Goal: Information Seeking & Learning: Learn about a topic

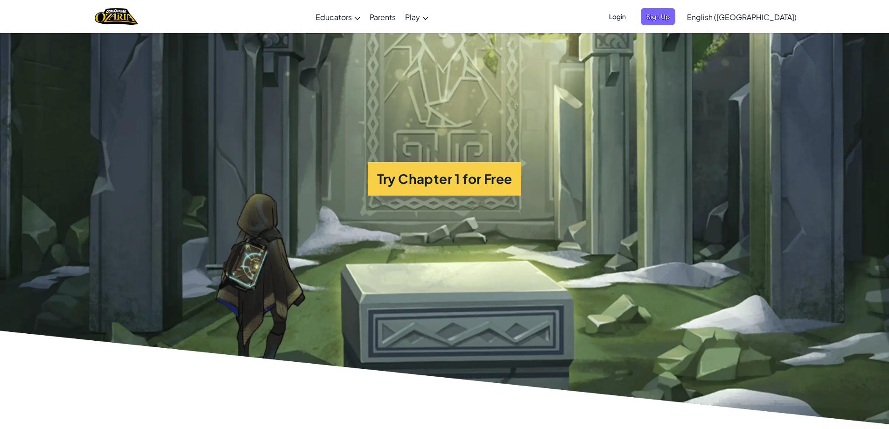
scroll to position [2379, 0]
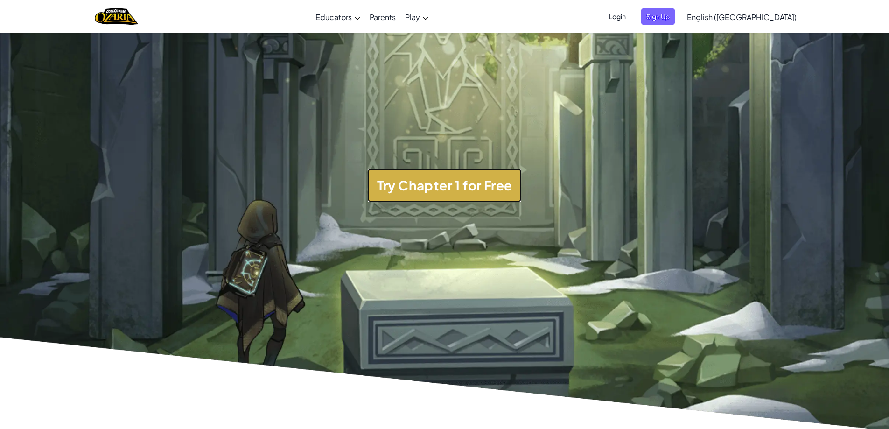
click at [496, 187] on button "Try Chapter 1 for Free" at bounding box center [445, 185] width 154 height 34
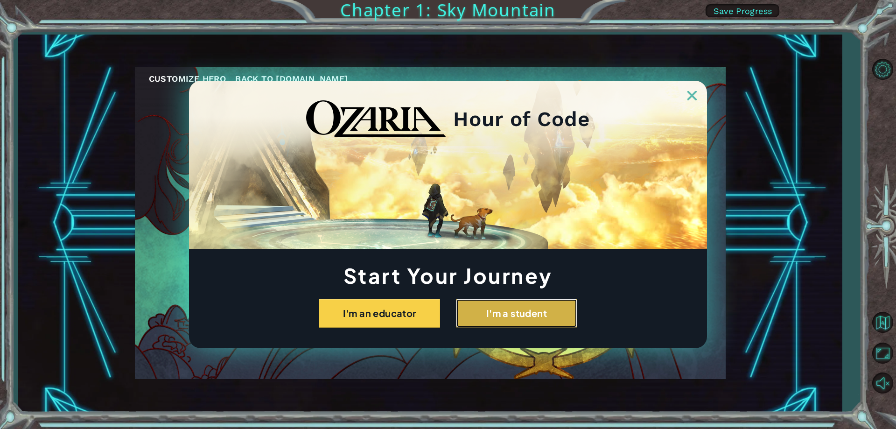
click at [487, 320] on button "I'm a student" at bounding box center [516, 313] width 121 height 29
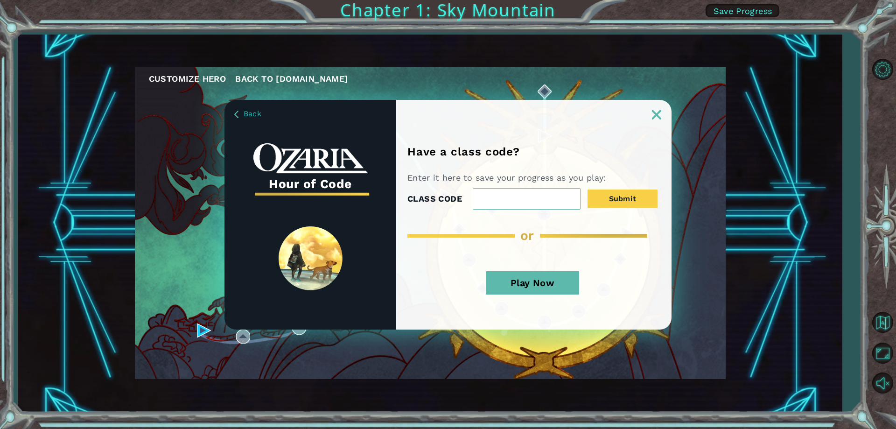
click at [540, 282] on button "Play Now" at bounding box center [532, 282] width 93 height 23
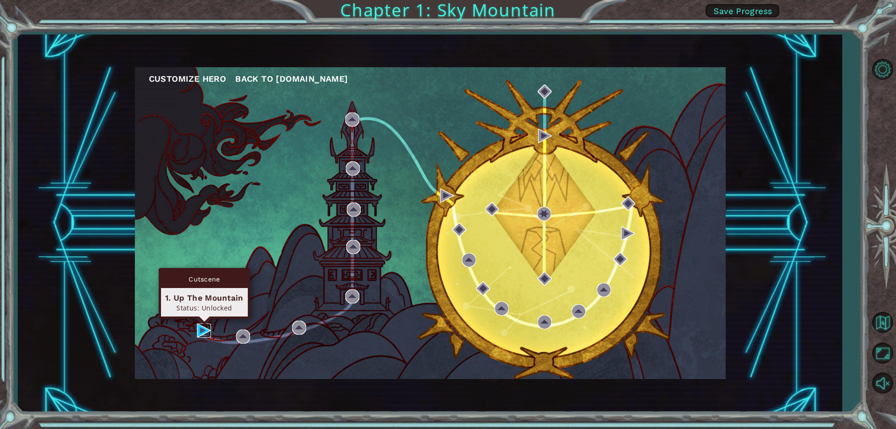
click at [207, 331] on img at bounding box center [204, 330] width 14 height 14
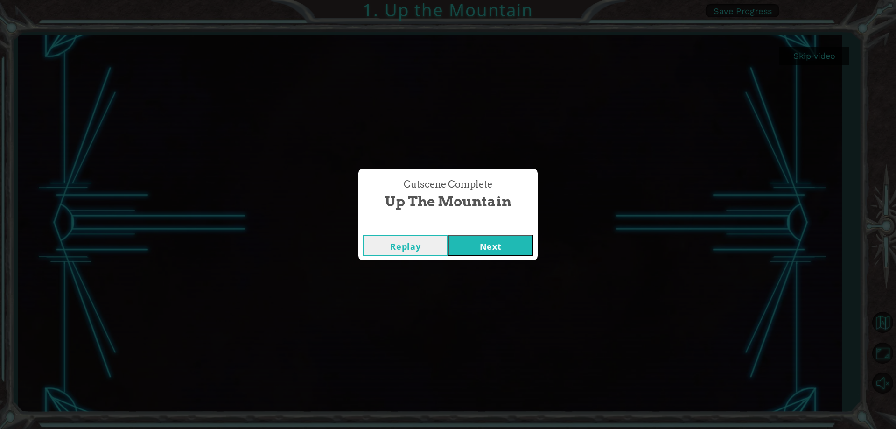
click at [492, 238] on button "Next" at bounding box center [490, 245] width 85 height 21
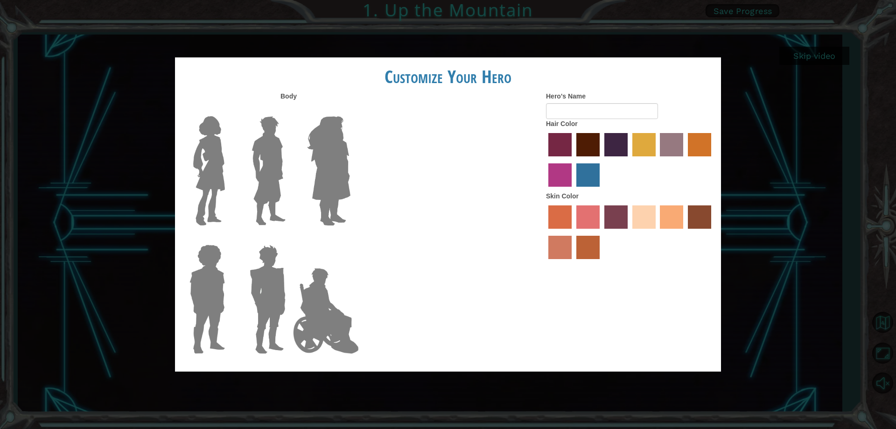
click at [576, 138] on label "maroon hair color" at bounding box center [587, 144] width 23 height 23
click at [573, 160] on input "maroon hair color" at bounding box center [573, 160] width 0 height 0
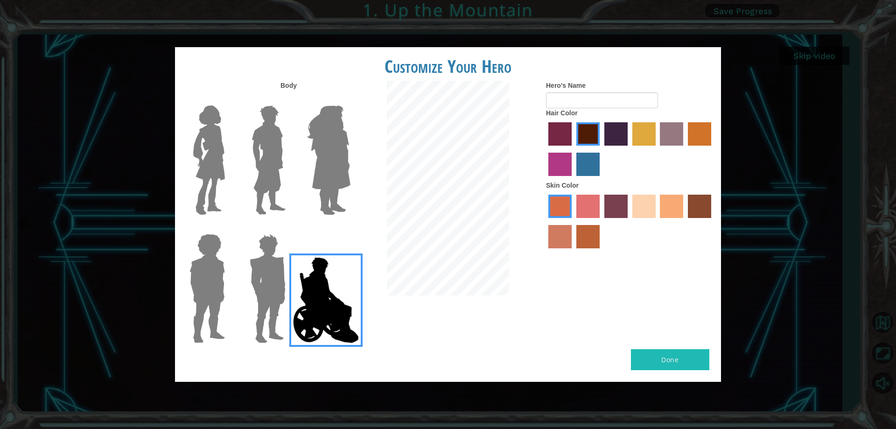
click at [646, 351] on button "Done" at bounding box center [670, 359] width 78 height 21
click at [646, 354] on button "Done" at bounding box center [670, 359] width 78 height 21
type input "adriel"
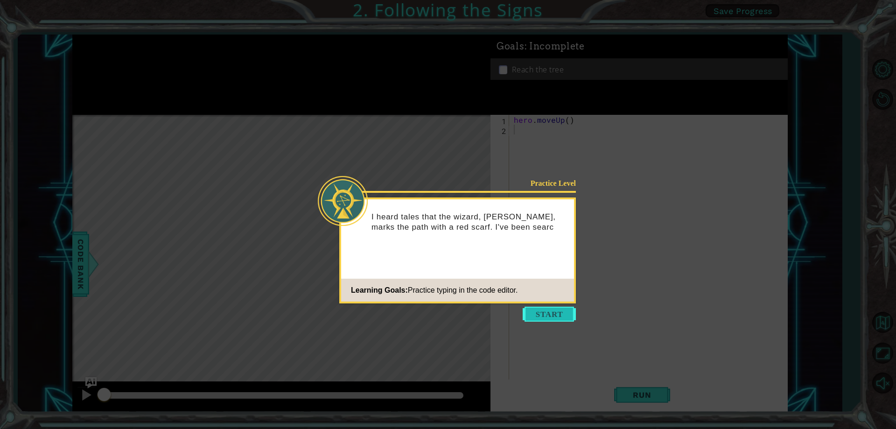
click at [561, 309] on button "Start" at bounding box center [548, 313] width 53 height 15
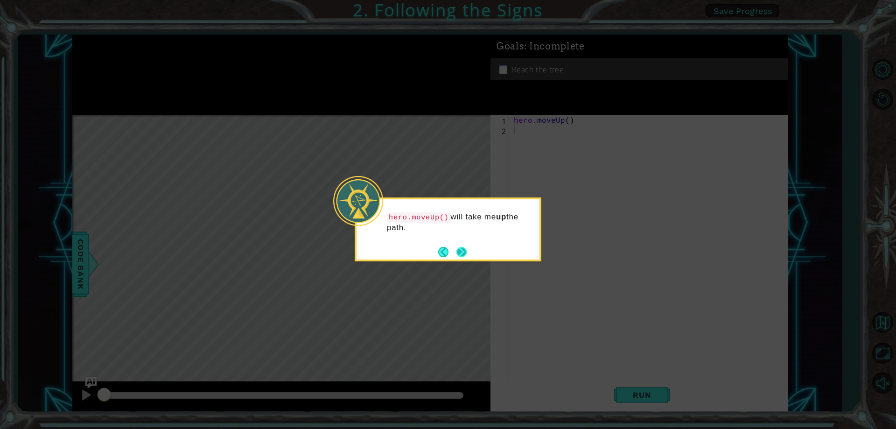
click at [460, 249] on button "Next" at bounding box center [461, 252] width 10 height 10
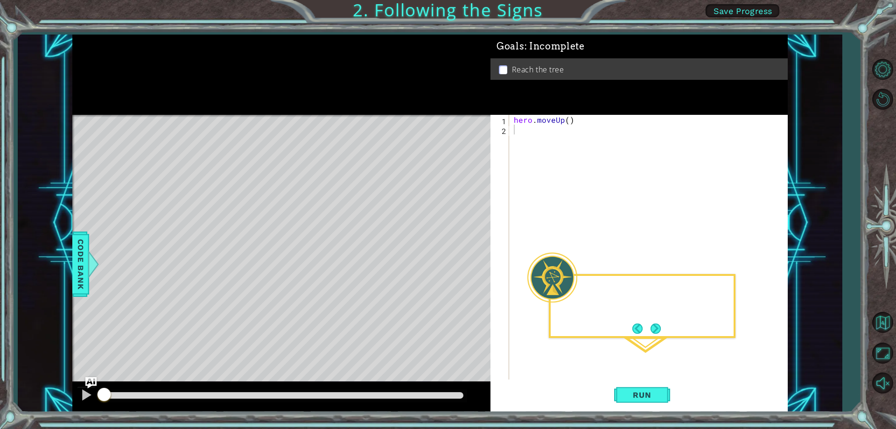
click at [460, 250] on div "Level Map" at bounding box center [287, 252] width 431 height 275
click at [567, 124] on div "hero . moveUp ( )" at bounding box center [650, 257] width 277 height 284
click at [616, 397] on button "Run" at bounding box center [642, 395] width 56 height 30
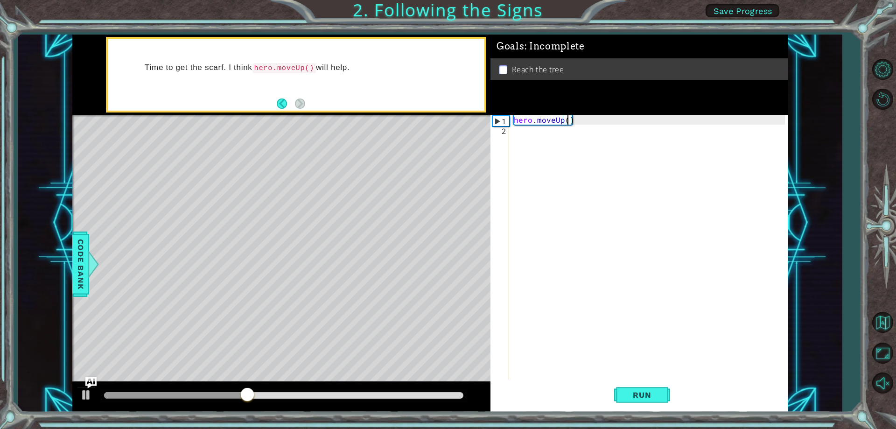
type textarea "hero.moveUp(2)"
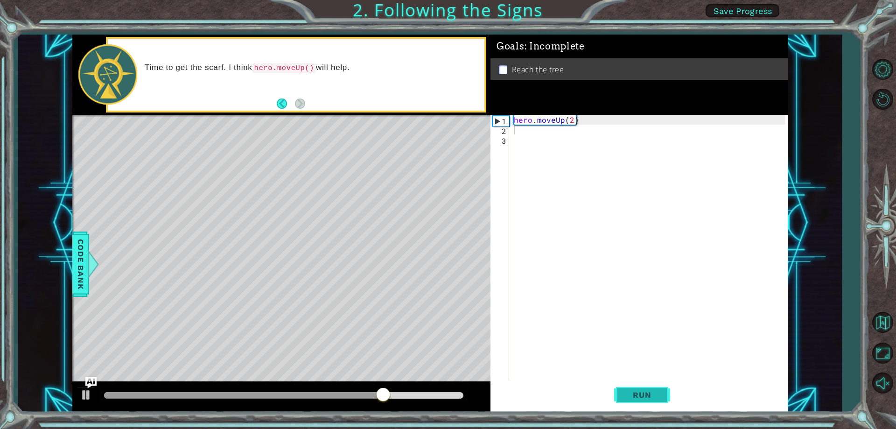
click at [633, 403] on button "Run" at bounding box center [642, 395] width 56 height 30
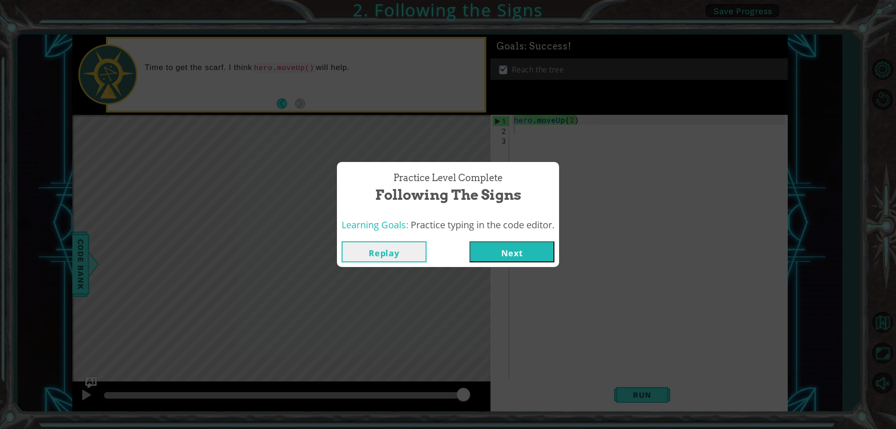
click at [500, 267] on div "Practice Level Complete Following the Signs Learning Goals: Practice typing in …" at bounding box center [448, 214] width 896 height 429
click at [503, 242] on button "Next" at bounding box center [511, 251] width 85 height 21
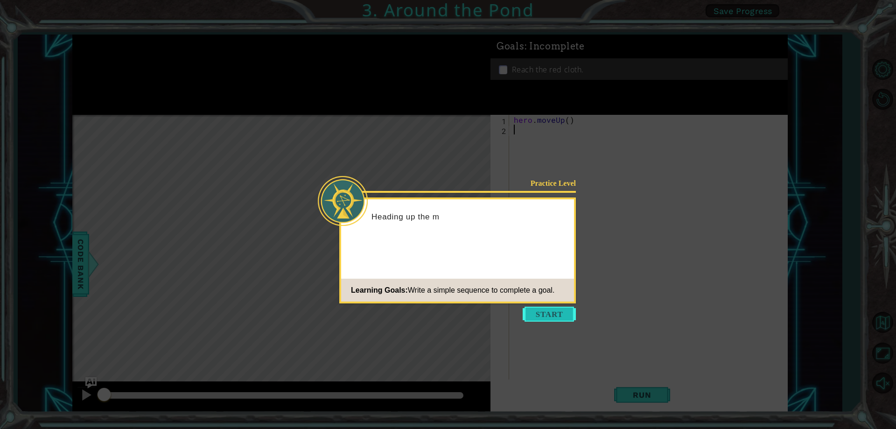
click at [525, 315] on button "Start" at bounding box center [548, 313] width 53 height 15
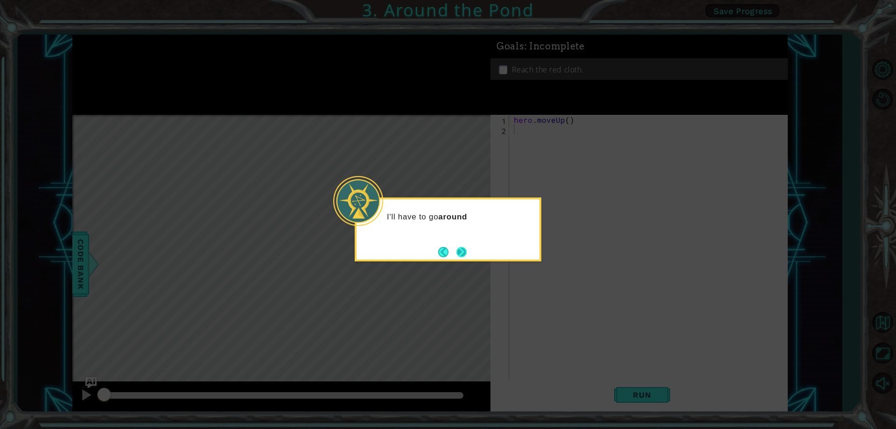
click at [462, 250] on button "Next" at bounding box center [461, 252] width 10 height 10
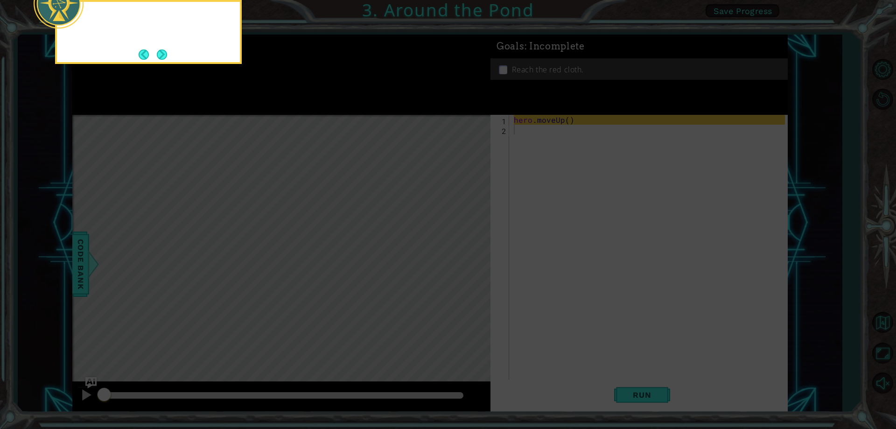
click at [461, 250] on icon at bounding box center [448, 64] width 896 height 729
click at [161, 59] on button "Next" at bounding box center [162, 54] width 10 height 10
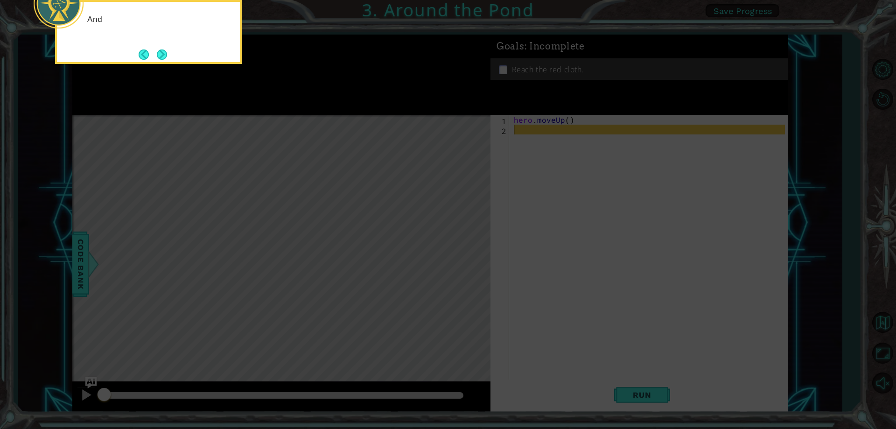
click at [161, 59] on button "Next" at bounding box center [162, 54] width 10 height 10
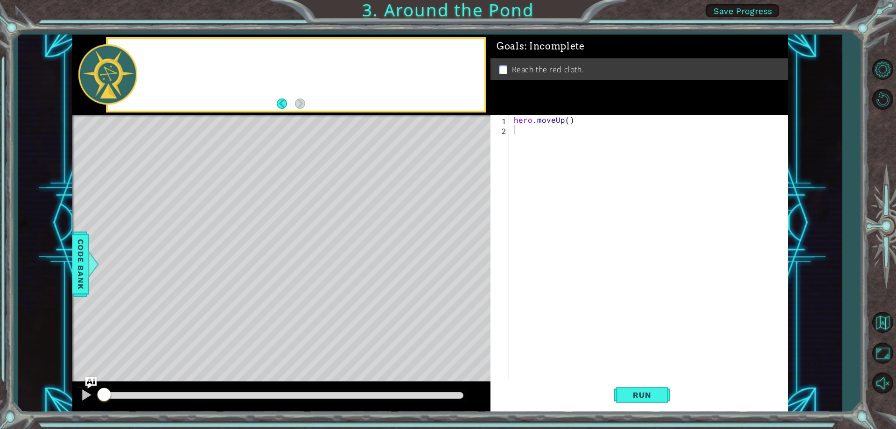
click at [161, 59] on div at bounding box center [296, 75] width 376 height 72
click at [281, 106] on button "Back" at bounding box center [286, 103] width 18 height 10
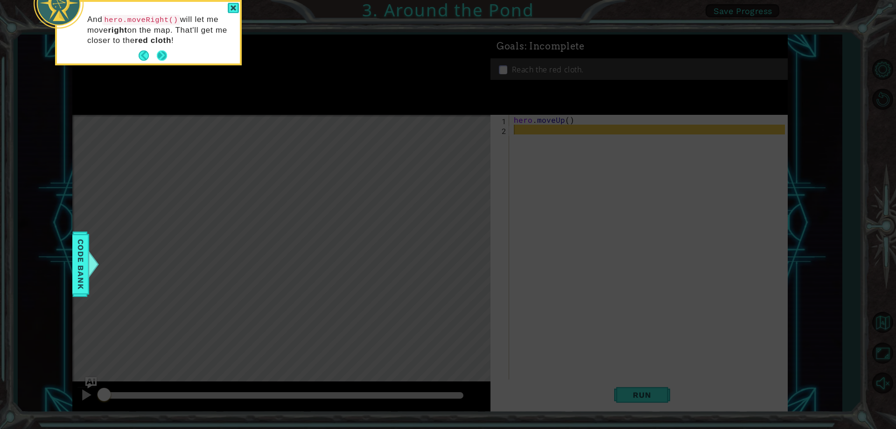
click at [160, 58] on button "Next" at bounding box center [162, 55] width 10 height 10
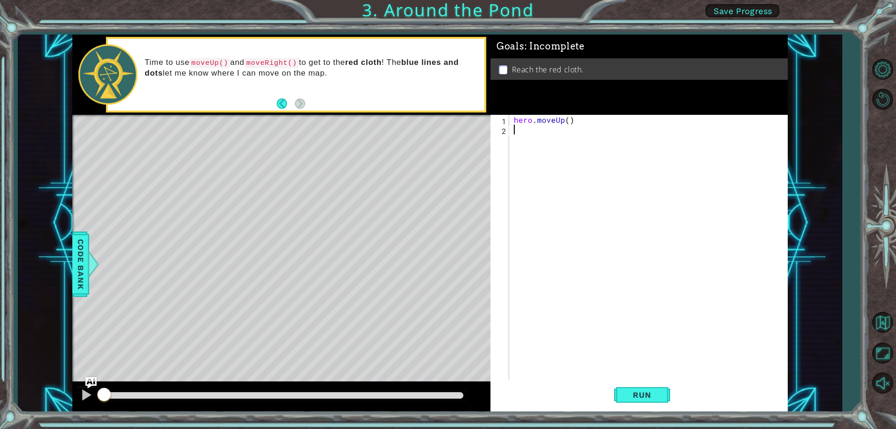
drag, startPoint x: 281, startPoint y: 105, endPoint x: 233, endPoint y: 83, distance: 52.6
click at [278, 105] on button "Back" at bounding box center [286, 103] width 18 height 10
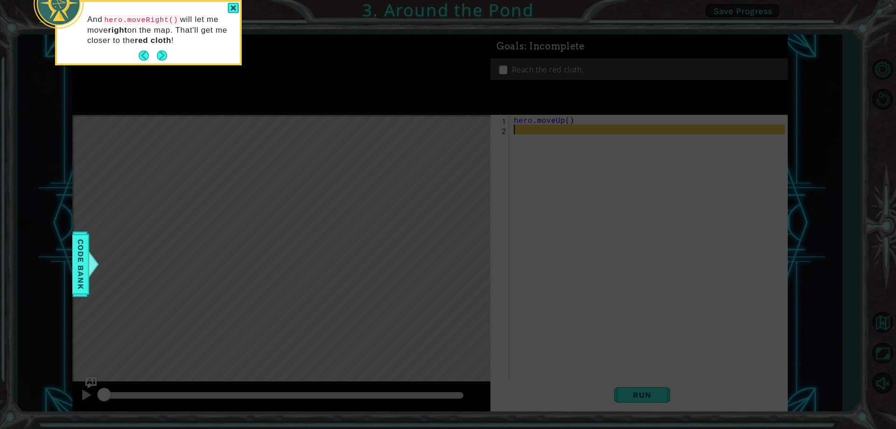
click at [138, 53] on div "And hero.moveRight() will let me move right on the map. That'll get me closer t…" at bounding box center [148, 35] width 183 height 58
click at [141, 54] on button "Back" at bounding box center [148, 55] width 18 height 10
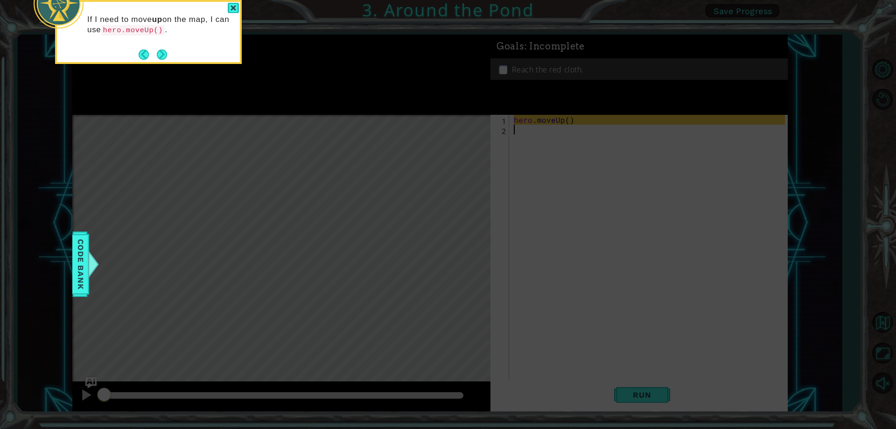
click at [141, 54] on button "Back" at bounding box center [148, 54] width 18 height 10
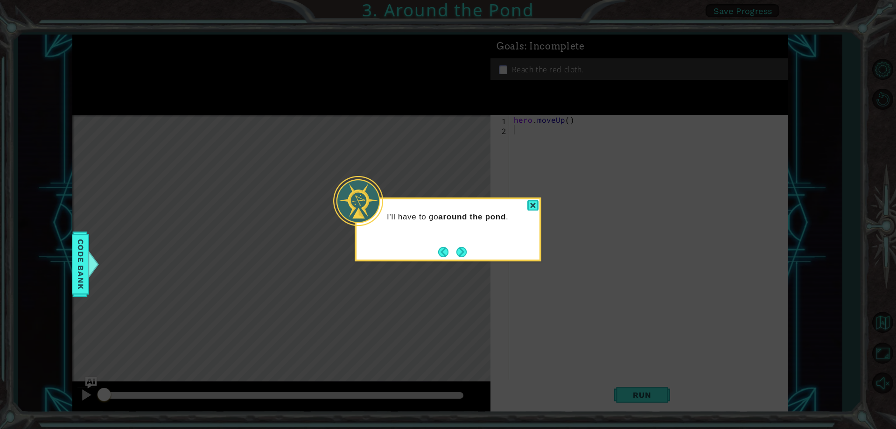
click at [141, 54] on icon at bounding box center [448, 214] width 896 height 429
click at [458, 257] on button "Next" at bounding box center [461, 252] width 10 height 10
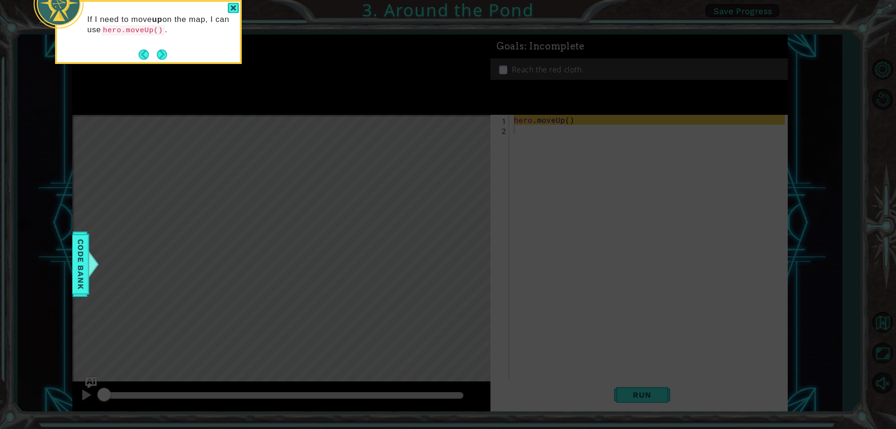
click at [458, 257] on icon at bounding box center [448, 64] width 896 height 729
click at [146, 60] on footer at bounding box center [153, 55] width 28 height 14
click at [227, 11] on div "If I need to move up on the map, I can use hero.moveUp() ." at bounding box center [148, 30] width 183 height 48
click at [232, 10] on div at bounding box center [233, 8] width 11 height 11
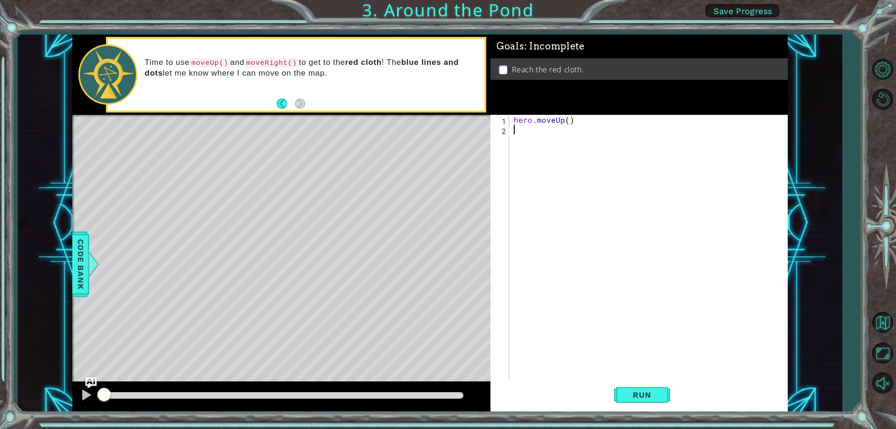
click at [567, 123] on div "hero . moveUp ( )" at bounding box center [650, 257] width 277 height 284
type textarea "hero.moveUp(2)"
click at [549, 136] on div "hero . moveUp ( 2 )" at bounding box center [650, 257] width 277 height 284
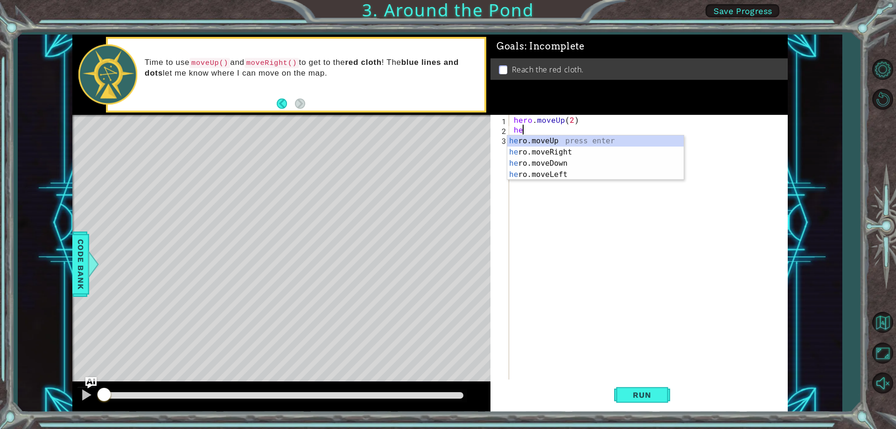
scroll to position [0, 0]
type textarea "hero"
click at [547, 154] on div "hero .moveUp press enter hero .moveRight press enter hero .moveDown press enter…" at bounding box center [595, 168] width 176 height 67
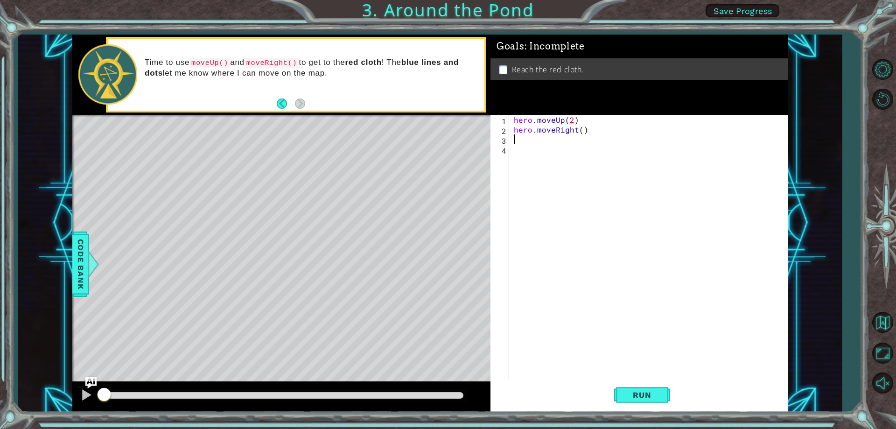
scroll to position [0, 0]
click at [579, 128] on div "hero . moveUp ( 2 ) hero . moveRight ( )" at bounding box center [650, 257] width 277 height 284
type textarea "hero.moveRight(1)"
click at [527, 142] on div "hero . moveUp ( 2 ) hero . moveRight ( 1 )" at bounding box center [650, 257] width 277 height 284
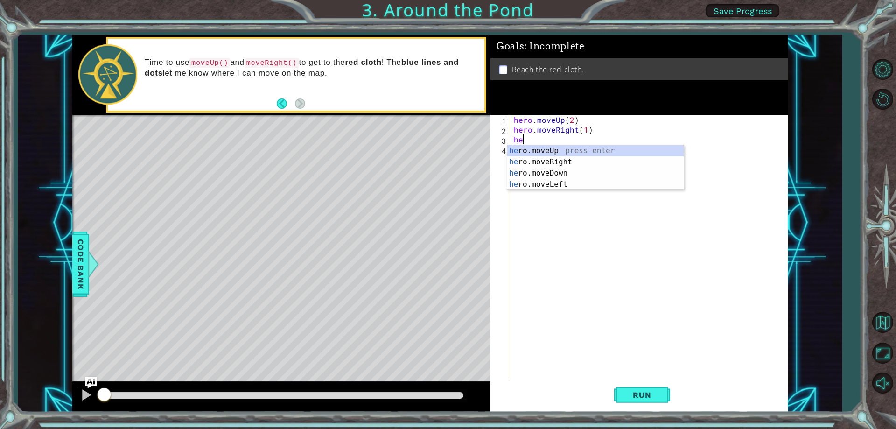
scroll to position [0, 0]
type textarea "hero"
click at [532, 149] on div "hero .moveUp press enter hero .moveRight press enter hero .moveDown press enter…" at bounding box center [595, 178] width 176 height 67
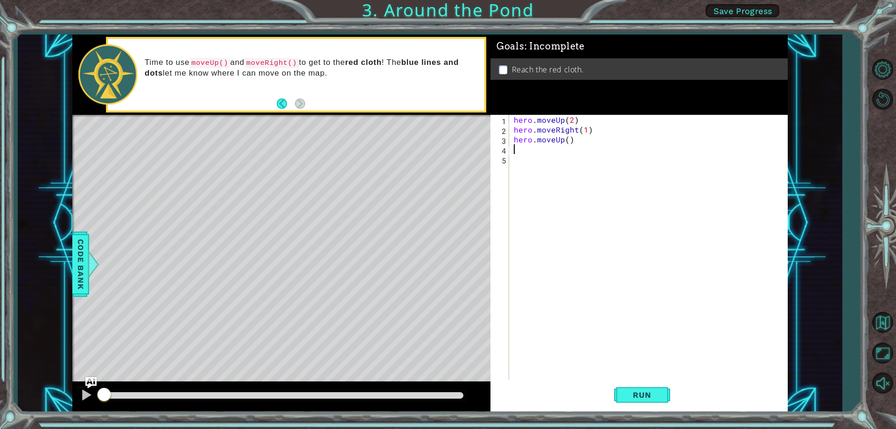
scroll to position [0, 0]
click at [566, 139] on div "hero . moveUp ( 2 ) hero . moveRight ( 1 ) hero . moveUp ( )" at bounding box center [650, 257] width 277 height 284
type textarea "hero.moveUp(1)"
click at [624, 393] on button "Run" at bounding box center [642, 395] width 56 height 30
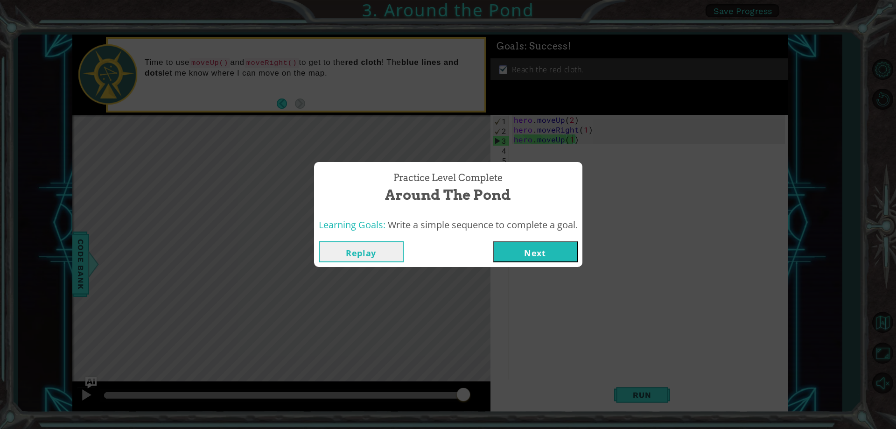
click at [515, 260] on button "Next" at bounding box center [535, 251] width 85 height 21
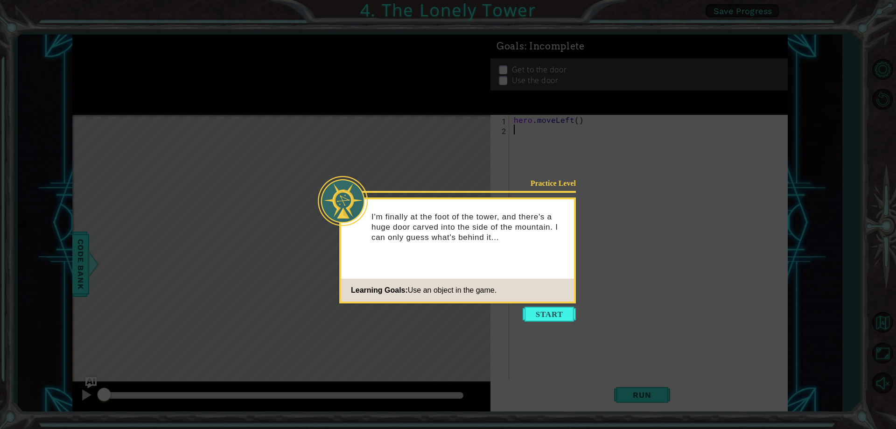
click at [546, 309] on button "Start" at bounding box center [548, 313] width 53 height 15
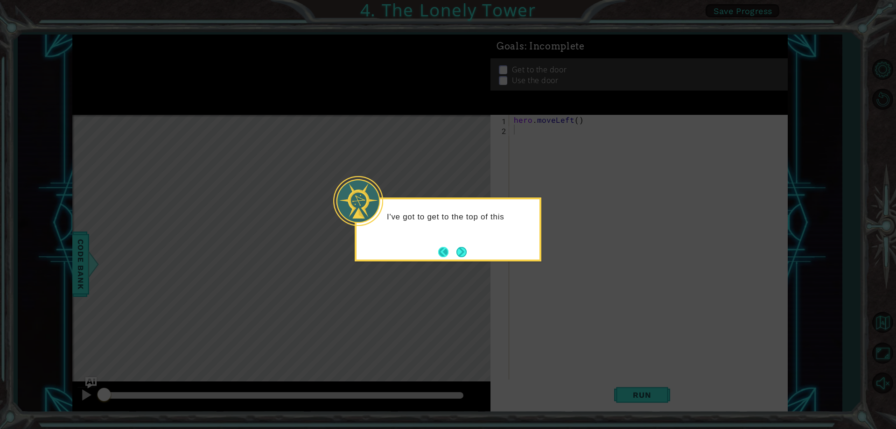
click at [450, 253] on button "Back" at bounding box center [447, 252] width 18 height 10
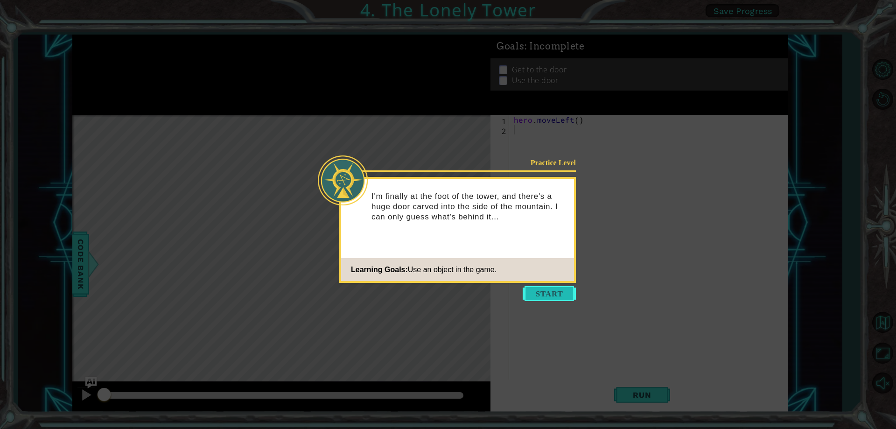
click at [548, 290] on button "Start" at bounding box center [548, 293] width 53 height 15
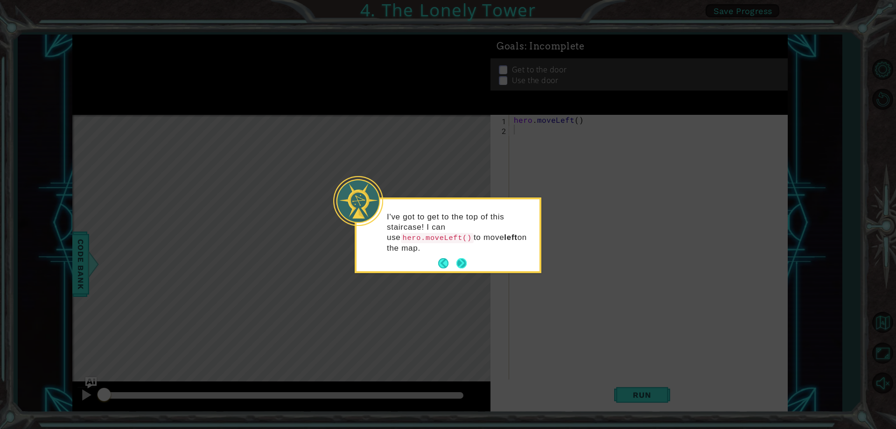
click at [463, 258] on button "Next" at bounding box center [461, 263] width 10 height 10
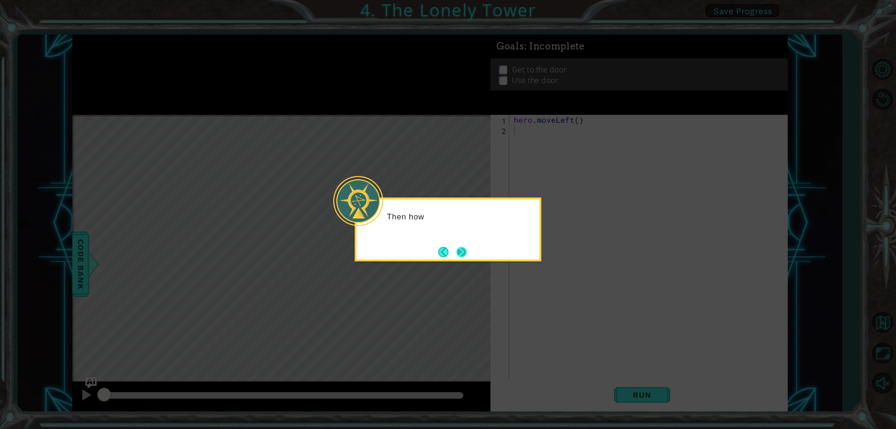
click at [464, 247] on button "Next" at bounding box center [461, 252] width 10 height 10
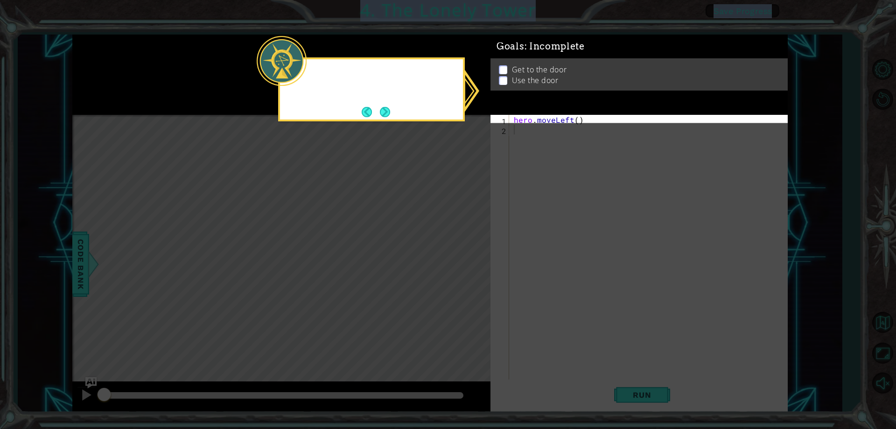
click at [464, 247] on icon at bounding box center [448, 214] width 896 height 429
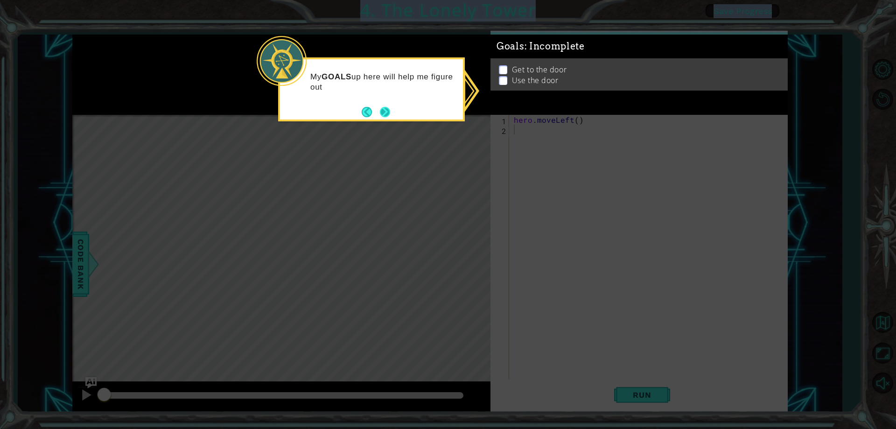
click at [380, 108] on button "Next" at bounding box center [385, 112] width 10 height 10
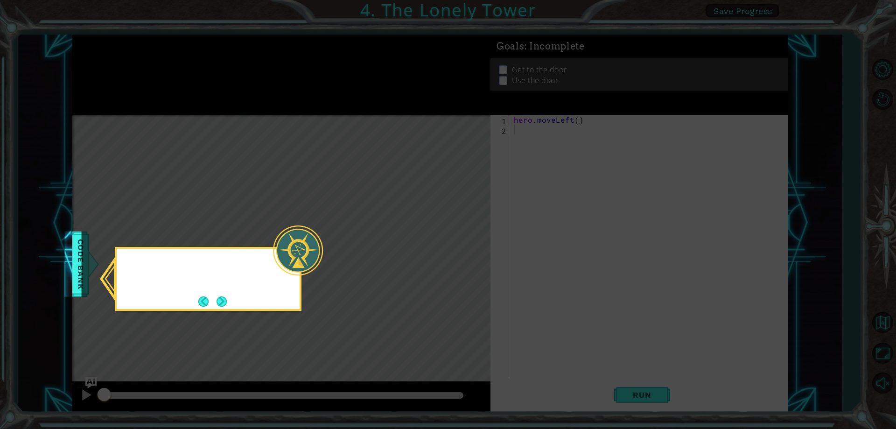
click at [379, 108] on icon at bounding box center [448, 214] width 896 height 429
click at [216, 296] on button "Next" at bounding box center [221, 301] width 10 height 10
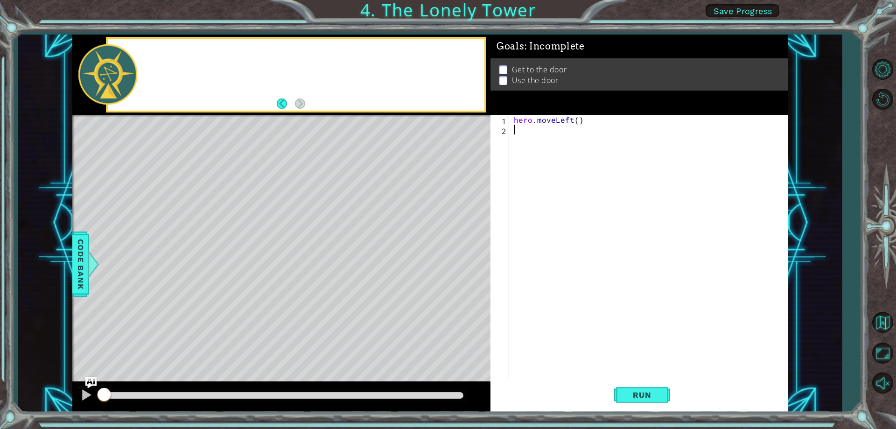
click at [216, 296] on div "Level Map" at bounding box center [287, 252] width 431 height 275
click at [577, 123] on div "hero . moveLeft ( )" at bounding box center [650, 257] width 277 height 284
type textarea "hero.moveLeft(2)"
click at [535, 135] on div "hero . moveLeft ( 2 )" at bounding box center [650, 257] width 277 height 284
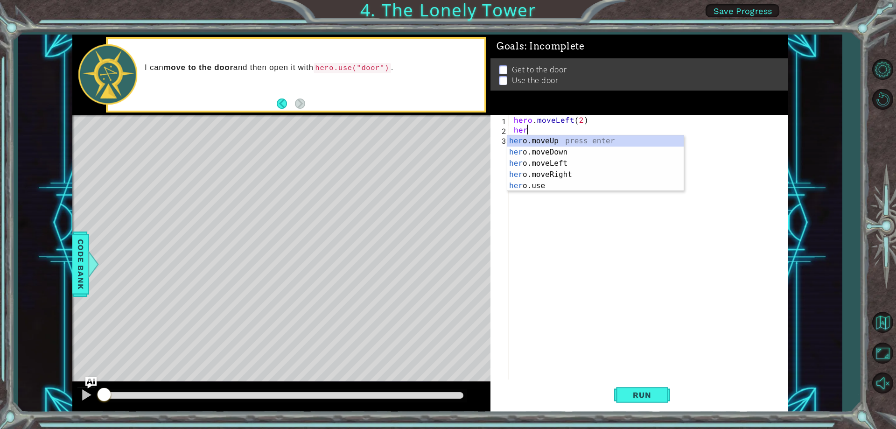
scroll to position [0, 0]
type textarea "hero"
click at [554, 154] on div "hero .moveUp press enter hero .moveDown press enter hero .moveLeft press enter …" at bounding box center [595, 174] width 176 height 78
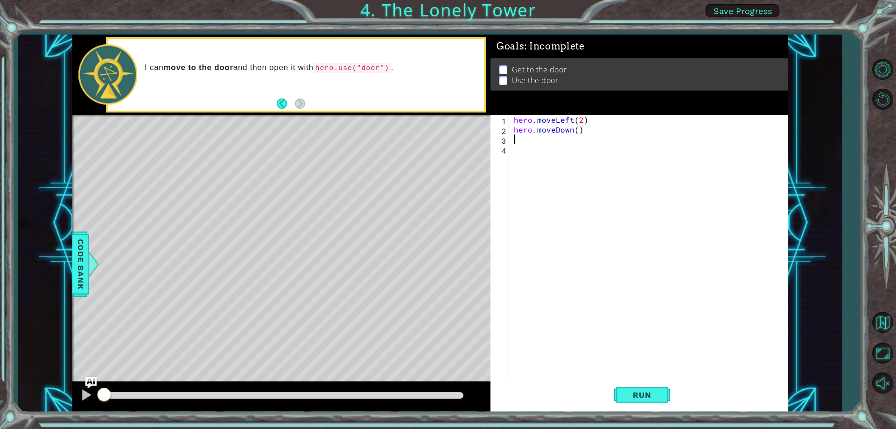
scroll to position [0, 0]
click at [575, 132] on div "hero . moveLeft ( 2 ) hero . moveDown ( )" at bounding box center [650, 257] width 277 height 284
type textarea "hero.moveDown(2)"
click at [548, 146] on div "hero . moveLeft ( 2 ) hero . moveDown ( 2 )" at bounding box center [650, 257] width 277 height 284
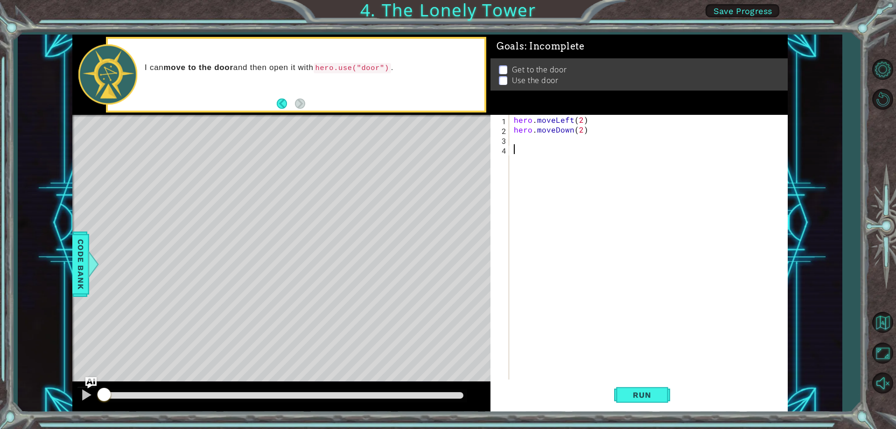
scroll to position [0, 0]
click at [528, 138] on div "hero . moveLeft ( 2 ) hero . moveDown ( 2 )" at bounding box center [650, 257] width 277 height 284
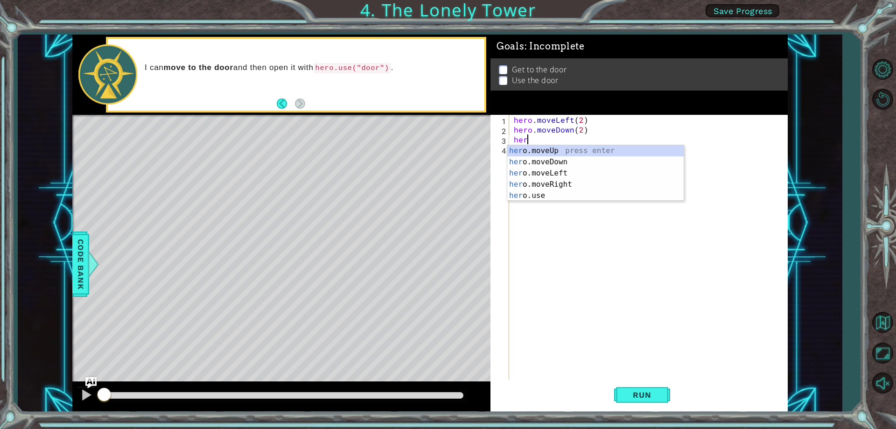
scroll to position [0, 0]
type textarea "hero"
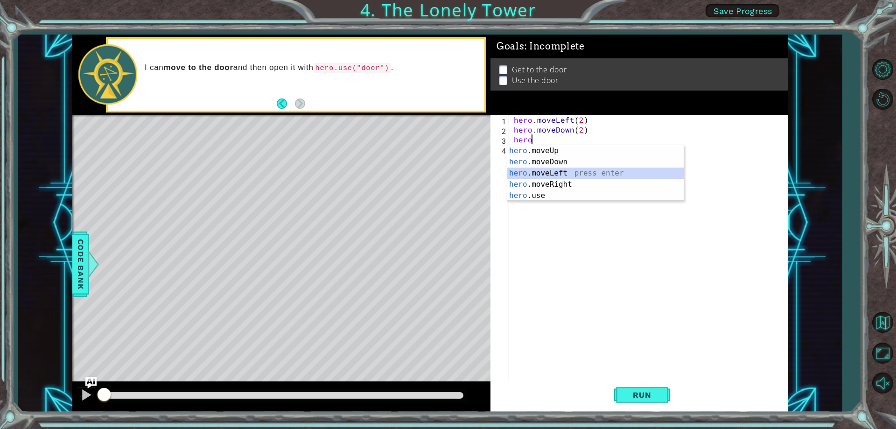
click at [551, 171] on div "hero .moveUp press enter hero .moveDown press enter hero .moveLeft press enter …" at bounding box center [595, 184] width 176 height 78
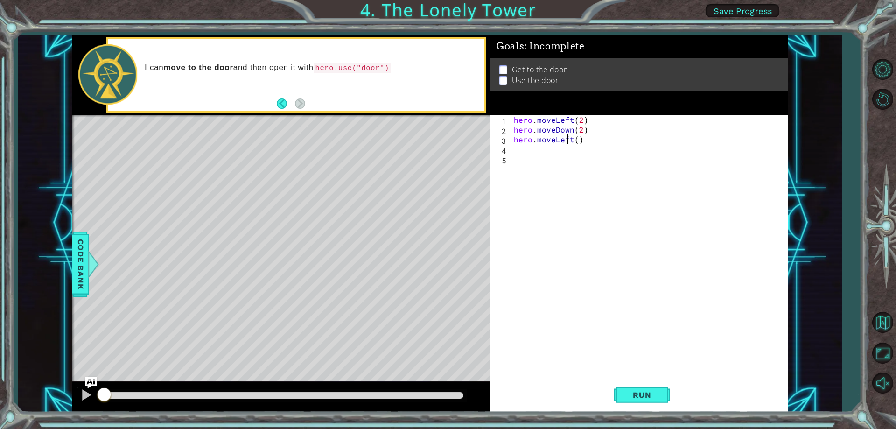
click at [569, 139] on div "hero . moveLeft ( 2 ) hero . moveDown ( 2 ) hero . moveLeft ( )" at bounding box center [650, 257] width 277 height 284
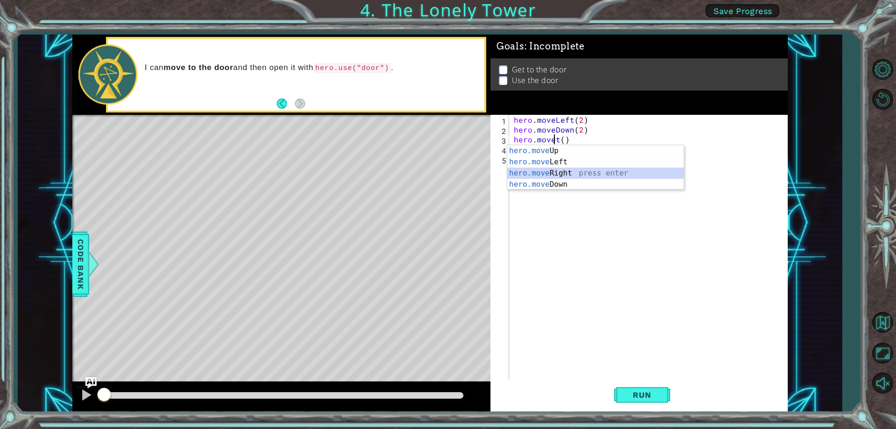
click at [560, 174] on div "hero.move Up press enter hero.move Left press enter hero.move Right press enter…" at bounding box center [595, 178] width 176 height 67
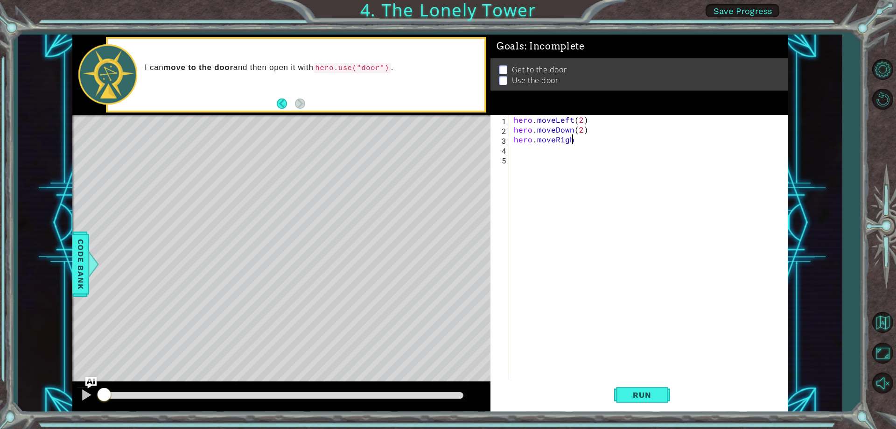
type textarea "hero.moveRight"
click at [583, 139] on div "hero . moveLeft ( 2 ) hero . moveDown ( 2 ) hero . moveRight ( )" at bounding box center [650, 257] width 277 height 284
click at [578, 139] on div "hero . moveLeft ( 2 ) hero . moveDown ( 2 ) hero . moveRight ( )" at bounding box center [650, 257] width 277 height 284
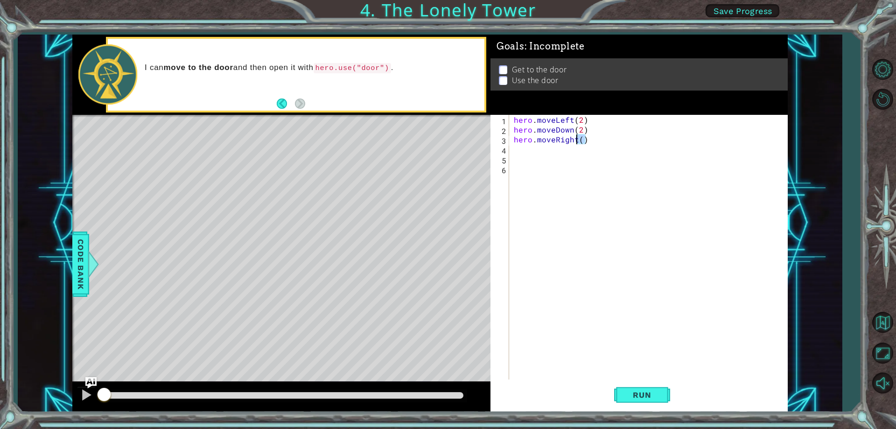
click at [578, 139] on div "hero . moveLeft ( 2 ) hero . moveDown ( 2 ) hero . moveRight ( )" at bounding box center [650, 257] width 277 height 284
click at [582, 139] on div "hero . moveLeft ( 2 ) hero . moveDown ( 2 ) hero . moveRight ( )" at bounding box center [648, 247] width 272 height 264
type textarea "hero.moveRight(2)"
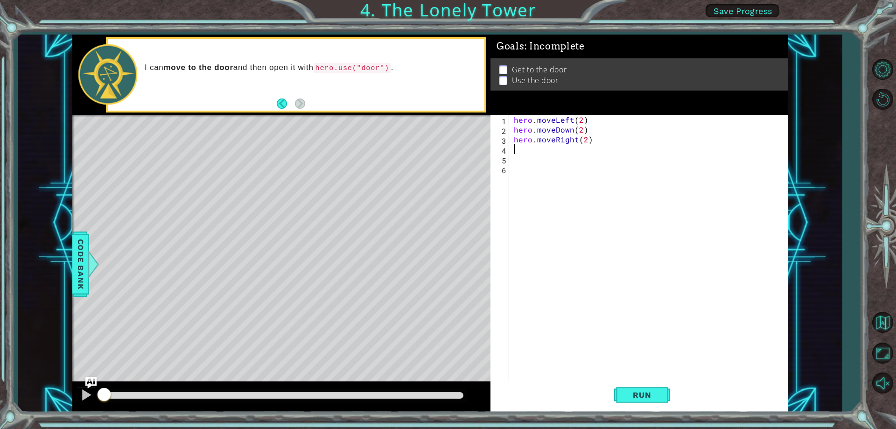
click at [528, 150] on div "hero . moveLeft ( 2 ) hero . moveDown ( 2 ) hero . moveRight ( 2 )" at bounding box center [650, 257] width 277 height 284
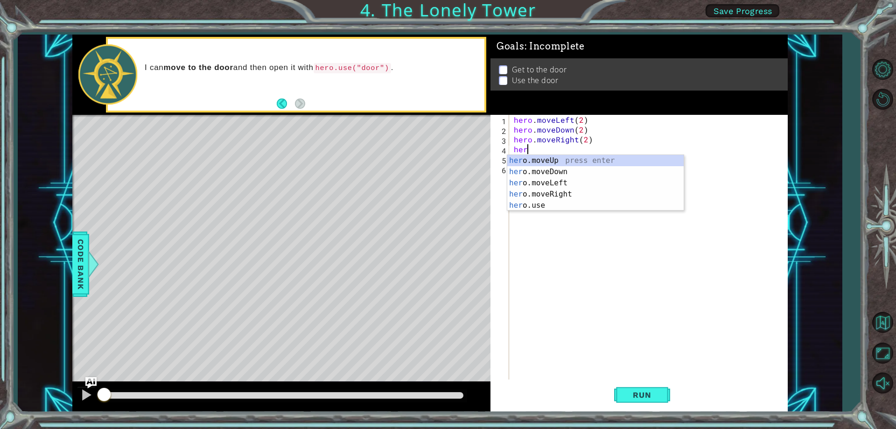
scroll to position [0, 0]
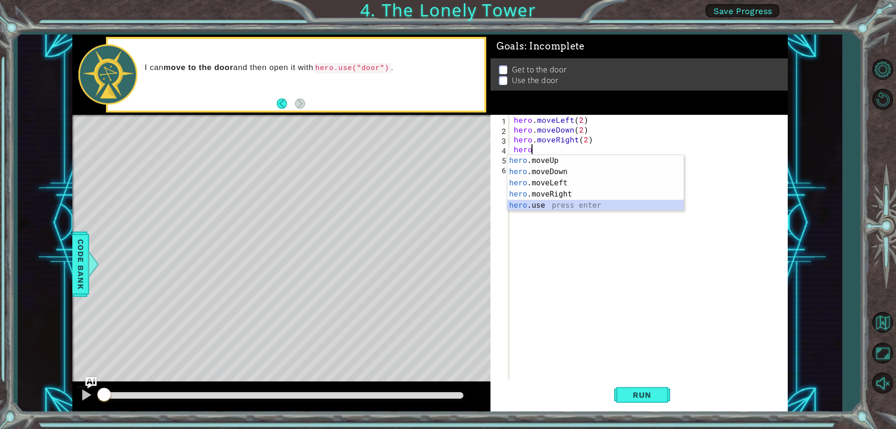
click at [542, 205] on div "hero .moveUp press enter hero .moveDown press enter hero .moveLeft press enter …" at bounding box center [595, 194] width 176 height 78
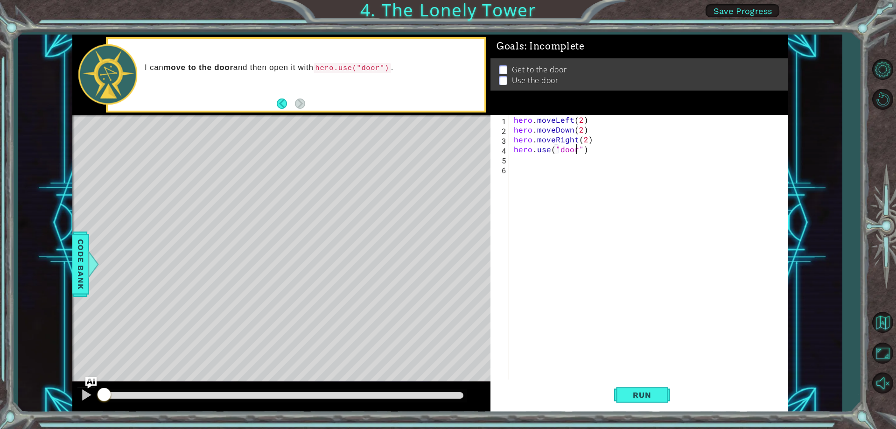
scroll to position [0, 4]
click at [627, 388] on button "Run" at bounding box center [642, 395] width 56 height 30
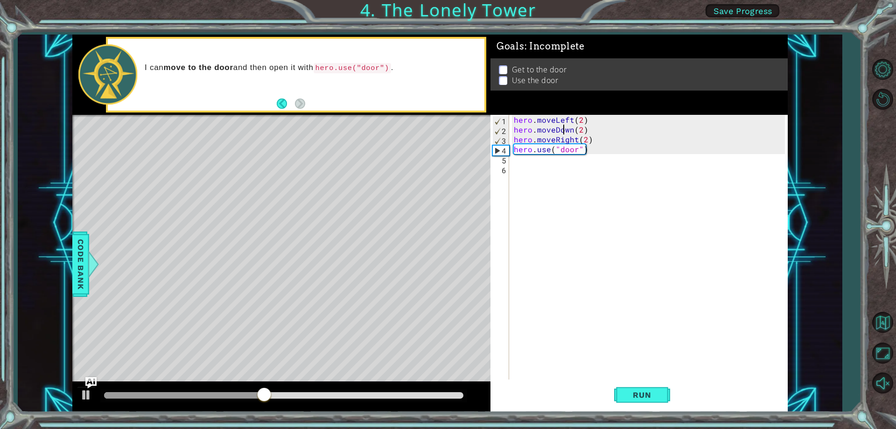
click at [563, 128] on div "hero . moveLeft ( 2 ) hero . moveDown ( 2 ) hero . moveRight ( 2 ) hero . use (…" at bounding box center [650, 257] width 277 height 284
click at [570, 127] on div "hero . moveLeft ( 2 ) hero . moveDown ( 2 ) hero . moveRight ( 2 ) hero . use (…" at bounding box center [650, 257] width 277 height 284
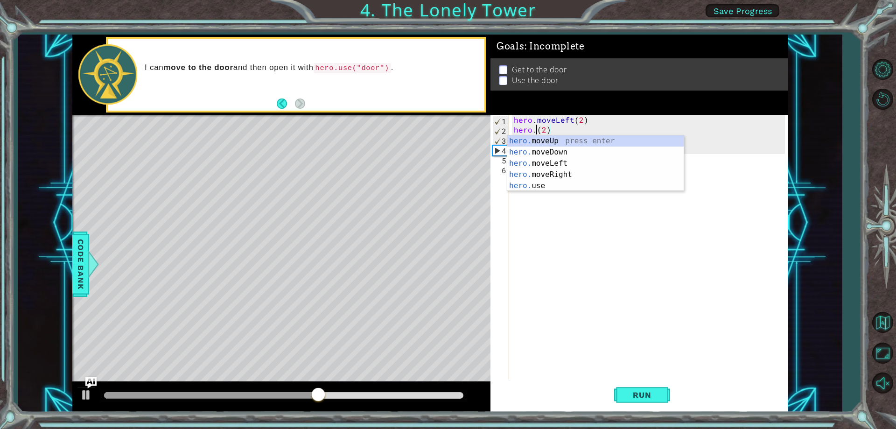
scroll to position [0, 2]
click at [566, 142] on div "hero. moveUp press enter hero. moveDown press enter hero. moveLeft press enter …" at bounding box center [595, 174] width 176 height 78
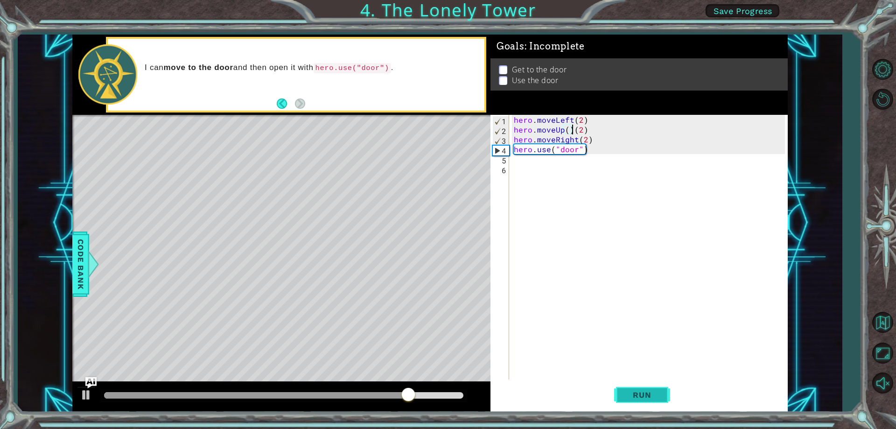
click at [644, 400] on button "Run" at bounding box center [642, 395] width 56 height 30
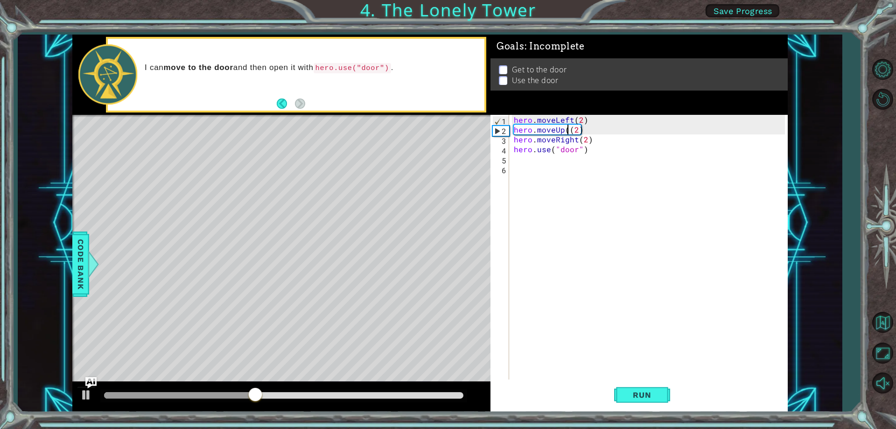
type textarea "hero.moveUp(2)"
click at [632, 399] on span "Run" at bounding box center [641, 394] width 37 height 9
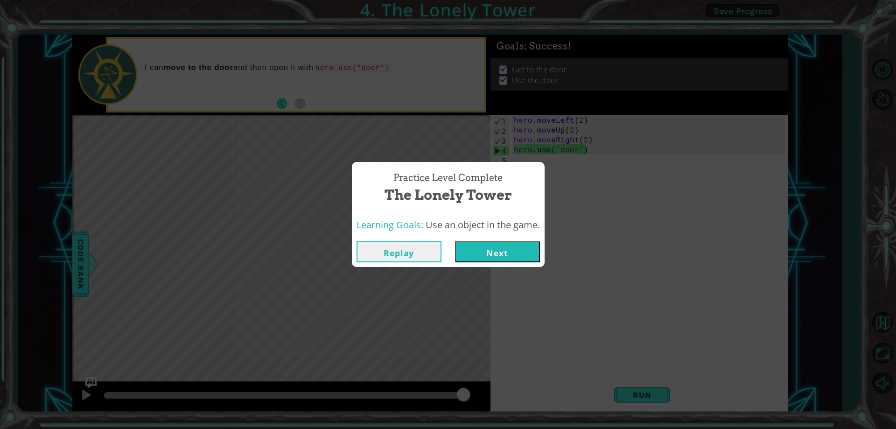
click at [511, 256] on button "Next" at bounding box center [497, 251] width 85 height 21
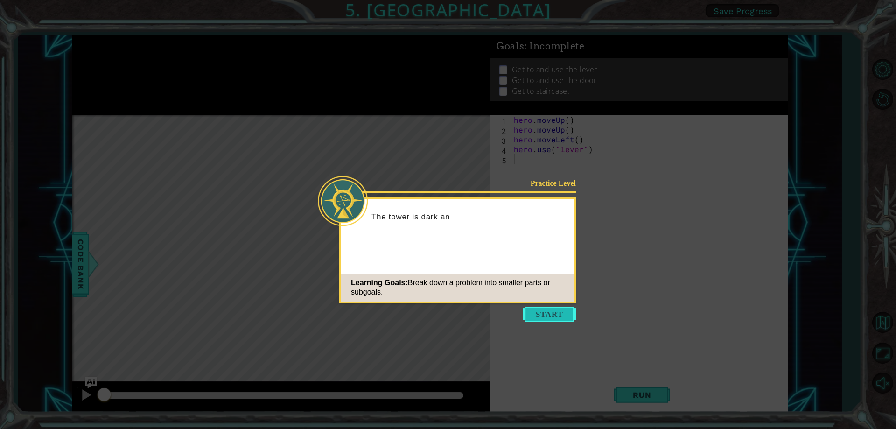
click at [522, 311] on button "Start" at bounding box center [548, 313] width 53 height 15
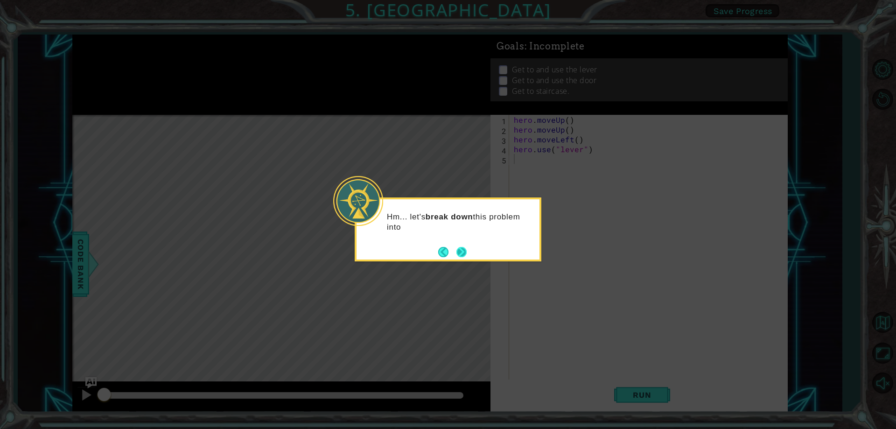
click at [461, 257] on button "Next" at bounding box center [461, 252] width 10 height 10
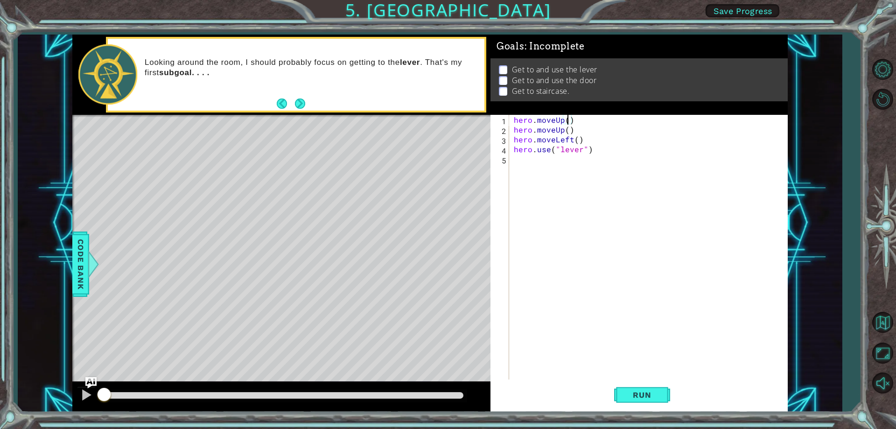
click at [565, 119] on div "hero . moveUp ( ) hero . moveUp ( ) hero . moveLeft ( ) hero . use ( "lever" )" at bounding box center [650, 257] width 277 height 284
click at [567, 129] on div "hero . moveUp ( 2 ) hero . moveUp ( ) hero . moveLeft ( ) hero . use ( "lever" )" at bounding box center [650, 257] width 277 height 284
type textarea "hero.moveUp()"
drag, startPoint x: 573, startPoint y: 131, endPoint x: 514, endPoint y: 129, distance: 59.3
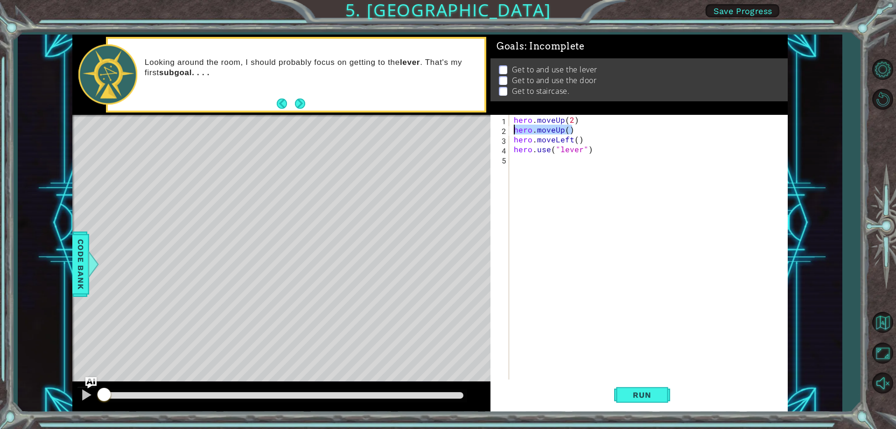
click at [514, 129] on div "hero . moveUp ( 2 ) hero . moveUp ( ) hero . moveLeft ( ) hero . use ( "lever" )" at bounding box center [650, 257] width 277 height 284
click at [506, 128] on div "2" at bounding box center [500, 131] width 17 height 10
type textarea "hero.moveLeft()"
click at [506, 128] on div "2" at bounding box center [500, 131] width 17 height 10
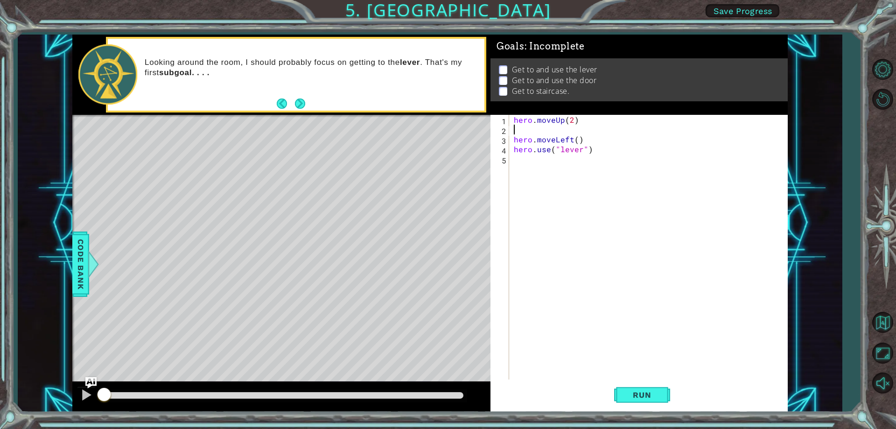
type textarea "hero.moveLeft()"
click at [510, 136] on div "1 2 3 4 5 hero . moveUp ( 2 ) hero . moveLeft ( ) hero . use ( "lever" ) הההההה…" at bounding box center [637, 247] width 294 height 264
click at [511, 140] on div "1 2 3 4 5 hero . moveUp ( 2 ) hero . moveLeft ( ) hero . use ( "lever" ) הההההה…" at bounding box center [637, 247] width 294 height 264
click at [513, 139] on div "hero . moveUp ( 2 ) hero . moveLeft ( ) hero . use ( "lever" )" at bounding box center [650, 257] width 277 height 284
click at [575, 130] on div "hero . moveUp ( 2 ) hero . moveLeft ( ) hero . use ( "lever" )" at bounding box center [650, 257] width 277 height 284
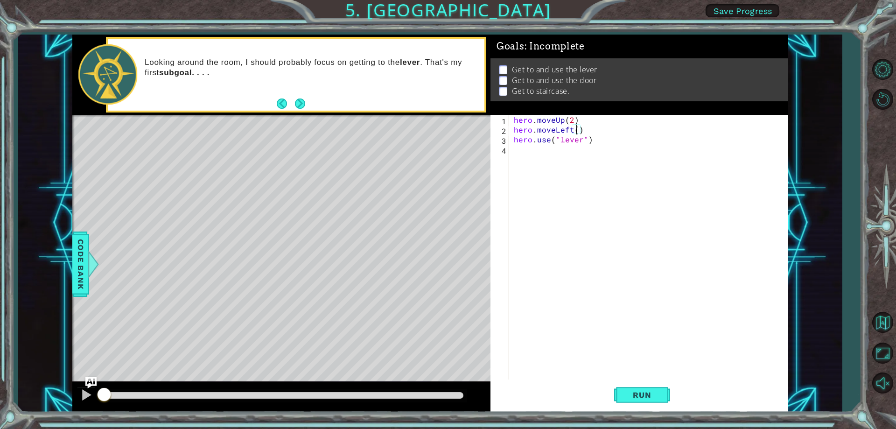
type textarea "hero.moveLeft(1)"
click at [525, 153] on div "hero . moveUp ( 2 ) hero . moveLeft ( 1 ) hero . use ( "lever" )" at bounding box center [650, 257] width 277 height 284
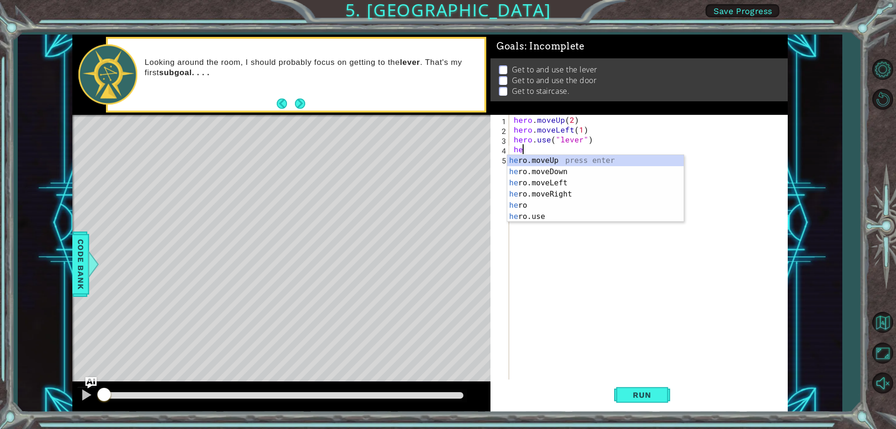
scroll to position [0, 0]
type textarea "hero"
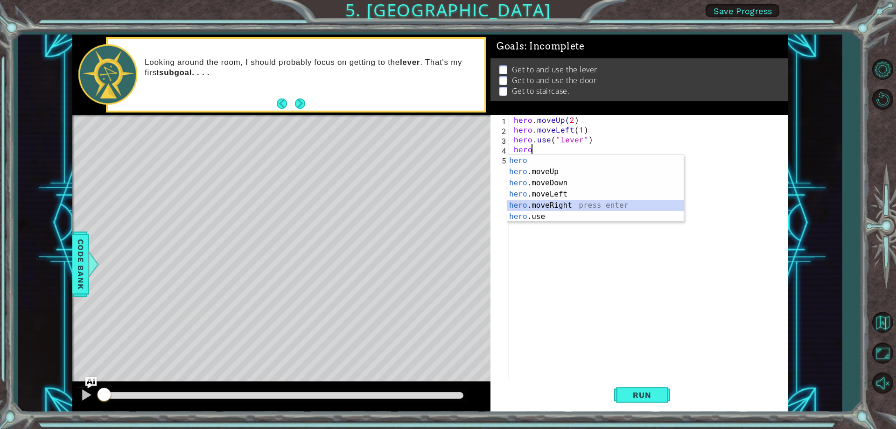
click at [544, 206] on div "hero press enter hero .moveUp press enter hero .moveDown press enter hero .move…" at bounding box center [595, 200] width 176 height 90
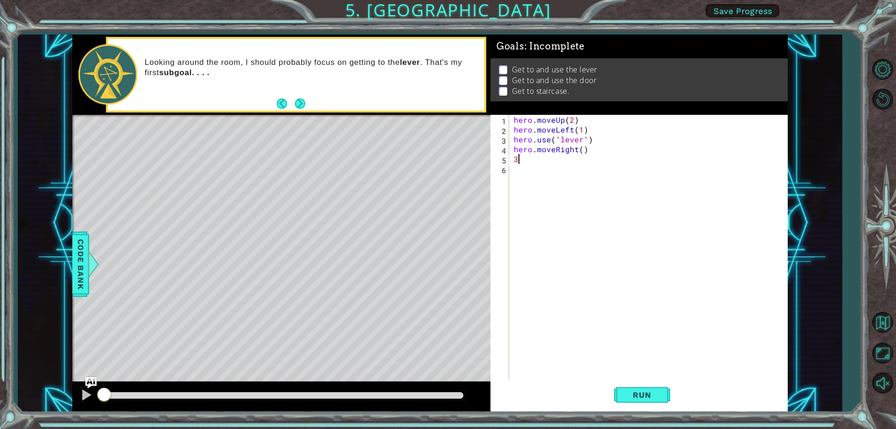
click at [583, 150] on div "hero . moveUp ( 2 ) hero . moveLeft ( 1 ) hero . use ( "lever" ) hero . moveRig…" at bounding box center [650, 257] width 277 height 284
click at [531, 159] on div "hero . moveUp ( 2 ) hero . moveLeft ( 1 ) hero . use ( "lever" ) hero . moveRig…" at bounding box center [650, 257] width 277 height 284
type textarea "3"
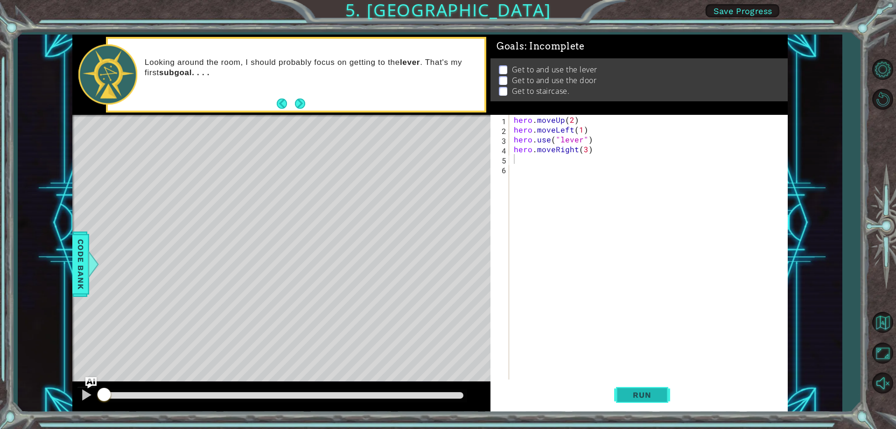
click at [646, 398] on span "Run" at bounding box center [641, 394] width 37 height 9
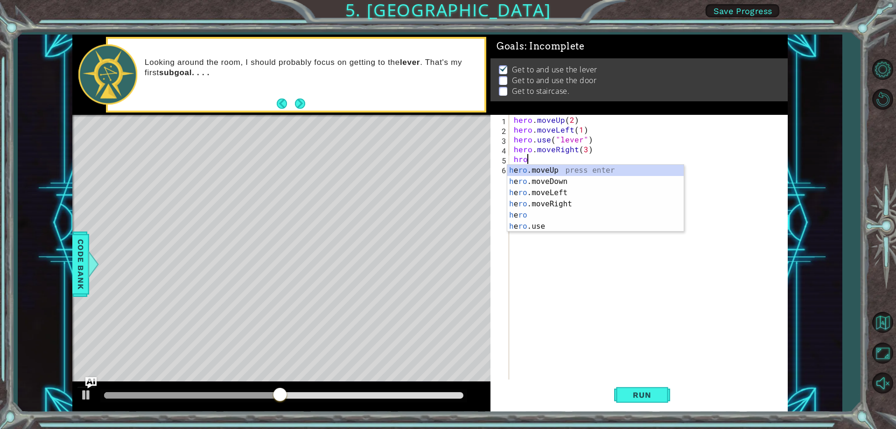
scroll to position [0, 0]
click at [531, 225] on div "h e ro .moveUp press enter h e ro .moveDown press enter h e ro .moveLeft press …" at bounding box center [595, 210] width 176 height 90
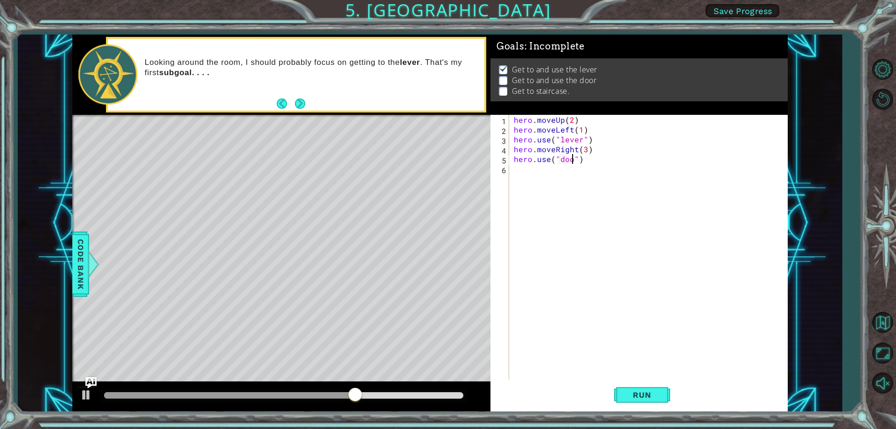
type textarea "hero.use("door")"
click at [517, 170] on div "hero . moveUp ( 2 ) hero . moveLeft ( 1 ) hero . use ( "lever" ) hero . moveRig…" at bounding box center [650, 257] width 277 height 284
click at [666, 397] on button "Run" at bounding box center [642, 395] width 56 height 30
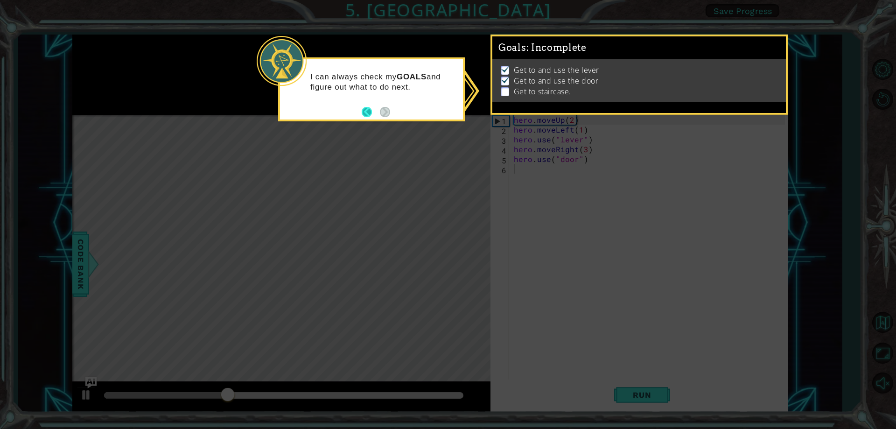
click at [365, 111] on button "Back" at bounding box center [370, 112] width 18 height 10
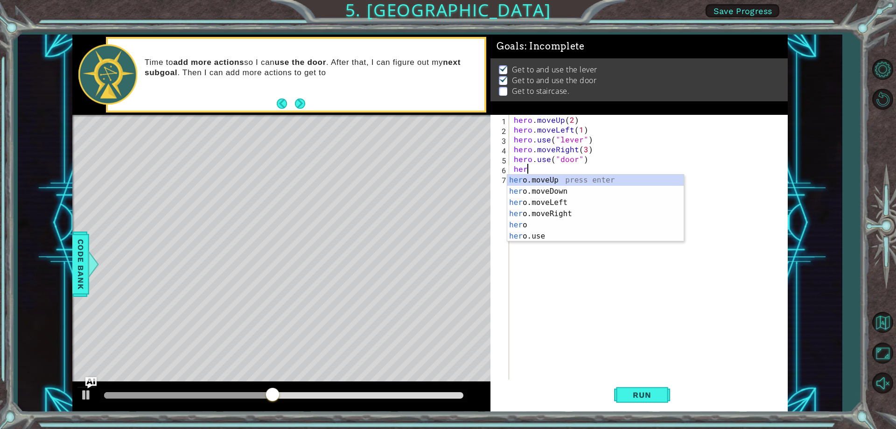
scroll to position [0, 0]
type textarea "hero"
click at [532, 190] on div "hero press enter hero .moveUp press enter hero .moveDown press enter hero .move…" at bounding box center [595, 219] width 176 height 90
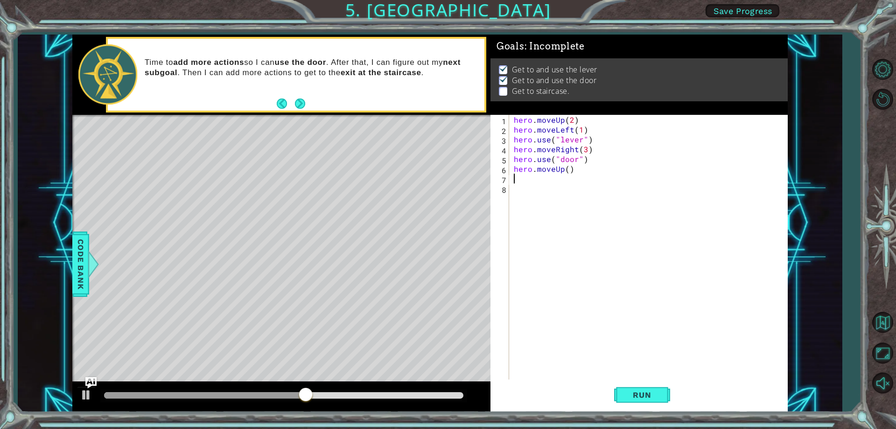
scroll to position [0, 0]
click at [569, 168] on div "hero . moveUp ( 2 ) hero . moveLeft ( 1 ) hero . use ( "lever" ) hero . moveRig…" at bounding box center [650, 257] width 277 height 284
type textarea "hero.moveUp(2)"
click at [534, 182] on div "hero . moveUp ( 2 ) hero . moveLeft ( 1 ) hero . use ( "lever" ) hero . moveRig…" at bounding box center [650, 257] width 277 height 284
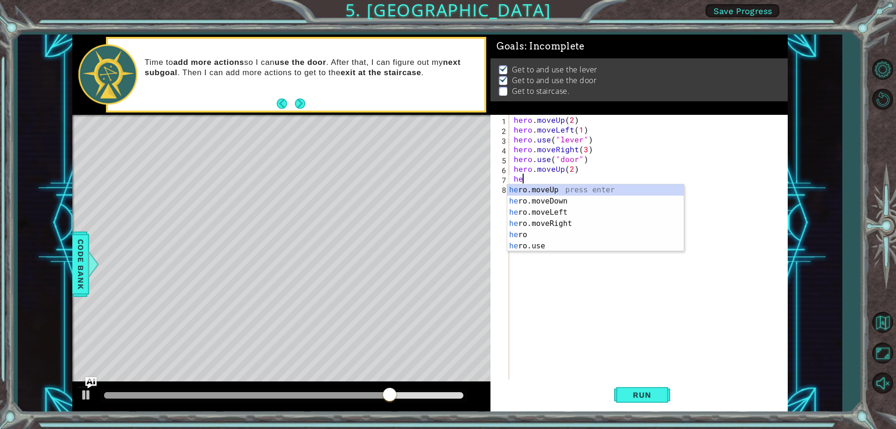
scroll to position [0, 0]
type textarea "hero"
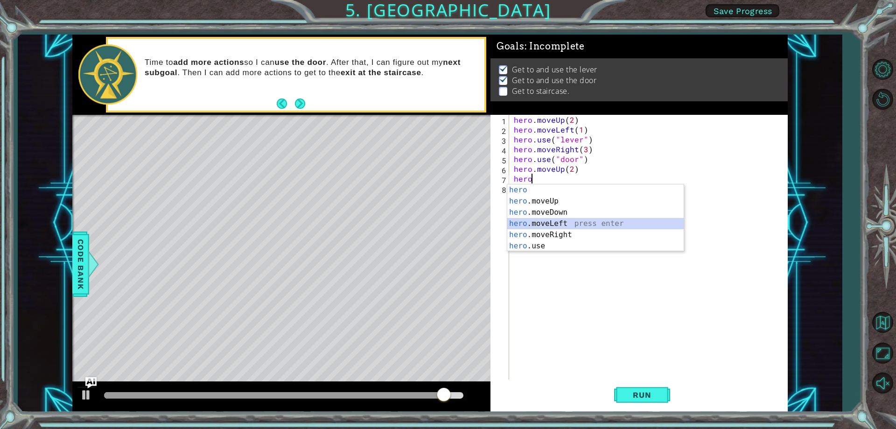
click at [535, 222] on div "hero press enter hero .moveUp press enter hero .moveDown press enter hero .move…" at bounding box center [595, 229] width 176 height 90
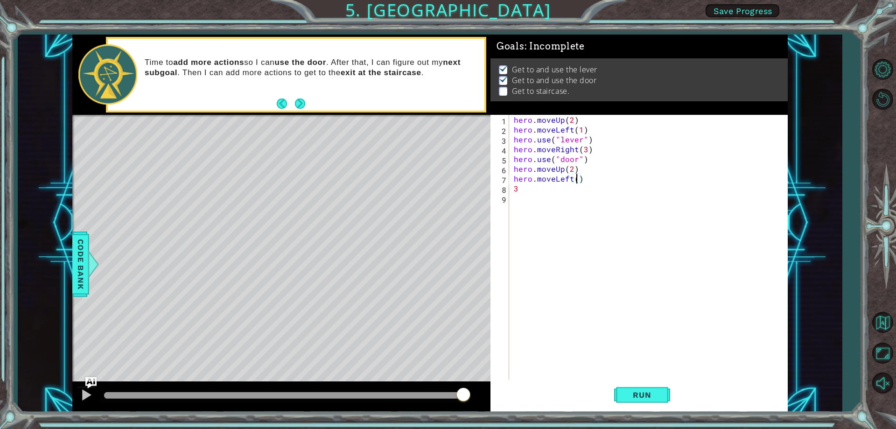
click at [576, 181] on div "hero . moveUp ( 2 ) hero . moveLeft ( 1 ) hero . use ( "lever" ) hero . moveRig…" at bounding box center [650, 257] width 277 height 284
click at [518, 188] on div "hero . moveUp ( 2 ) hero . moveLeft ( 1 ) hero . use ( "lever" ) hero . moveRig…" at bounding box center [650, 257] width 277 height 284
type textarea "3"
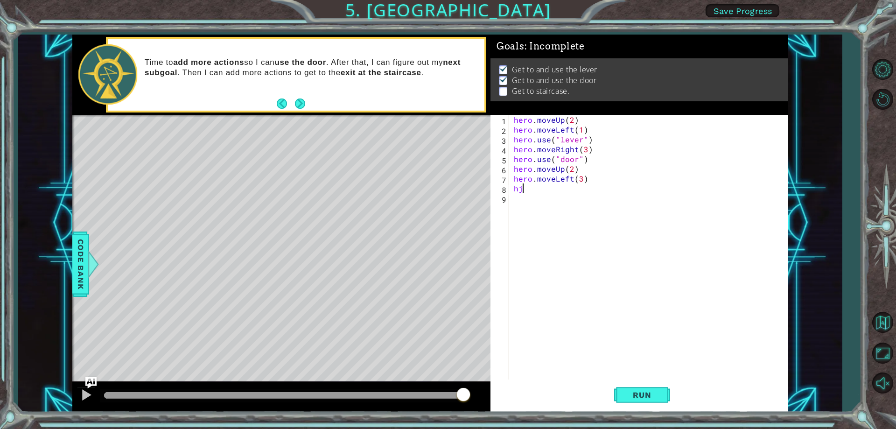
type textarea "h"
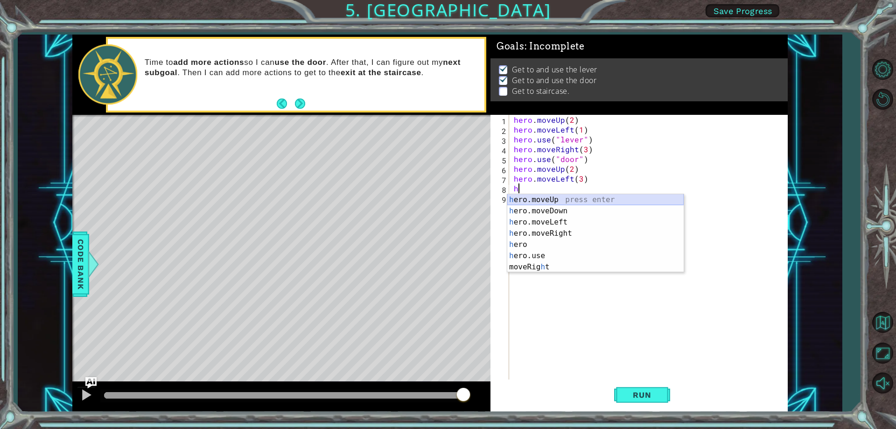
click at [532, 198] on div "h ero.moveUp press enter h ero.moveDown press enter h ero.moveLeft press enter …" at bounding box center [595, 244] width 176 height 101
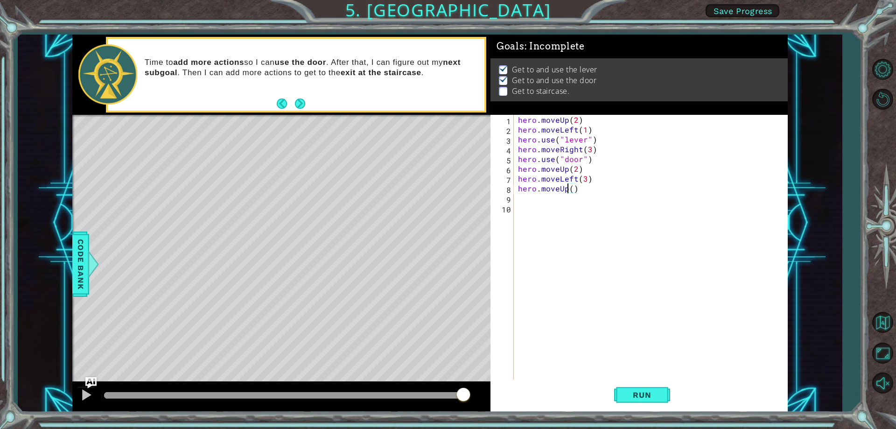
click at [569, 190] on div "hero . moveUp ( 2 ) hero . moveLeft ( 1 ) hero . use ( "lever" ) hero . moveRig…" at bounding box center [652, 257] width 273 height 284
click at [570, 187] on div "hero . moveUp ( 2 ) hero . moveLeft ( 1 ) hero . use ( "lever" ) hero . moveRig…" at bounding box center [652, 257] width 273 height 284
type textarea "hero.moveUp(1)"
click at [641, 388] on button "Run" at bounding box center [642, 395] width 56 height 30
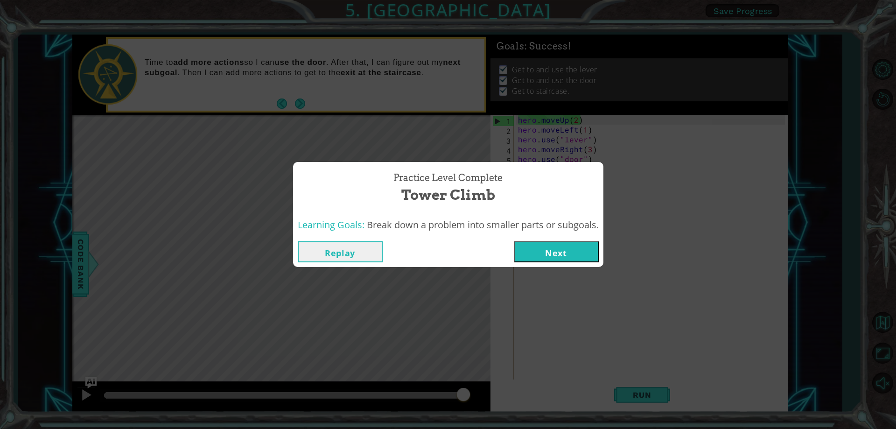
click at [543, 254] on button "Next" at bounding box center [556, 251] width 85 height 21
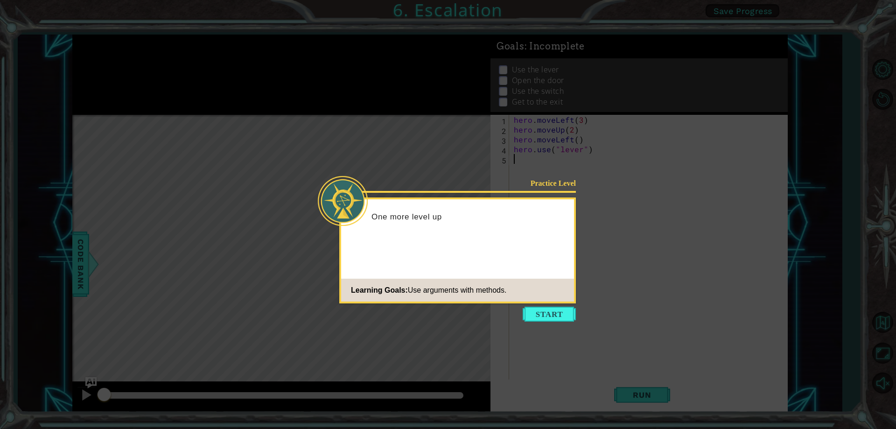
click at [540, 322] on icon at bounding box center [448, 214] width 896 height 429
click at [541, 317] on button "Start" at bounding box center [548, 313] width 53 height 15
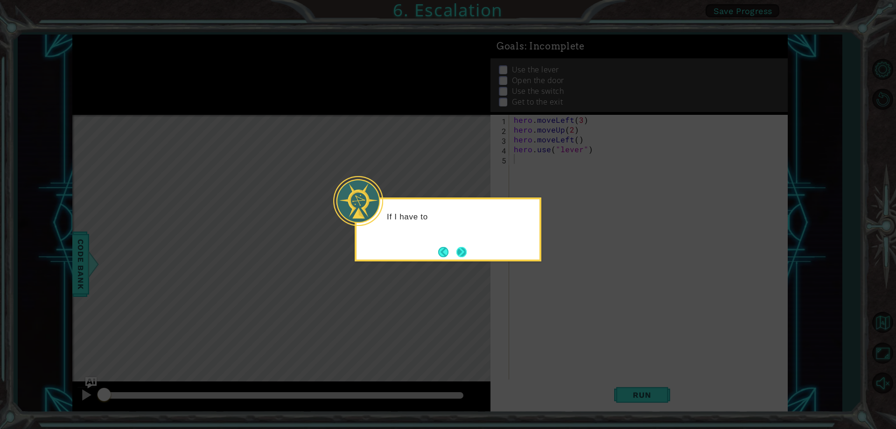
click at [466, 252] on button "Next" at bounding box center [461, 252] width 10 height 10
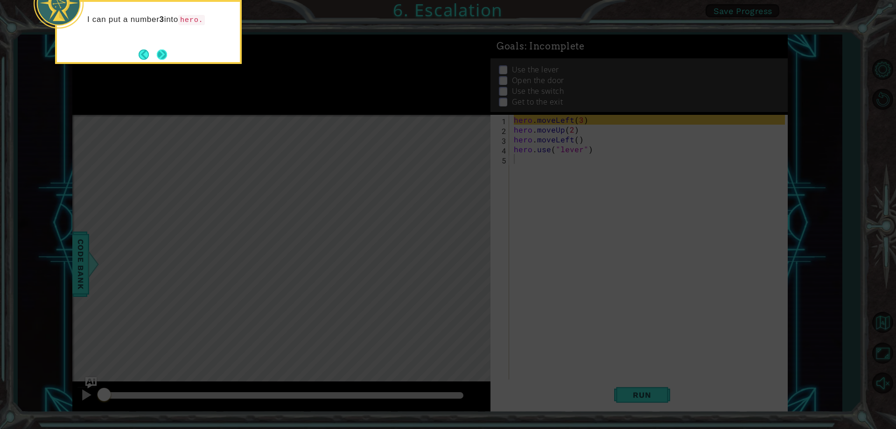
click at [161, 56] on button "Next" at bounding box center [162, 54] width 10 height 10
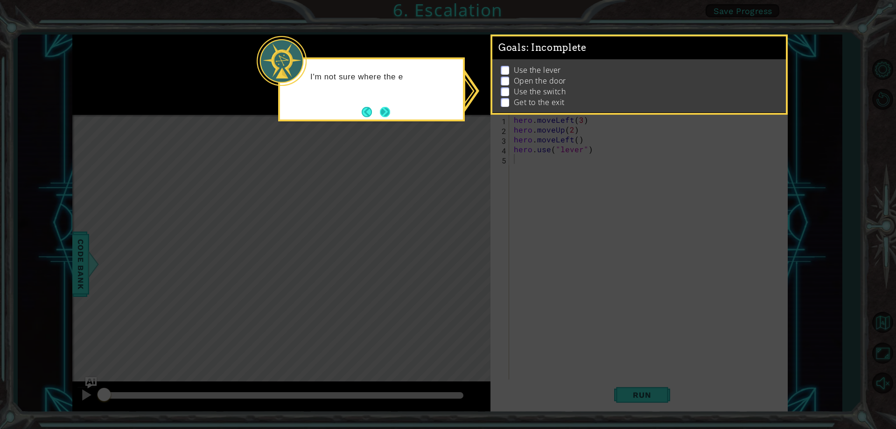
click at [381, 117] on button "Next" at bounding box center [385, 112] width 10 height 10
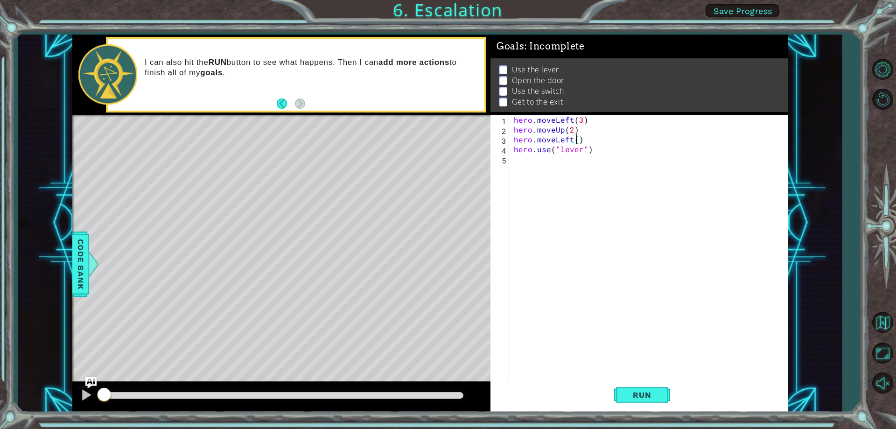
click at [576, 140] on div "hero . moveLeft ( 3 ) hero . moveUp ( 2 ) hero . moveLeft ( ) hero . use ( "lev…" at bounding box center [650, 257] width 277 height 284
type textarea "hero.moveLeft(1)"
click at [529, 167] on div "hero . moveLeft ( 3 ) hero . moveUp ( 2 ) hero . moveLeft ( 1 ) hero . use ( "l…" at bounding box center [650, 257] width 277 height 284
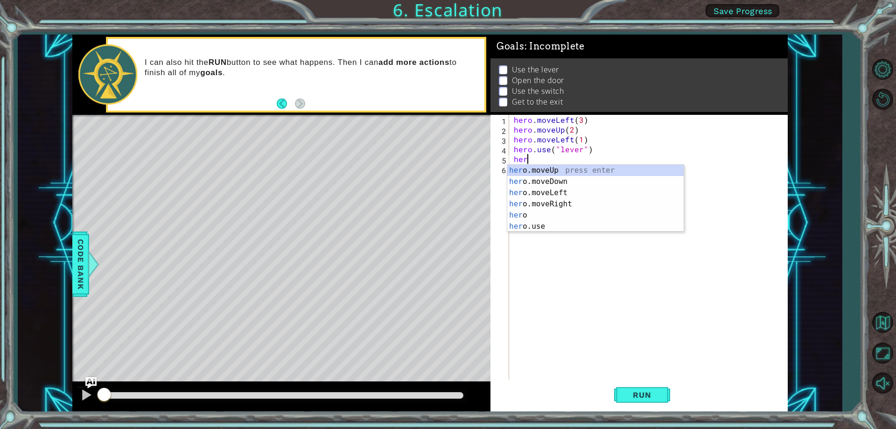
scroll to position [0, 0]
click at [537, 204] on div "hero press enter hero .moveUp press enter hero .moveDown press enter hero .move…" at bounding box center [595, 210] width 176 height 90
type textarea "hero.moveLeft(1)"
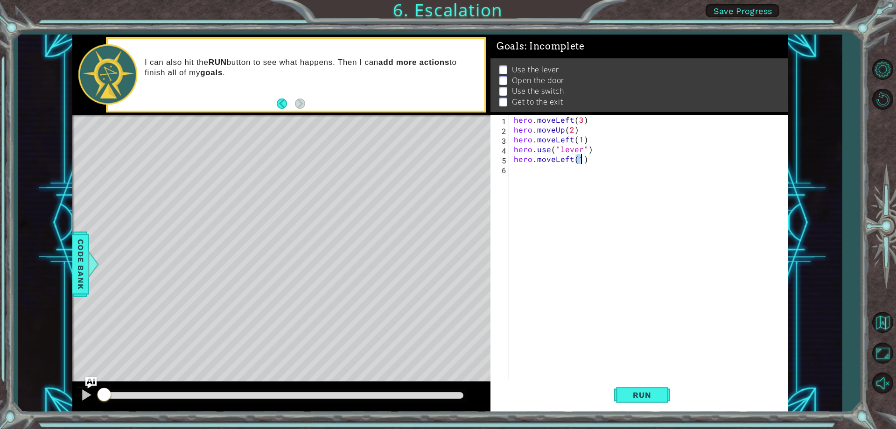
scroll to position [0, 4]
click at [502, 174] on div "6" at bounding box center [500, 170] width 17 height 10
type textarea "hero.use("door")"
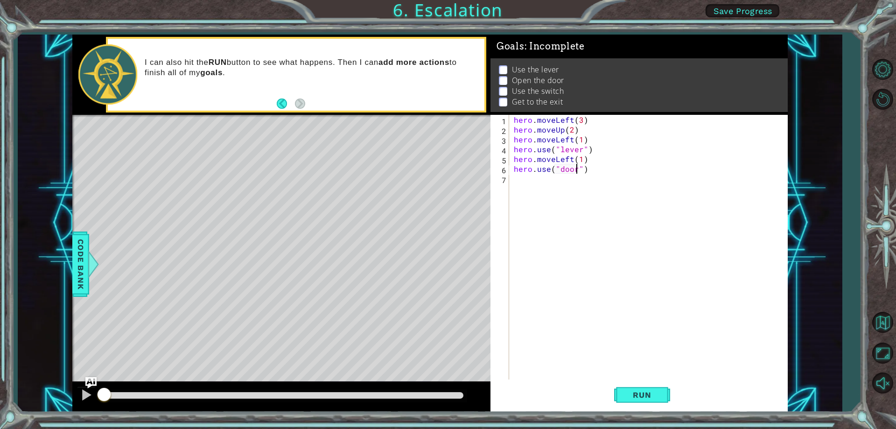
click at [514, 179] on div "hero . moveLeft ( 3 ) hero . moveUp ( 2 ) hero . moveLeft ( 1 ) hero . use ( "l…" at bounding box center [650, 257] width 277 height 284
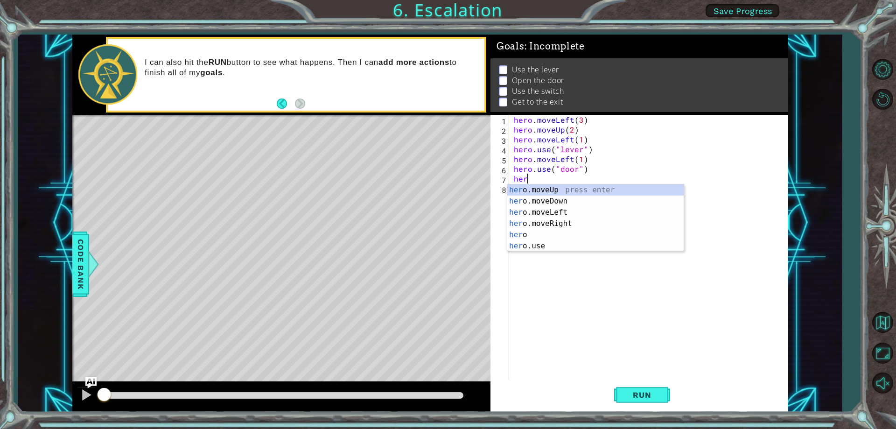
scroll to position [0, 0]
click at [543, 190] on div "her o.moveUp press enter her o.moveDown press enter her o.moveLeft press enter …" at bounding box center [595, 229] width 176 height 90
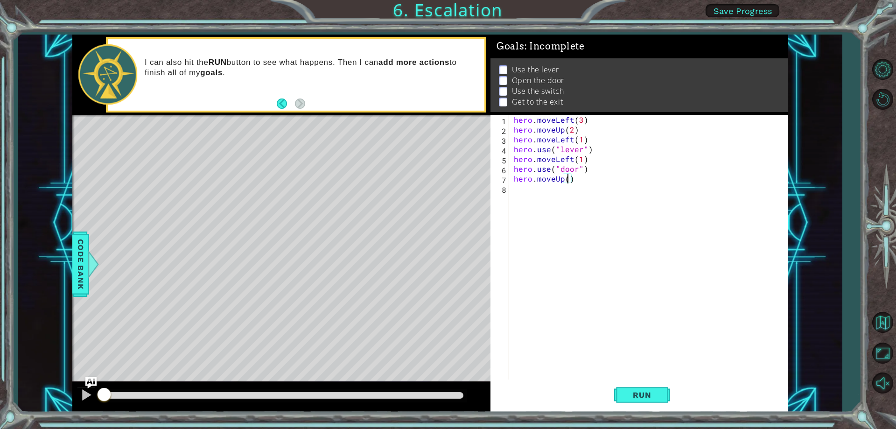
type textarea "hero.moveUp(2)"
click at [523, 189] on div "hero . moveLeft ( 3 ) hero . moveUp ( 2 ) hero . moveLeft ( 1 ) hero . use ( "l…" at bounding box center [650, 257] width 277 height 284
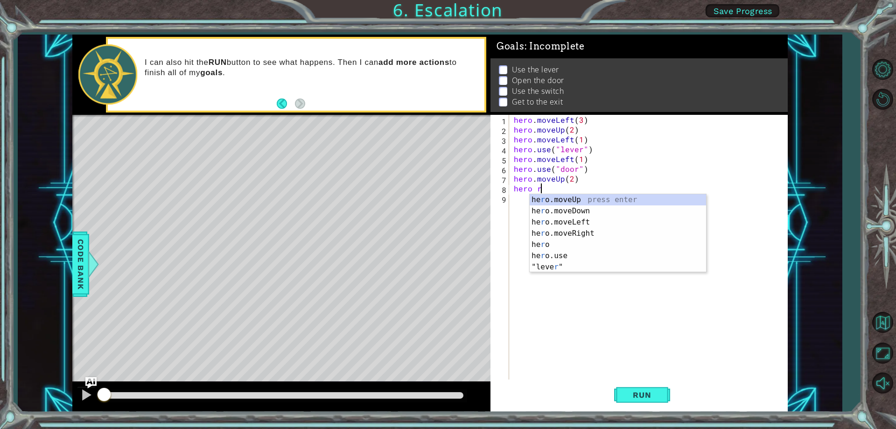
scroll to position [0, 1]
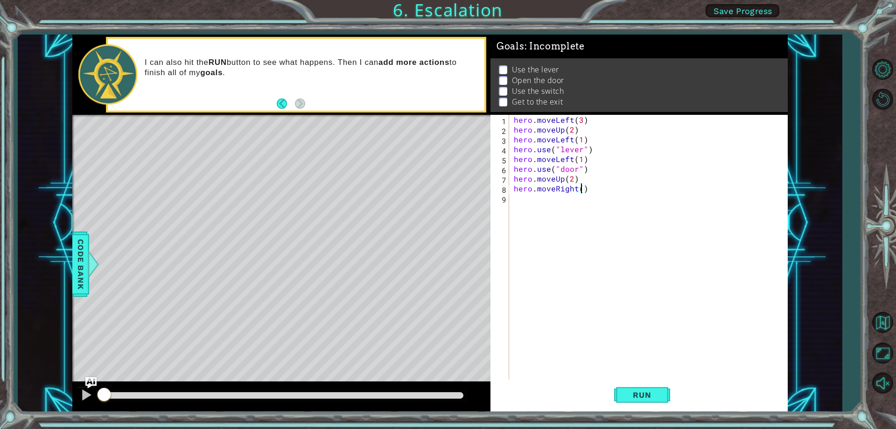
type textarea "hero.moveRight(2)"
click at [528, 201] on div "hero . moveLeft ( 3 ) hero . moveUp ( 2 ) hero . moveLeft ( 1 ) hero . use ( "l…" at bounding box center [650, 257] width 277 height 284
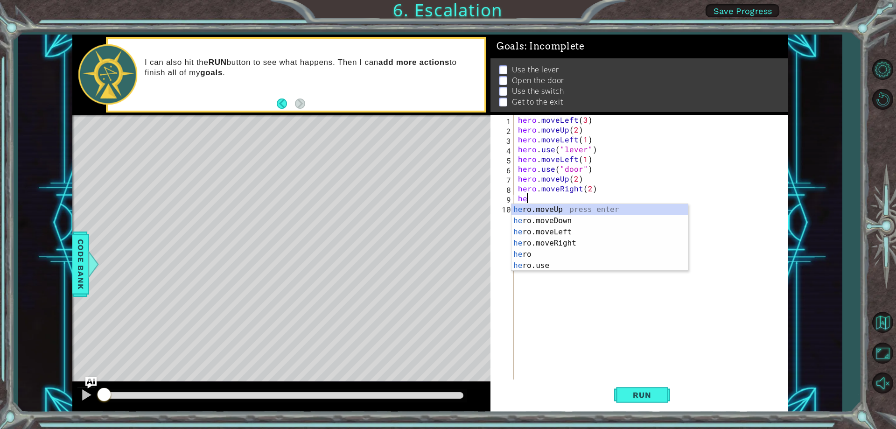
scroll to position [0, 0]
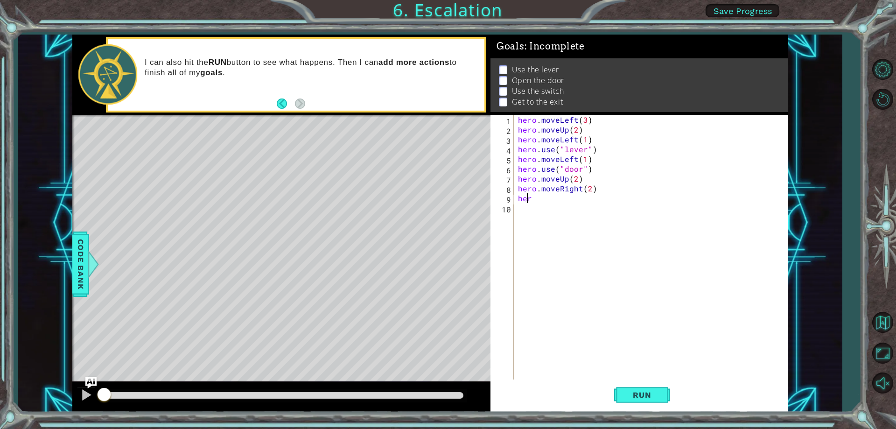
click at [529, 201] on div "hero . moveLeft ( 3 ) hero . moveUp ( 2 ) hero . moveLeft ( 1 ) hero . use ( "l…" at bounding box center [652, 257] width 273 height 284
click at [530, 201] on div "hero . moveLeft ( 3 ) hero . moveUp ( 2 ) hero . moveLeft ( 1 ) hero . use ( "l…" at bounding box center [652, 257] width 273 height 284
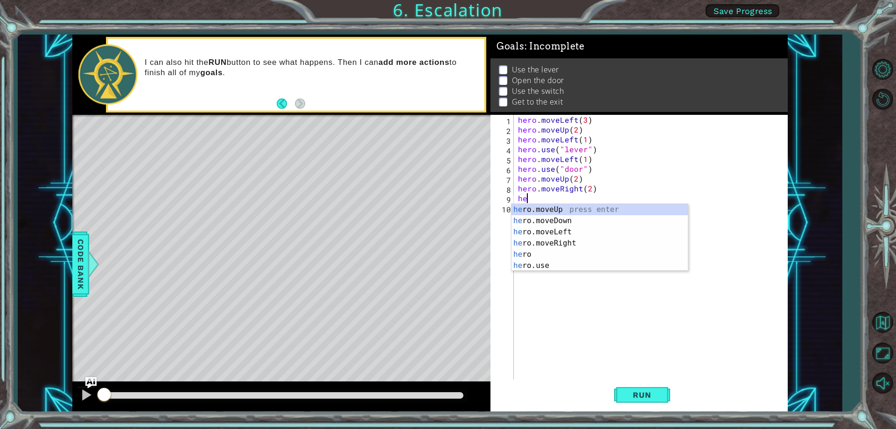
scroll to position [0, 0]
click at [536, 262] on div "he ro.moveUp press enter he ro.moveDown press enter he ro.moveLeft press enter …" at bounding box center [599, 249] width 176 height 90
type textarea "hero.use("lever")"
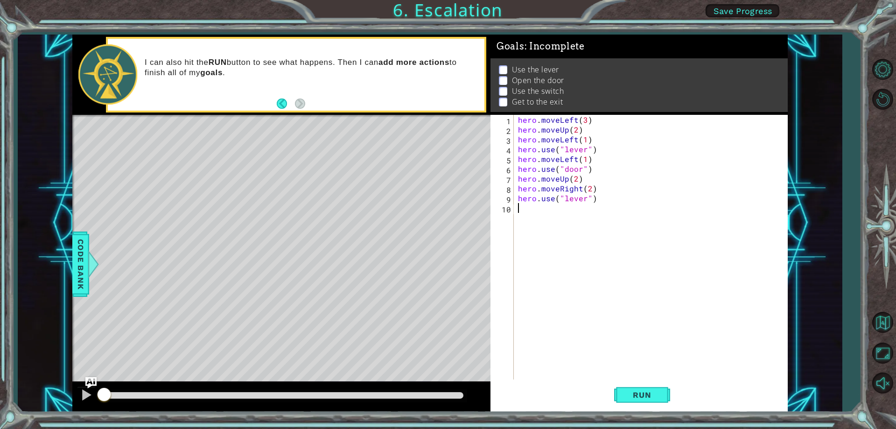
click at [536, 214] on div "hero . moveLeft ( 3 ) hero . moveUp ( 2 ) hero . moveLeft ( 1 ) hero . use ( "l…" at bounding box center [652, 257] width 273 height 284
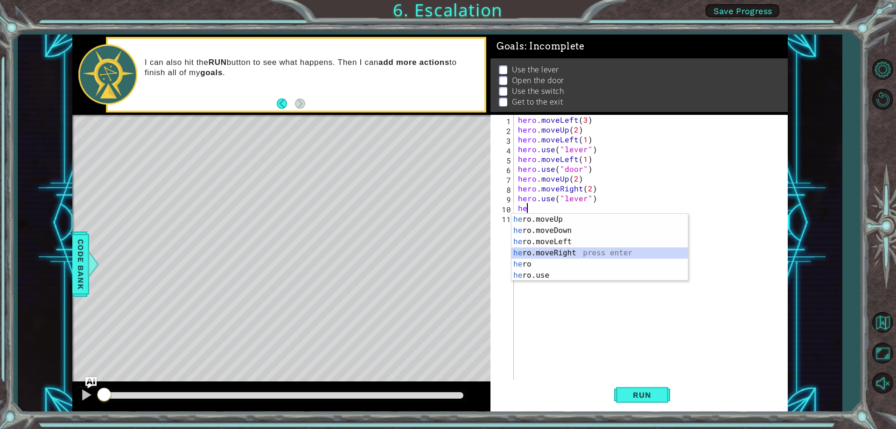
click at [549, 248] on div "he ro.moveUp press enter he ro.moveDown press enter he ro.moveLeft press enter …" at bounding box center [599, 259] width 176 height 90
type textarea "hero.moveRight(1)"
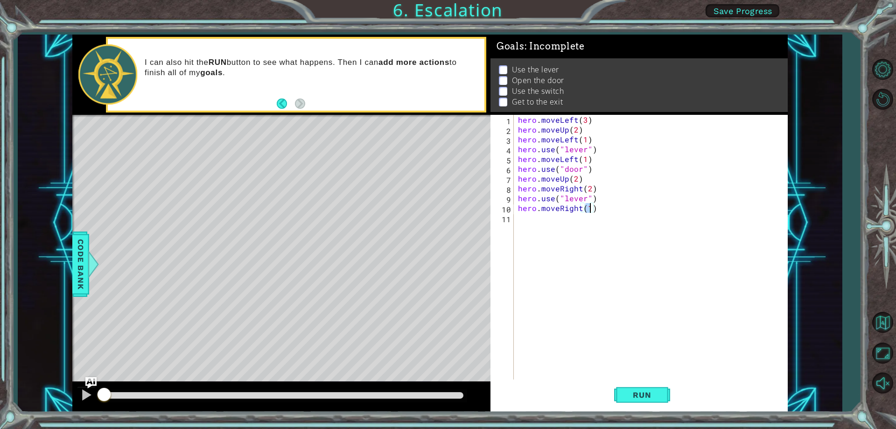
click at [530, 222] on div "hero . moveLeft ( 3 ) hero . moveUp ( 2 ) hero . moveLeft ( 1 ) hero . use ( "l…" at bounding box center [652, 257] width 273 height 284
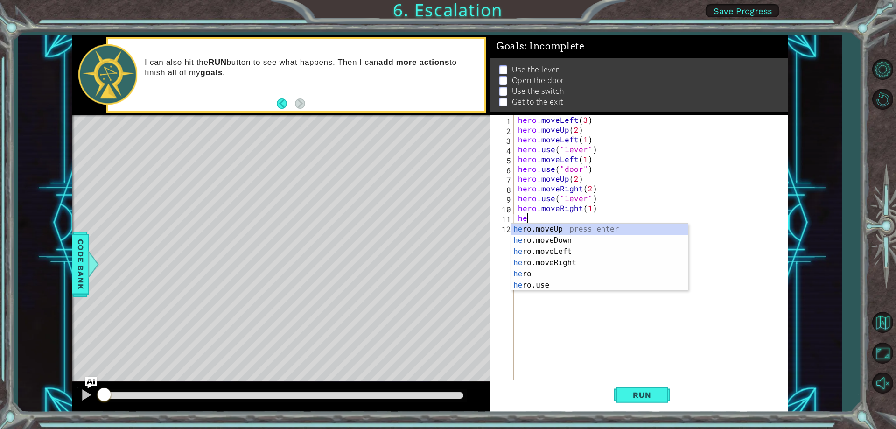
scroll to position [0, 0]
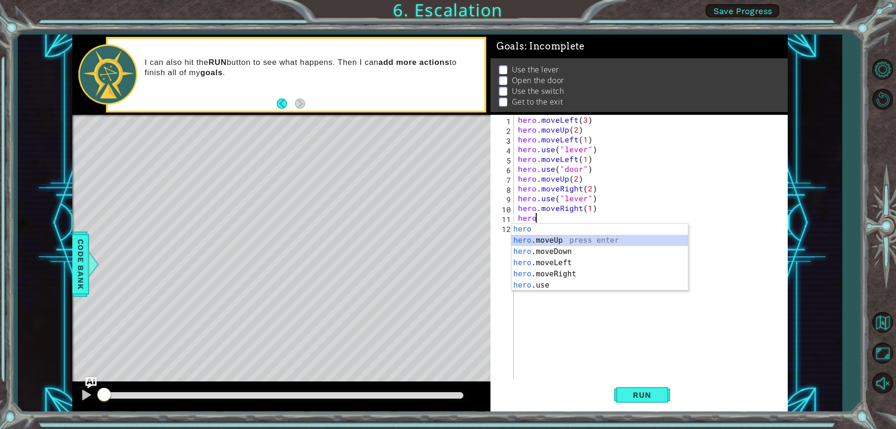
click at [532, 237] on div "hero press enter hero .moveUp press enter hero .moveDown press enter hero .move…" at bounding box center [599, 268] width 176 height 90
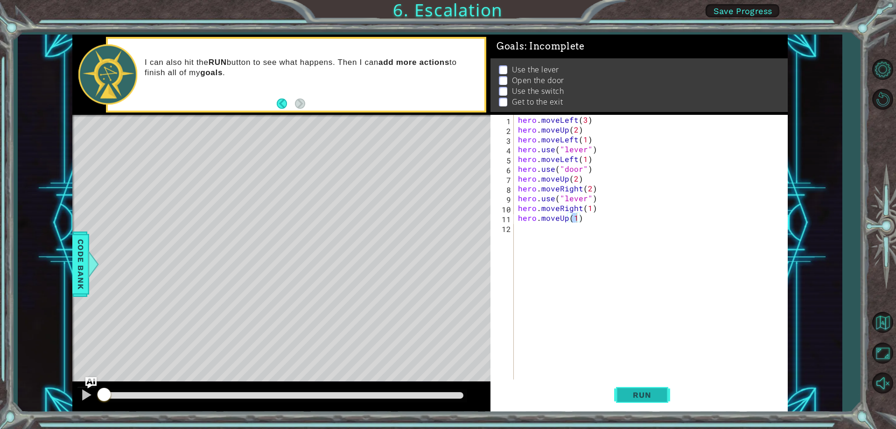
click at [634, 398] on span "Run" at bounding box center [641, 394] width 37 height 9
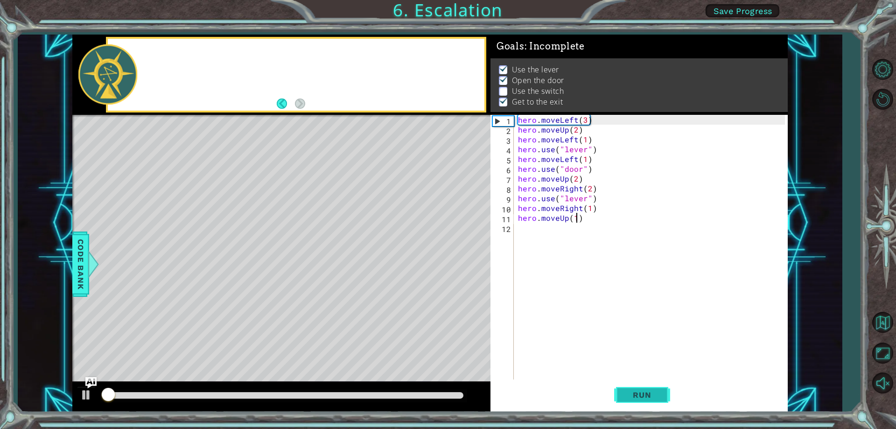
scroll to position [5, 0]
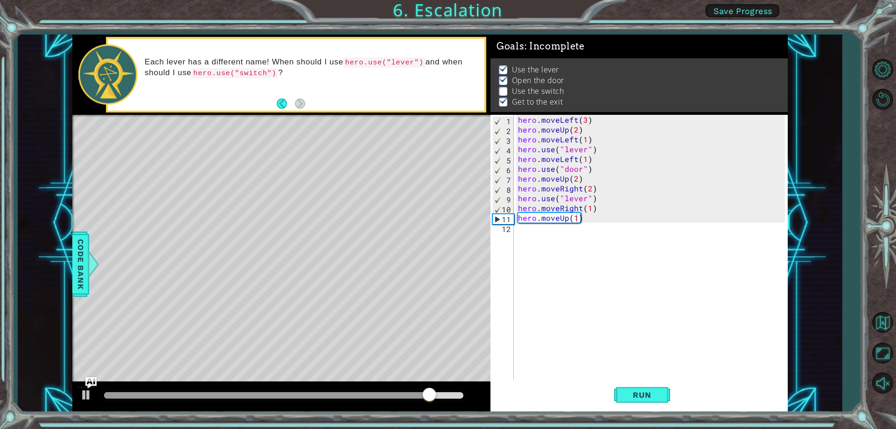
drag, startPoint x: 267, startPoint y: 66, endPoint x: 266, endPoint y: 74, distance: 7.5
click at [266, 74] on p "Each lever has a different name! When should I use hero.use("lever") and when s…" at bounding box center [311, 67] width 333 height 21
click at [583, 197] on div "hero . moveLeft ( 3 ) hero . moveUp ( 2 ) hero . moveLeft ( 1 ) hero . use ( "l…" at bounding box center [652, 257] width 273 height 284
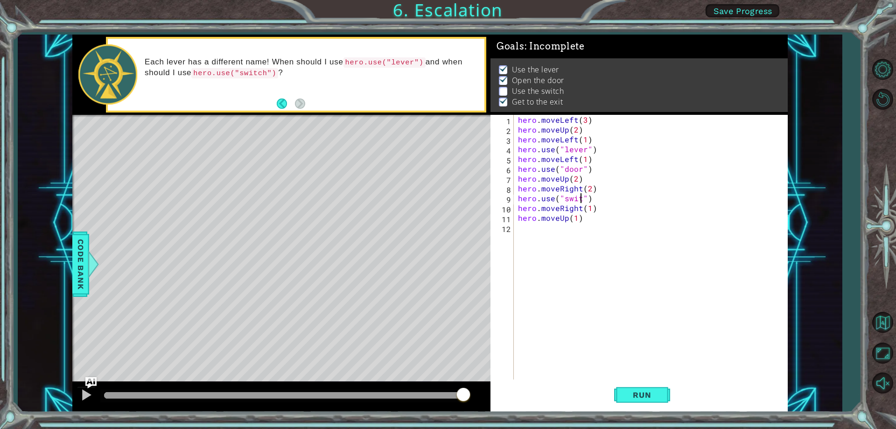
scroll to position [0, 4]
type textarea "hero.use("switch")"
click at [646, 398] on span "Run" at bounding box center [641, 394] width 37 height 9
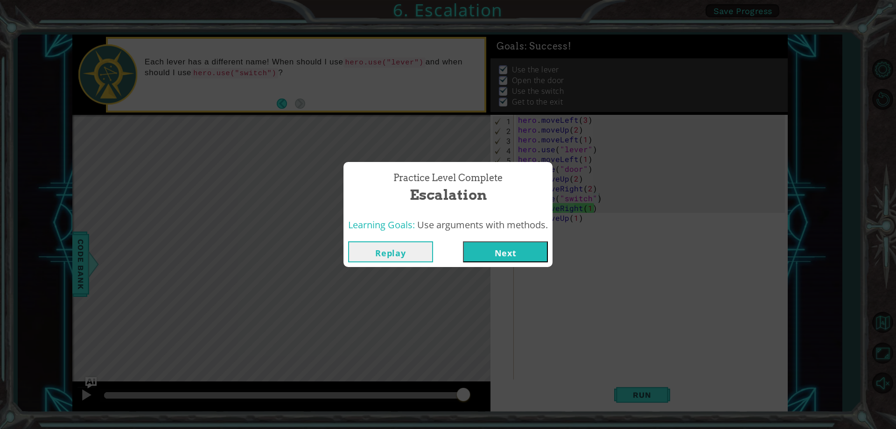
click at [529, 261] on button "Next" at bounding box center [505, 251] width 85 height 21
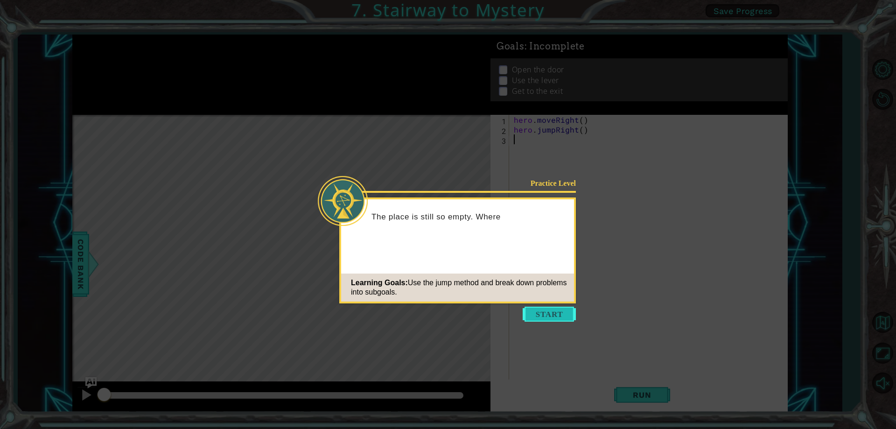
click at [527, 315] on button "Start" at bounding box center [548, 313] width 53 height 15
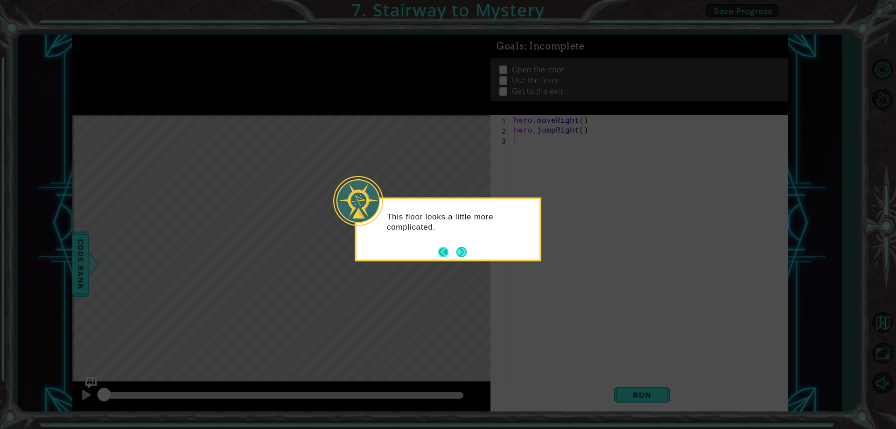
click at [448, 248] on button "Back" at bounding box center [447, 252] width 18 height 10
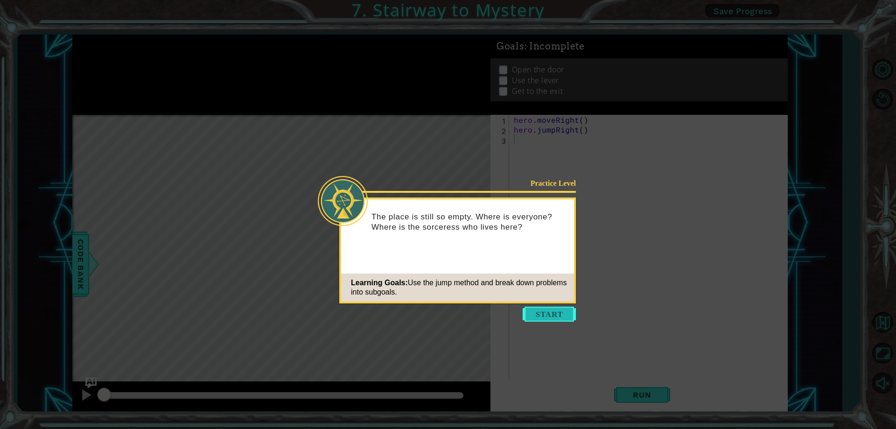
click at [540, 321] on button "Start" at bounding box center [548, 313] width 53 height 15
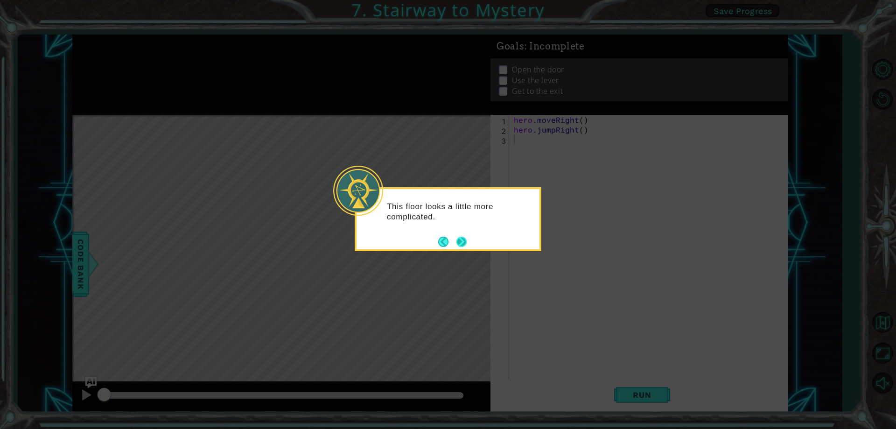
click at [456, 242] on button "Next" at bounding box center [461, 241] width 10 height 10
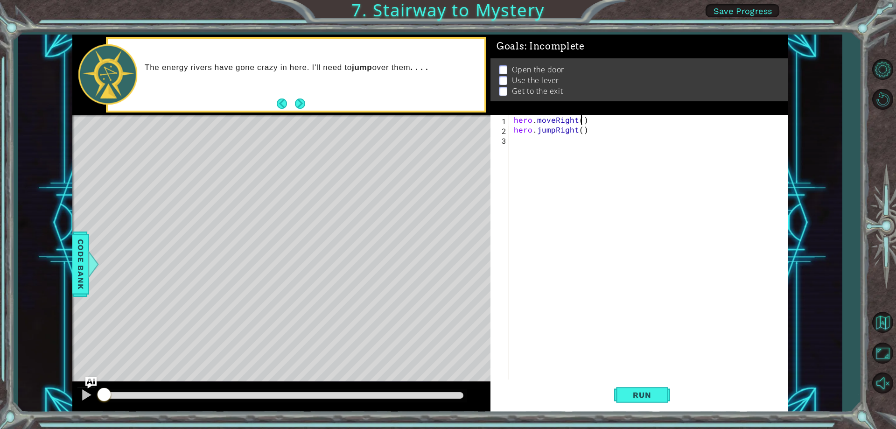
click at [581, 122] on div "hero . moveRight ( ) hero . jumpRight ( )" at bounding box center [650, 257] width 277 height 284
click at [580, 130] on div "hero . moveRight ( 3 ) hero . jumpRight ( )" at bounding box center [650, 257] width 277 height 284
click at [584, 119] on div "hero . moveRight ( 3 ) hero . jumpRight ( )" at bounding box center [650, 257] width 277 height 284
click at [581, 129] on div "hero . moveRight ( 1 ) hero . jumpRight ( )" at bounding box center [650, 257] width 277 height 284
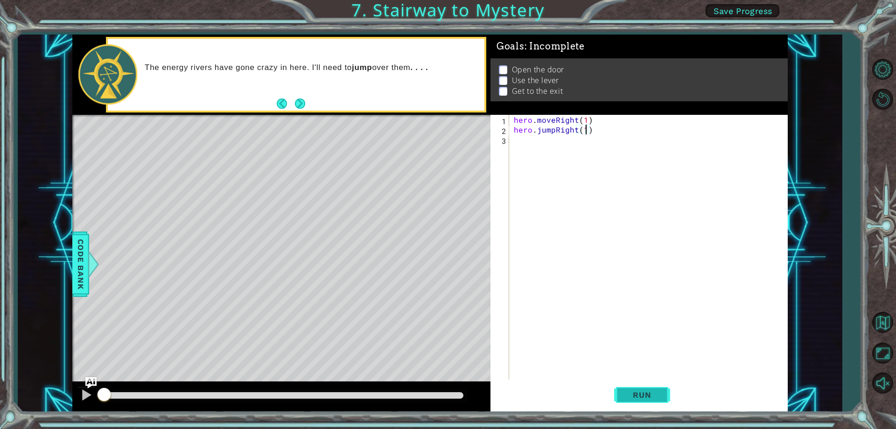
type textarea "hero.jumpRight(1)"
click at [632, 395] on span "Run" at bounding box center [641, 394] width 37 height 9
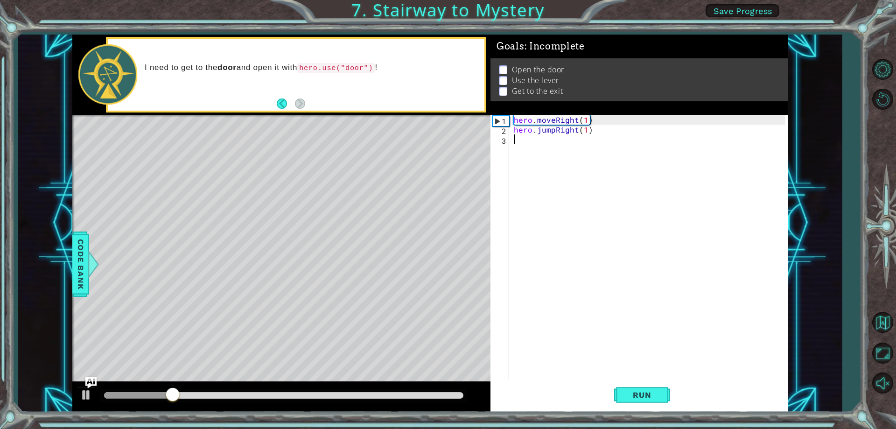
click at [517, 141] on div "hero . moveRight ( 1 ) hero . jumpRight ( 1 )" at bounding box center [650, 257] width 277 height 284
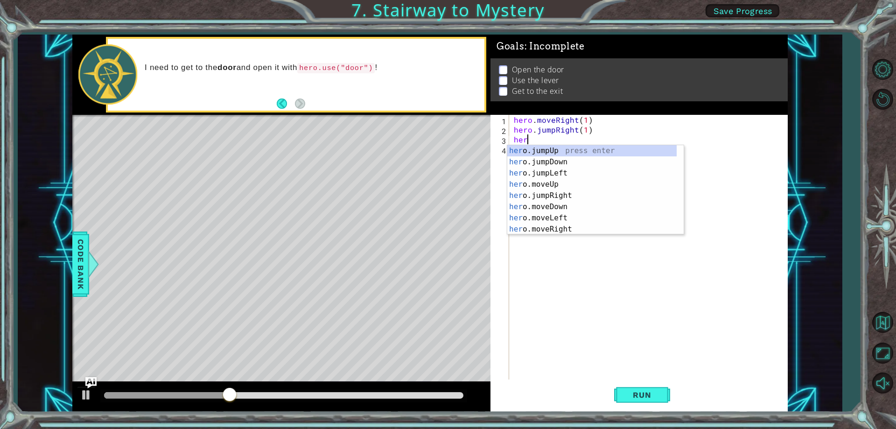
scroll to position [0, 0]
click at [552, 215] on div "hero .jumpUp press enter hero .jumpDown press enter hero .jumpLeft press enter …" at bounding box center [591, 201] width 169 height 112
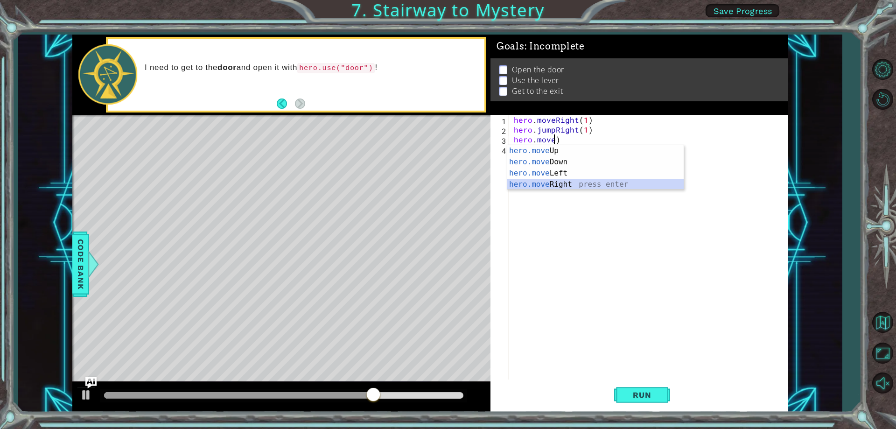
click at [547, 181] on div "hero.move Up press enter hero.move Down press enter hero.move Left press enter …" at bounding box center [595, 178] width 176 height 67
type textarea "hero.moveRight(1)"
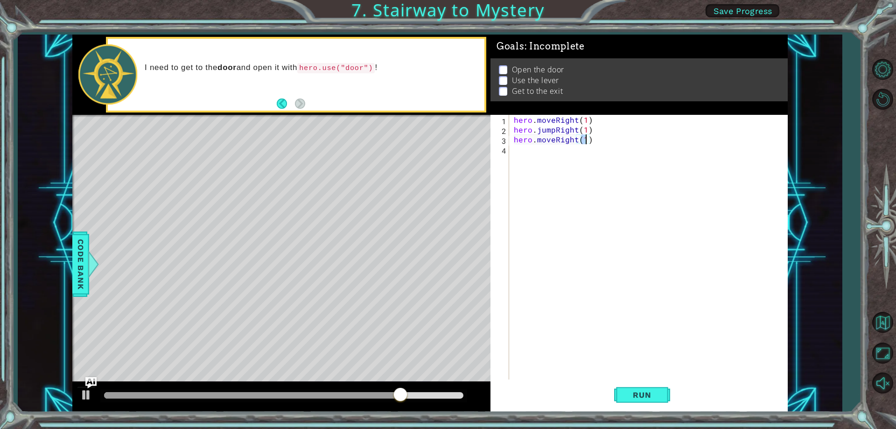
click at [526, 154] on div "hero . moveRight ( 1 ) hero . jumpRight ( 1 ) hero . moveRight ( 1 )" at bounding box center [650, 257] width 277 height 284
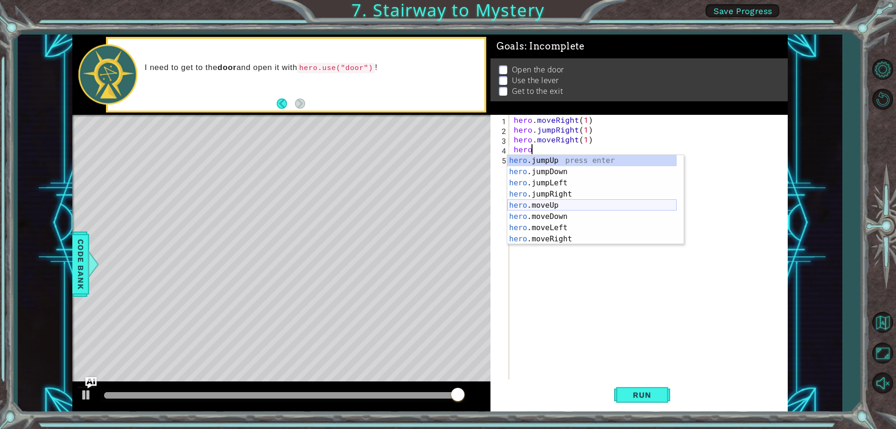
click at [534, 201] on div "hero .jumpUp press enter hero .jumpDown press enter hero .jumpLeft press enter …" at bounding box center [591, 211] width 169 height 112
type textarea "hero.moveUp(1)"
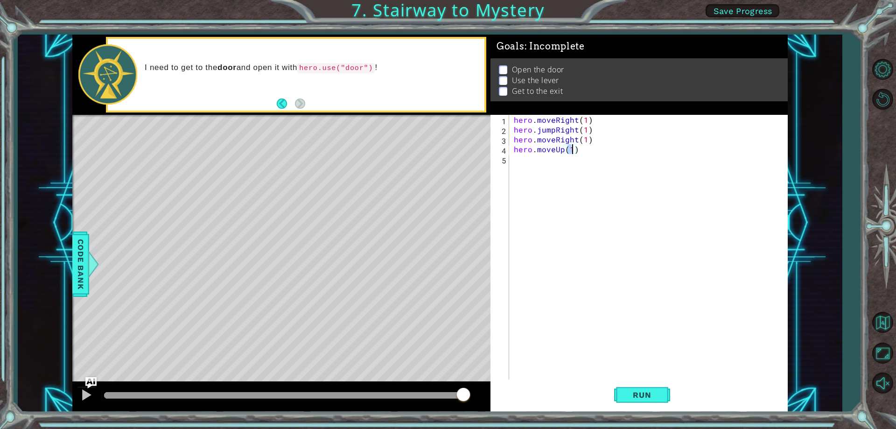
click at [517, 167] on div "hero . moveRight ( 1 ) hero . jumpRight ( 1 ) hero . moveRight ( 1 ) hero . mov…" at bounding box center [650, 257] width 277 height 284
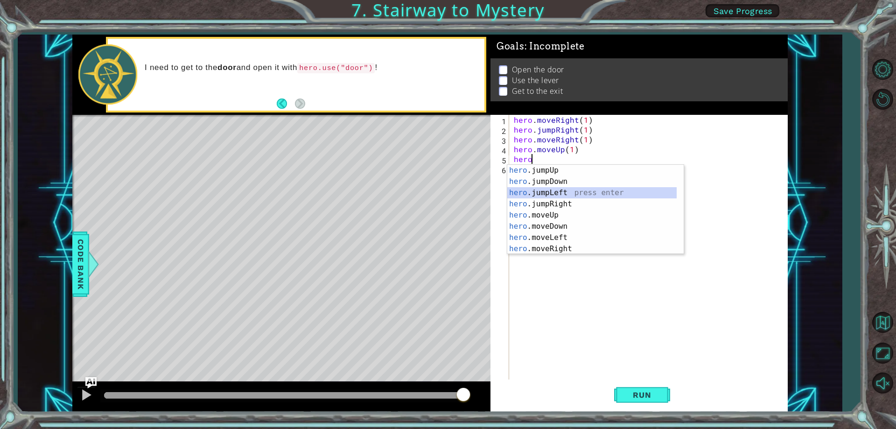
click at [679, 193] on div at bounding box center [678, 215] width 9 height 101
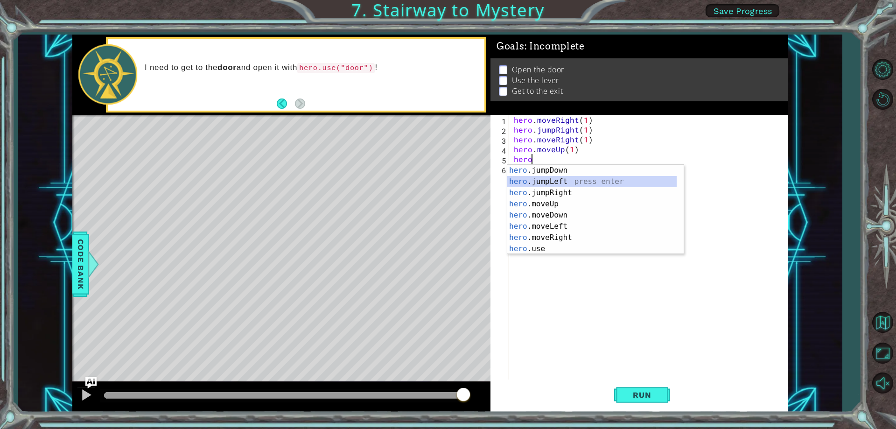
scroll to position [11, 0]
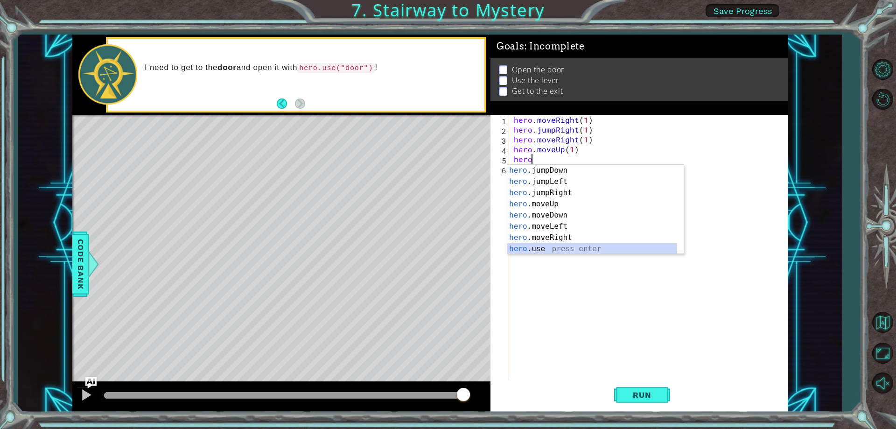
click at [593, 245] on div "hero .jumpDown press enter hero .jumpLeft press enter hero .jumpRight press ent…" at bounding box center [591, 221] width 169 height 112
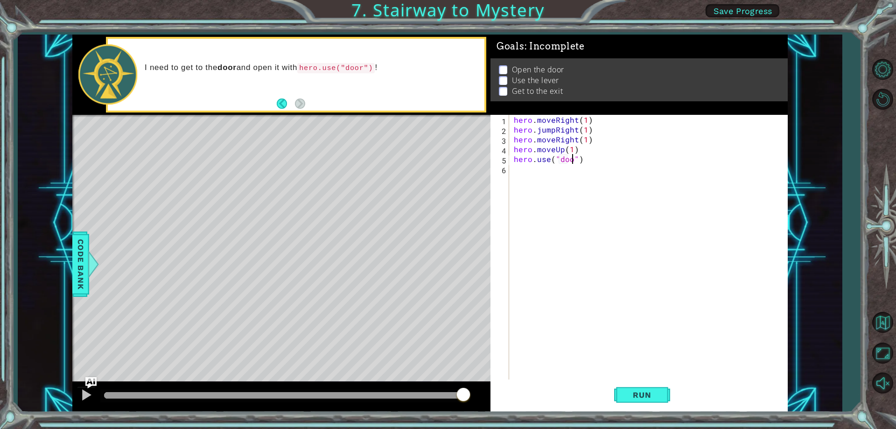
type textarea "hero.use("door")"
click at [542, 172] on div "hero . moveRight ( 1 ) hero . jumpRight ( 1 ) hero . moveRight ( 1 ) hero . mov…" at bounding box center [650, 257] width 277 height 284
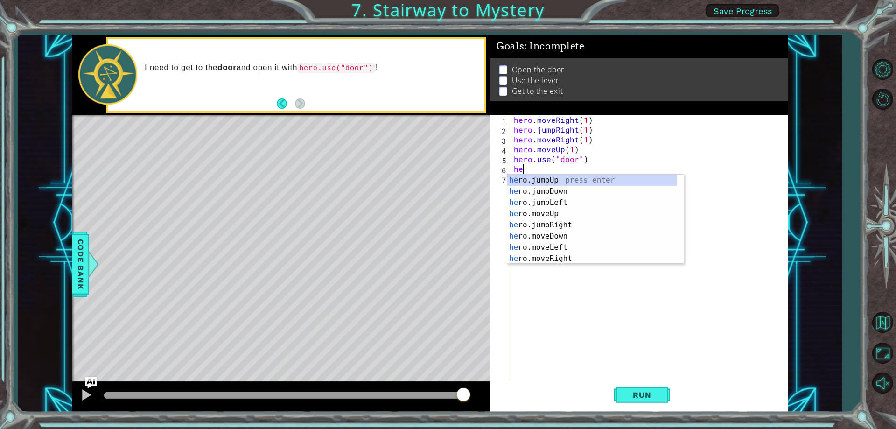
scroll to position [0, 0]
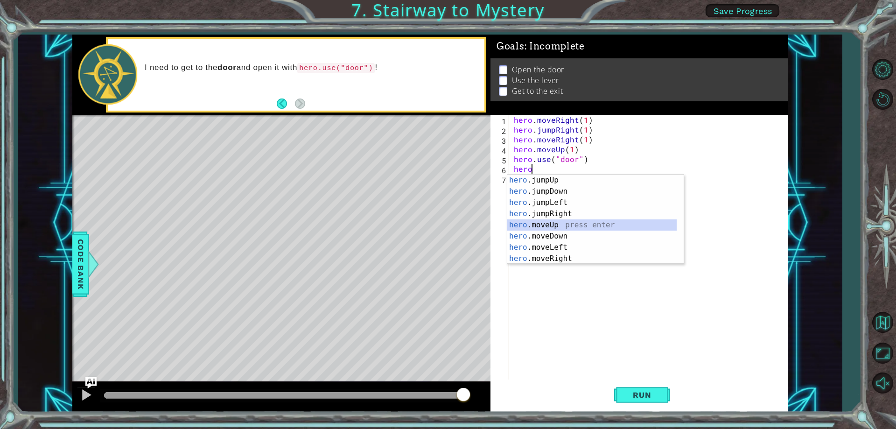
click at [538, 222] on div "hero .jumpUp press enter hero .jumpDown press enter hero .jumpLeft press enter …" at bounding box center [591, 230] width 169 height 112
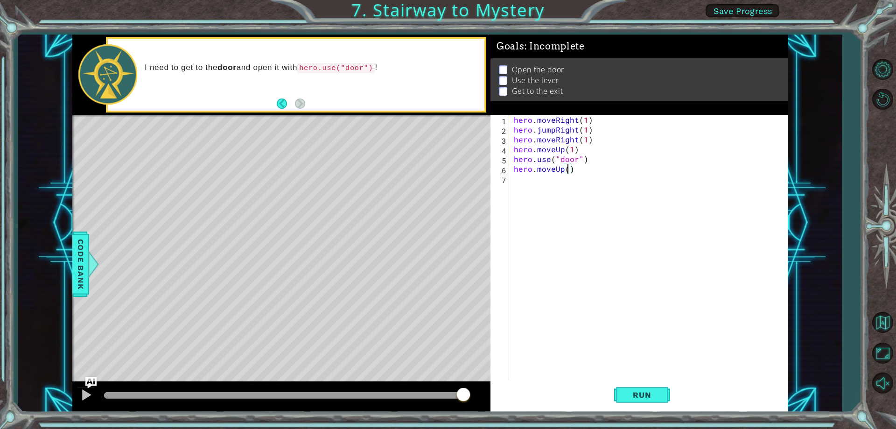
type textarea "hero.moveUp(2)"
click at [534, 178] on div "hero . moveRight ( 1 ) hero . jumpRight ( 1 ) hero . moveRight ( 1 ) hero . mov…" at bounding box center [650, 257] width 277 height 284
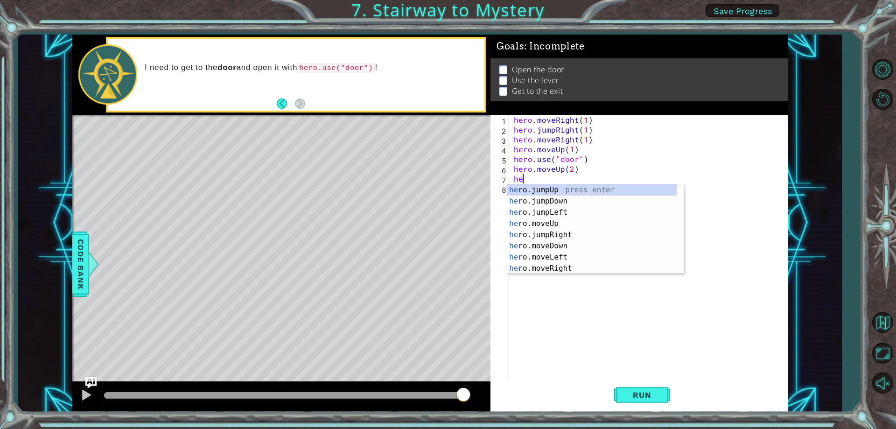
scroll to position [0, 0]
click at [550, 254] on div "hero .jumpUp press enter hero .jumpDown press enter hero .jumpLeft press enter …" at bounding box center [591, 240] width 169 height 112
type textarea "hero.moveLeft(1)"
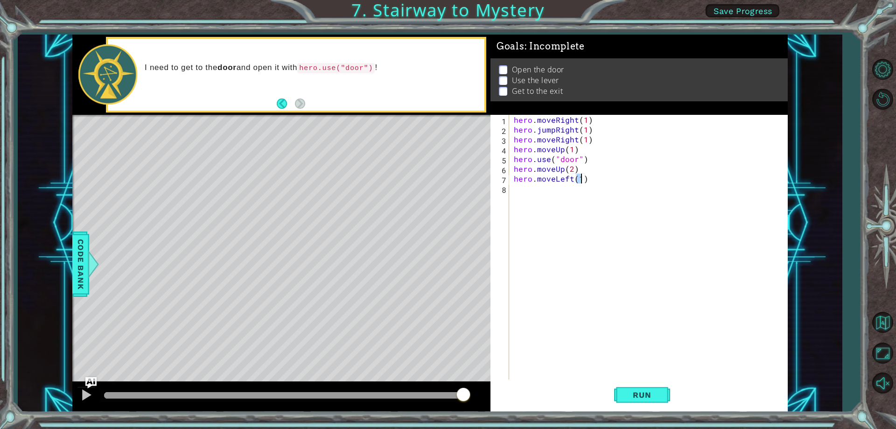
scroll to position [0, 4]
click at [523, 190] on div "hero . moveRight ( 1 ) hero . jumpRight ( 1 ) hero . moveRight ( 1 ) hero . mov…" at bounding box center [650, 257] width 277 height 284
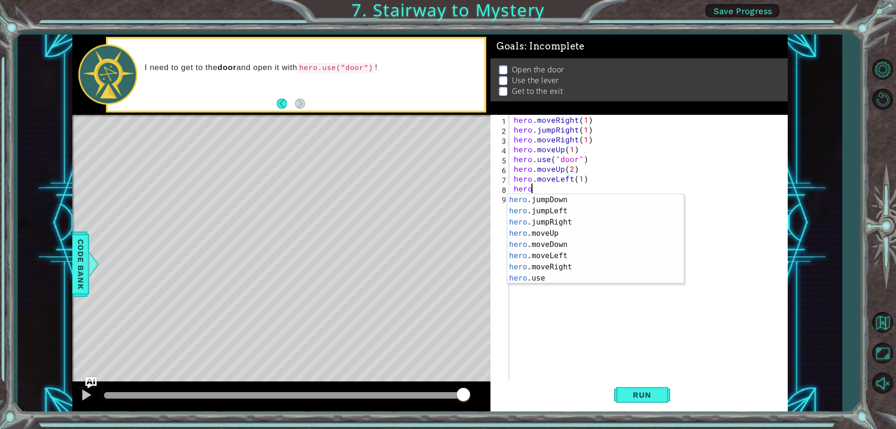
scroll to position [12, 0]
click at [534, 282] on div "hero .jumpDown press enter hero .jumpLeft press enter hero .jumpRight press ent…" at bounding box center [591, 250] width 169 height 112
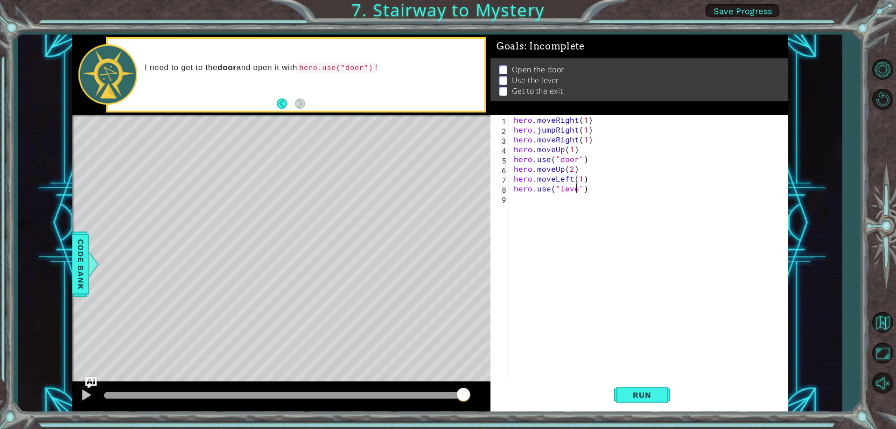
scroll to position [0, 4]
type textarea "hero.use("lever")"
click at [518, 200] on div "hero . moveRight ( 1 ) hero . jumpRight ( 1 ) hero . moveRight ( 1 ) hero . mov…" at bounding box center [650, 257] width 277 height 284
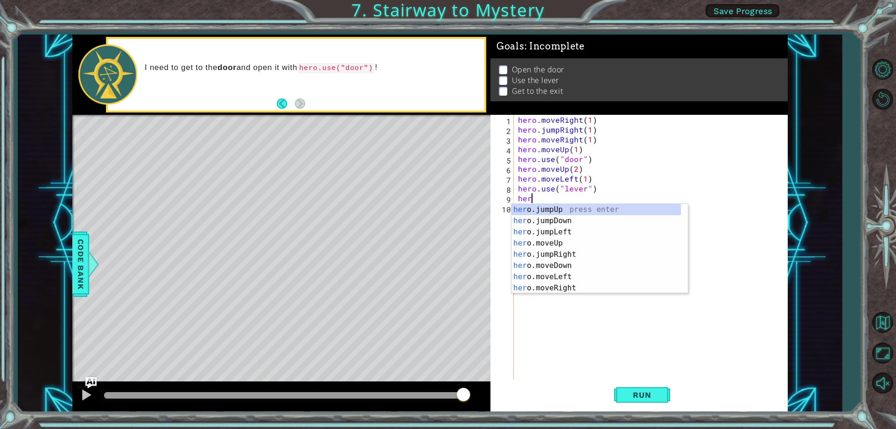
scroll to position [0, 0]
click at [541, 277] on div "hero .jumpUp press enter hero .jumpDown press enter hero .jumpLeft press enter …" at bounding box center [595, 260] width 169 height 112
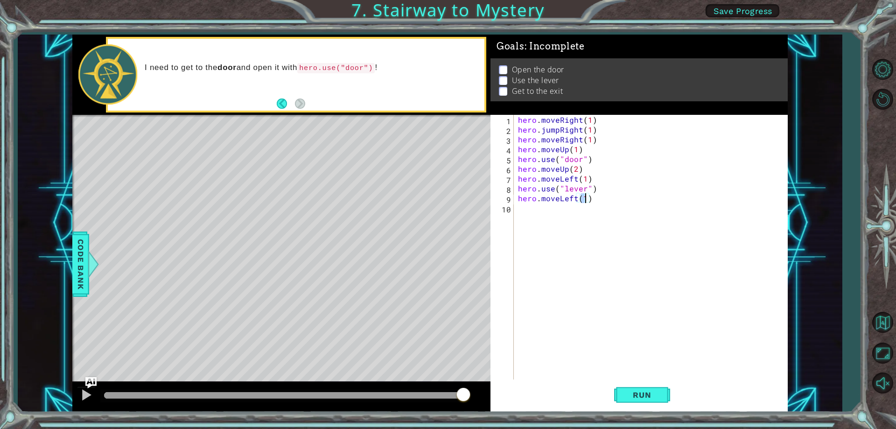
type textarea "hero.moveLeft(2)"
click at [526, 218] on div "hero . moveRight ( 1 ) hero . jumpRight ( 1 ) hero . moveRight ( 1 ) hero . mov…" at bounding box center [652, 257] width 273 height 284
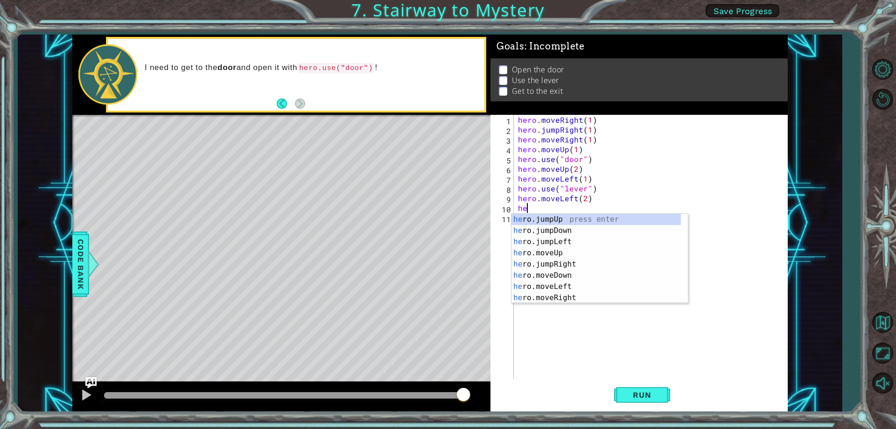
scroll to position [0, 0]
type textarea "hero"
click at [526, 218] on div "hero .jumpUp press enter hero .jumpDown press enter hero .jumpLeft press enter …" at bounding box center [595, 270] width 169 height 112
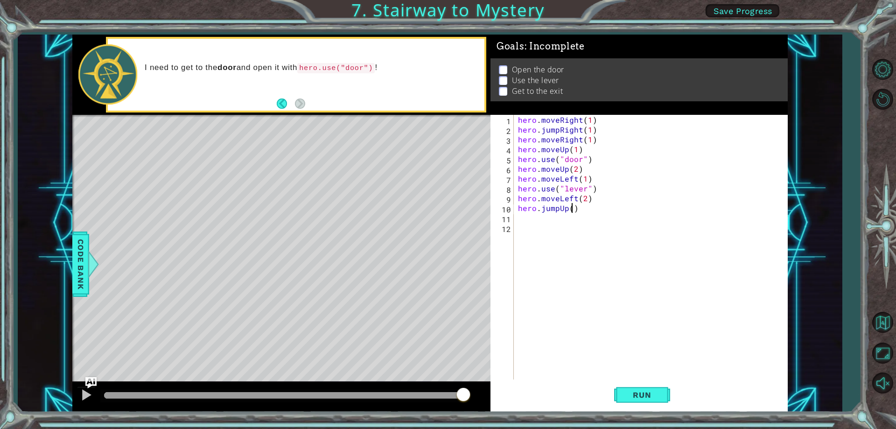
click at [570, 206] on div "hero . moveRight ( 1 ) hero . jumpRight ( 1 ) hero . moveRight ( 1 ) hero . mov…" at bounding box center [652, 257] width 273 height 284
type textarea "hero.jumpUp(1)"
click at [534, 221] on div "hero . moveRight ( 1 ) hero . jumpRight ( 1 ) hero . moveRight ( 1 ) hero . mov…" at bounding box center [652, 257] width 273 height 284
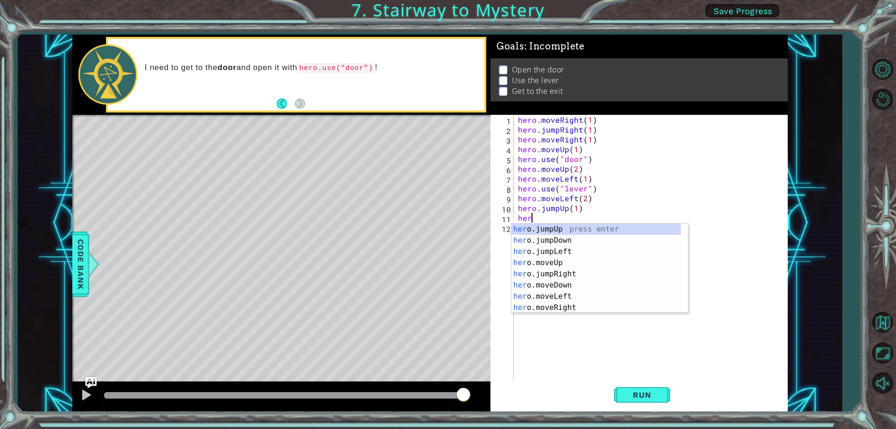
scroll to position [0, 0]
click at [551, 306] on div "hero .jumpUp press enter hero .jumpDown press enter hero .jumpLeft press enter …" at bounding box center [595, 279] width 169 height 112
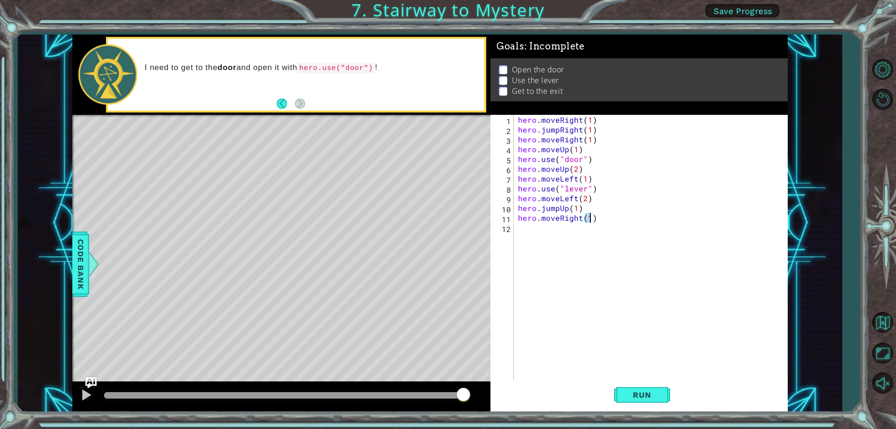
type textarea "hero.moveRight(2)"
click at [526, 236] on div "hero . moveRight ( 1 ) hero . jumpRight ( 1 ) hero . moveRight ( 1 ) hero . mov…" at bounding box center [652, 257] width 273 height 284
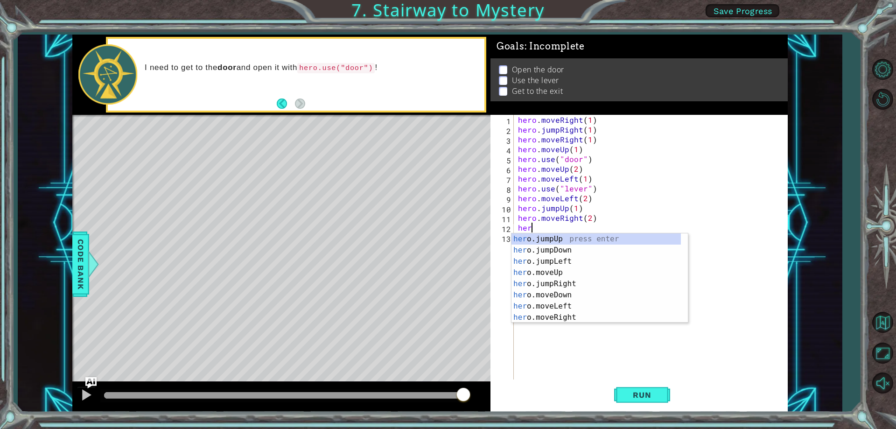
scroll to position [0, 0]
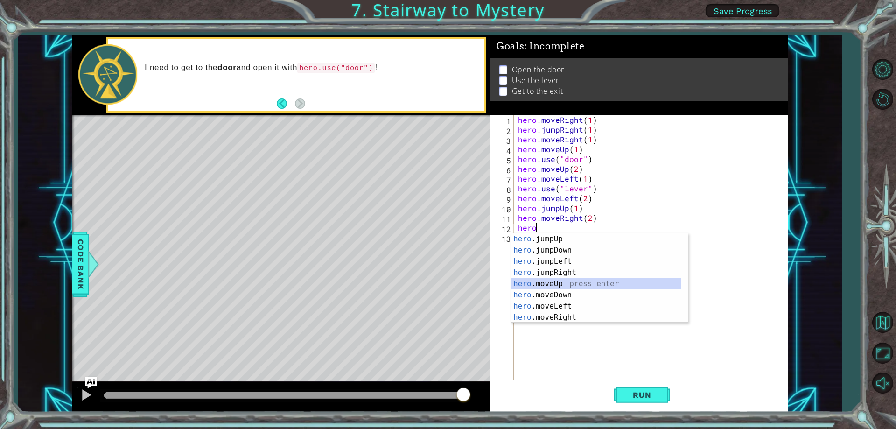
click at [554, 285] on div "hero .jumpUp press enter hero .jumpDown press enter hero .jumpLeft press enter …" at bounding box center [595, 289] width 169 height 112
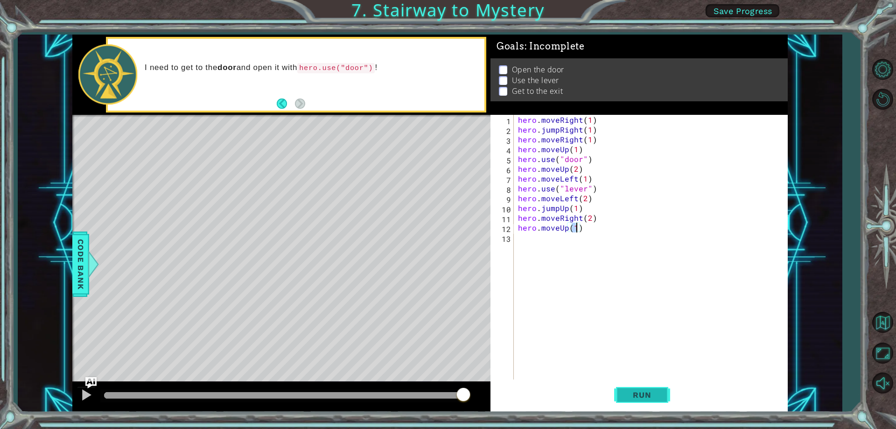
type textarea "hero.moveUp(1)"
click at [644, 389] on button "Run" at bounding box center [642, 395] width 56 height 30
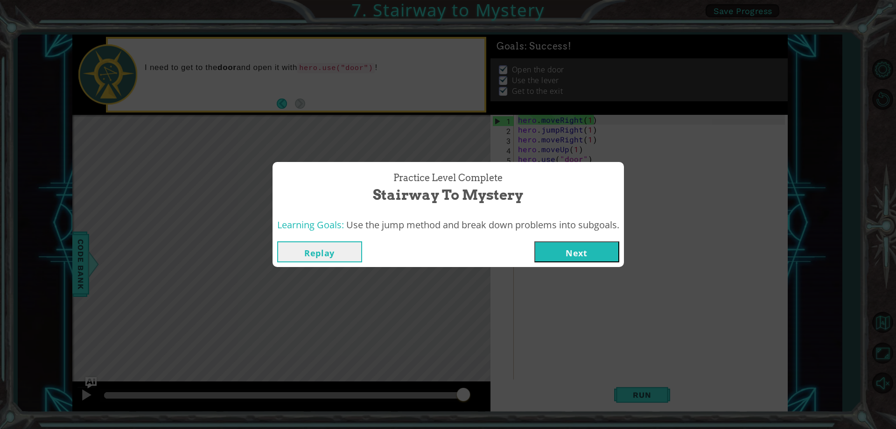
click at [604, 250] on button "Next" at bounding box center [576, 251] width 85 height 21
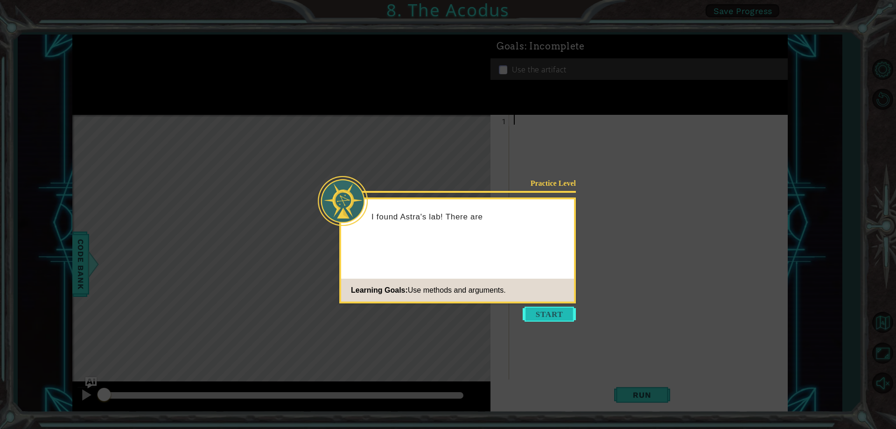
click at [535, 307] on button "Start" at bounding box center [548, 313] width 53 height 15
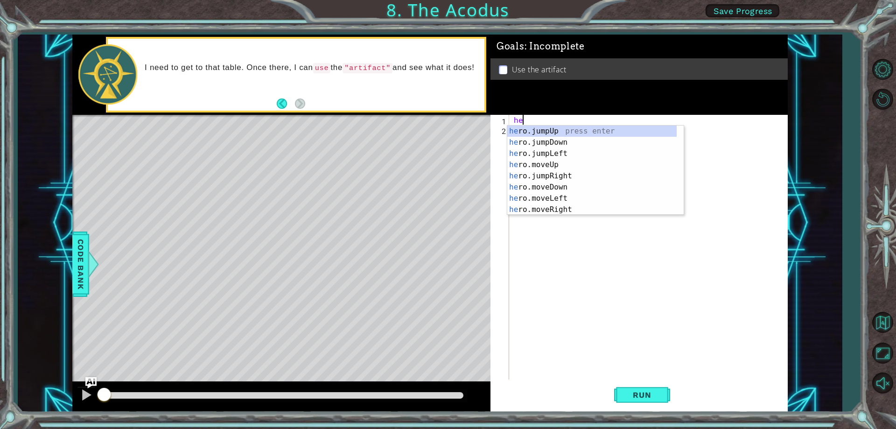
scroll to position [0, 0]
click at [548, 177] on div "hero .jumpUp press enter hero .jumpDown press enter hero .jumpLeft press enter …" at bounding box center [591, 181] width 169 height 112
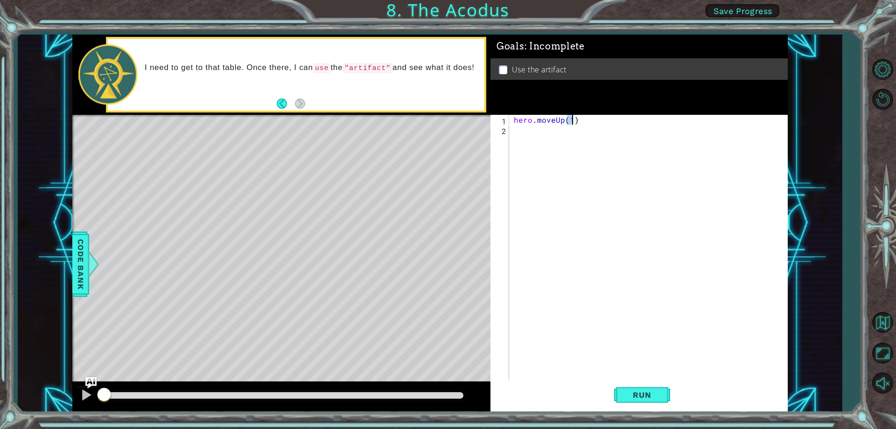
type textarea "hero.moveUp(2)"
click at [525, 138] on div "hero . moveUp ( 2 )" at bounding box center [650, 257] width 277 height 284
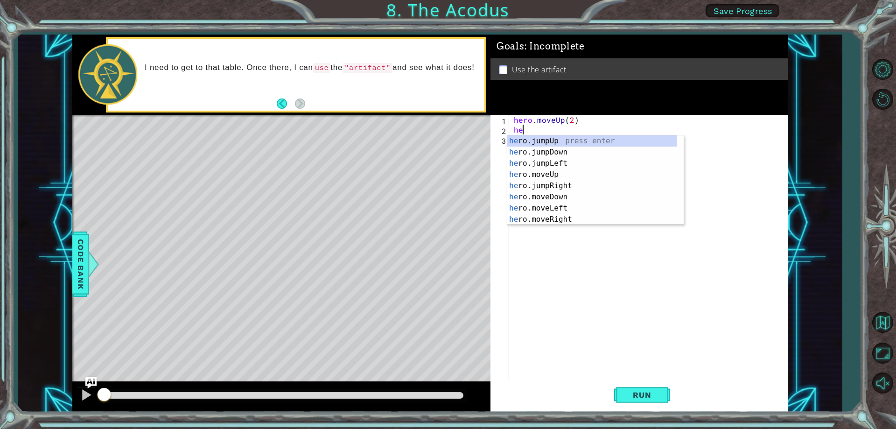
scroll to position [0, 0]
click at [544, 204] on div "hero .jumpUp press enter hero .jumpDown press enter hero .jumpLeft press enter …" at bounding box center [591, 191] width 169 height 112
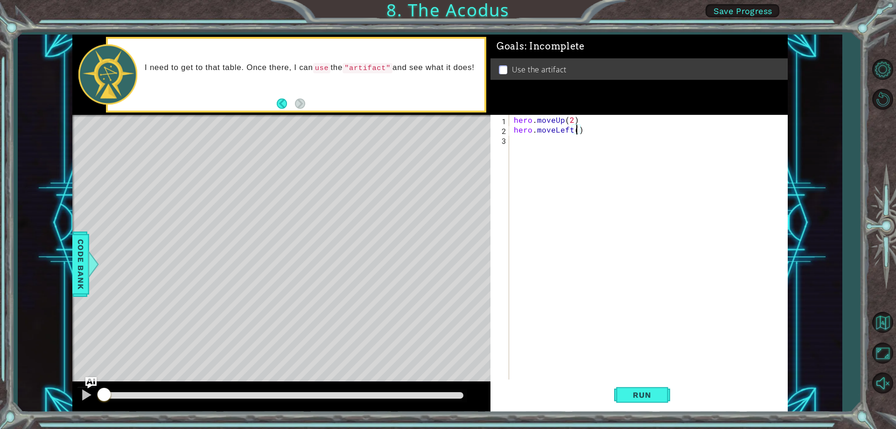
type textarea "hero.moveLeft(1)"
click at [541, 140] on div "hero . moveUp ( 2 ) hero . moveLeft ( 1 )" at bounding box center [650, 257] width 277 height 284
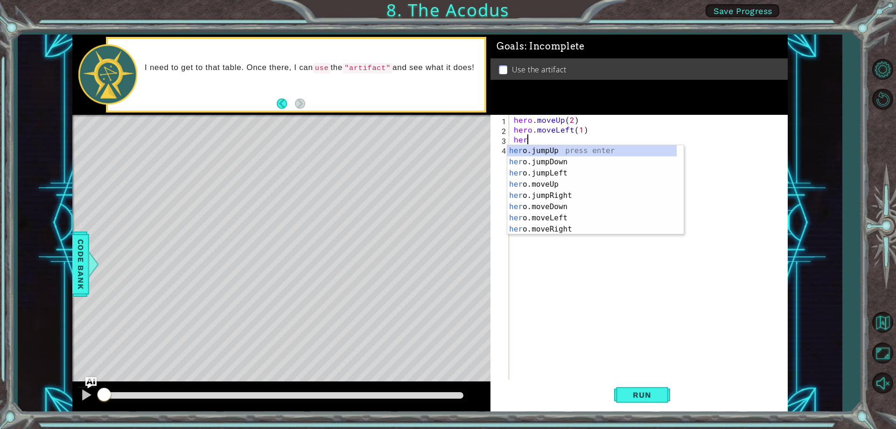
scroll to position [0, 0]
type textarea "hero"
click at [551, 161] on div "hero .jumpUp press enter hero .jumpDown press enter hero .jumpLeft press enter …" at bounding box center [591, 201] width 169 height 112
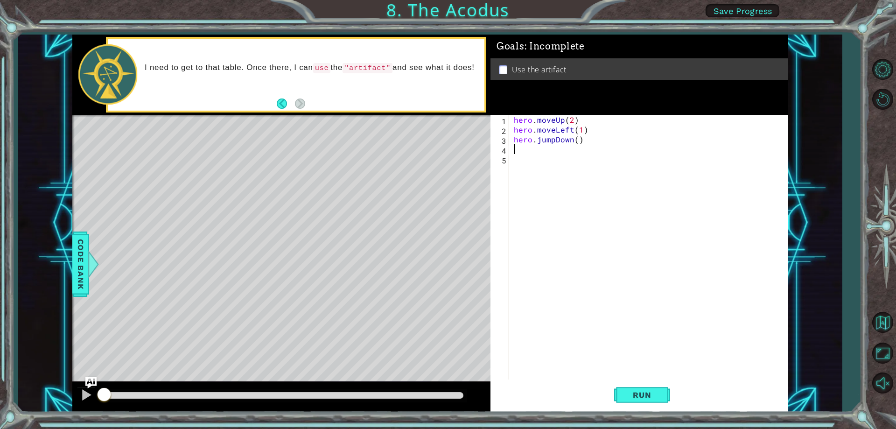
scroll to position [0, 0]
click at [574, 140] on div "hero . moveUp ( 2 ) hero . moveLeft ( 1 ) hero . jumpDown ( )" at bounding box center [650, 257] width 277 height 284
type textarea "hero.jumpDown(2)"
click at [553, 154] on div "hero . moveUp ( 2 ) hero . moveLeft ( 1 ) hero . jumpDown ( 2 )" at bounding box center [650, 257] width 277 height 284
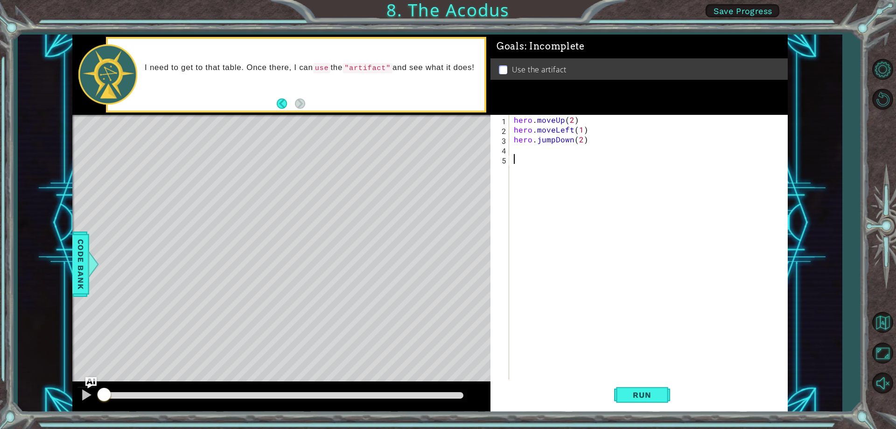
scroll to position [0, 0]
click at [529, 149] on div "hero . moveUp ( 2 ) hero . moveLeft ( 1 ) hero . jumpDown ( 2 )" at bounding box center [650, 257] width 277 height 284
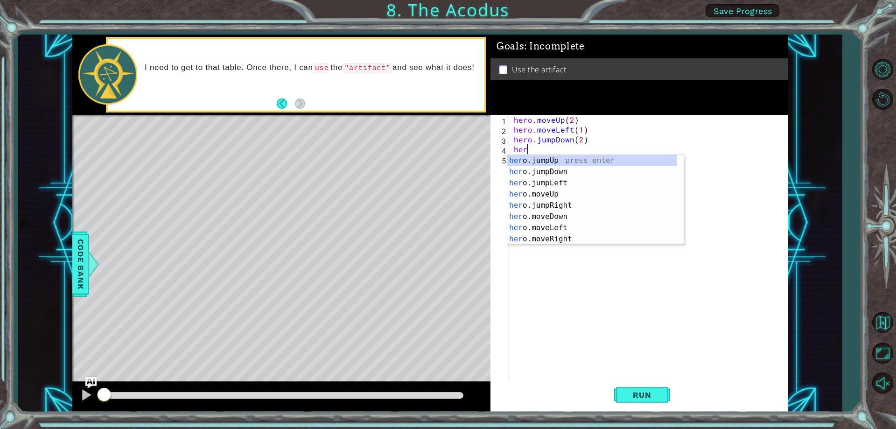
scroll to position [0, 0]
type textarea "hero"
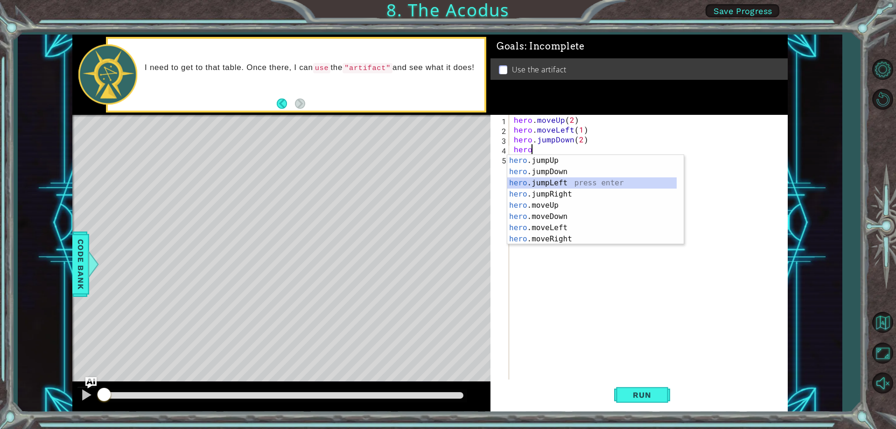
click at [540, 184] on div "hero .jumpUp press enter hero .jumpDown press enter hero .jumpLeft press enter …" at bounding box center [591, 211] width 169 height 112
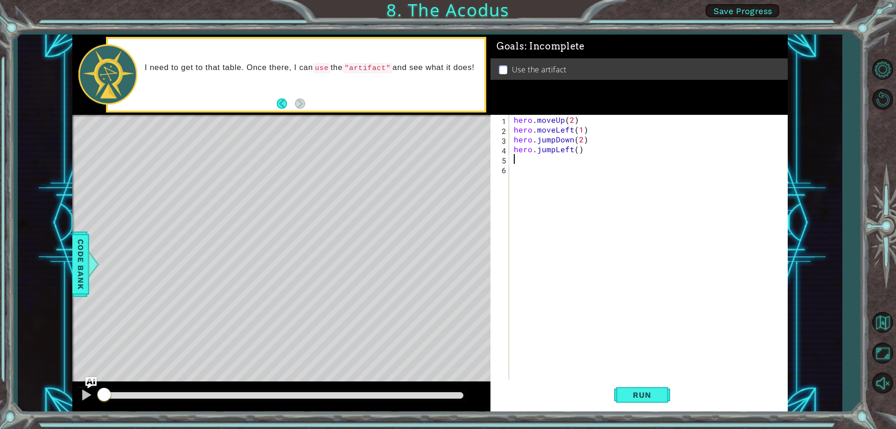
click at [576, 150] on div "hero . moveUp ( 2 ) hero . moveLeft ( 1 ) hero . jumpDown ( 2 ) hero . jumpLeft…" at bounding box center [650, 257] width 277 height 284
type textarea "hero.jumpLeft(1)"
click at [548, 161] on div "hero . moveUp ( 2 ) hero . moveLeft ( 1 ) hero . jumpDown ( 2 ) hero . jumpLeft…" at bounding box center [650, 257] width 277 height 284
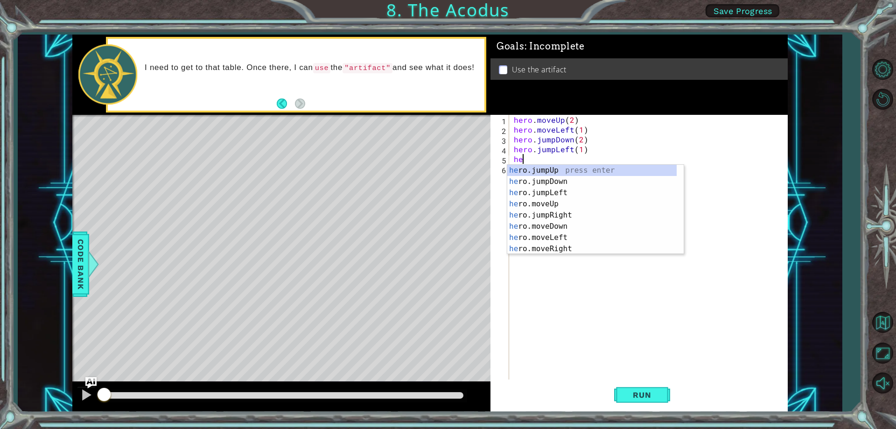
scroll to position [0, 0]
click at [546, 209] on div "hero .jumpUp press enter hero .jumpDown press enter hero .jumpLeft press enter …" at bounding box center [591, 221] width 169 height 112
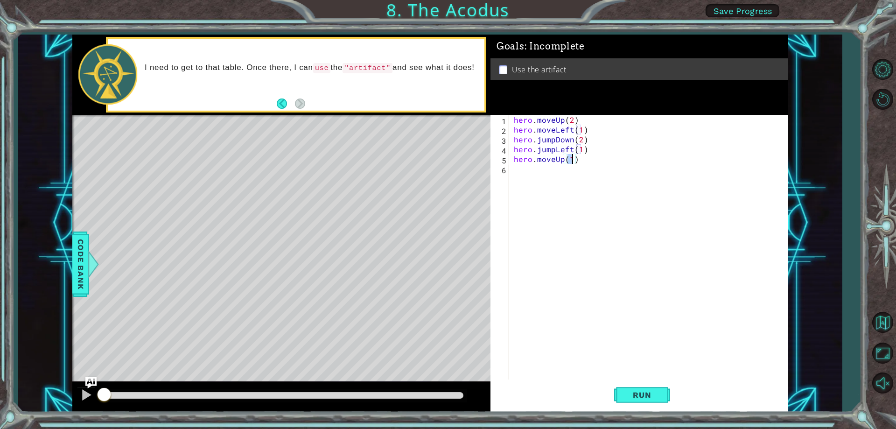
type textarea "hero.moveUp(2)"
click at [534, 165] on div "hero . moveUp ( 2 ) hero . moveLeft ( 1 ) hero . jumpDown ( 2 ) hero . jumpLeft…" at bounding box center [650, 257] width 277 height 284
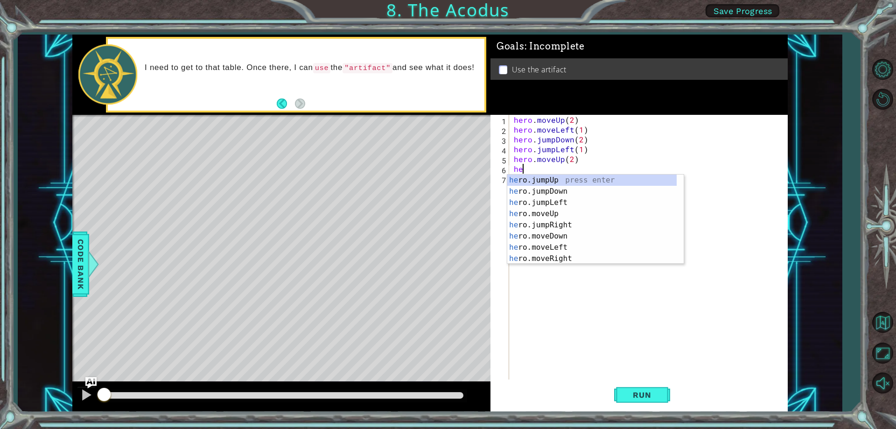
scroll to position [0, 0]
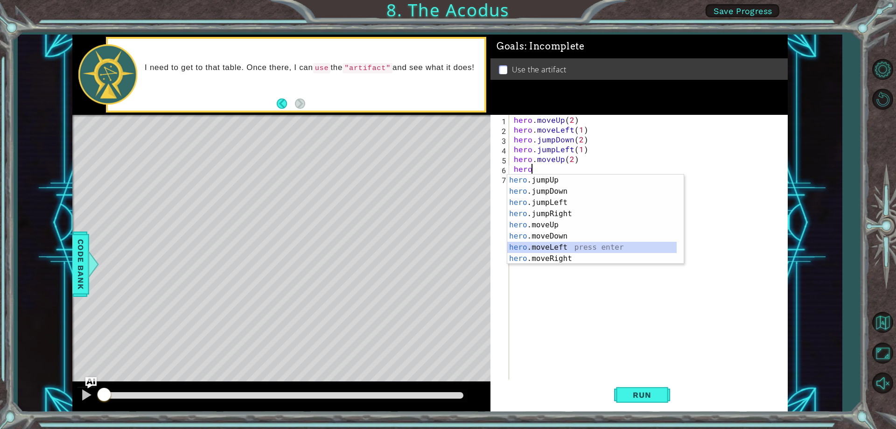
click at [543, 252] on div "hero .jumpUp press enter hero .jumpDown press enter hero .jumpLeft press enter …" at bounding box center [591, 230] width 169 height 112
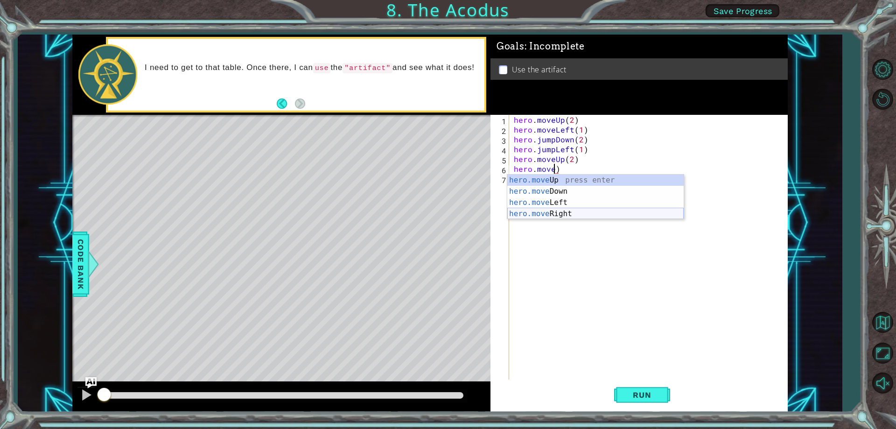
click at [541, 216] on div "hero.move Up press enter hero.move Down press enter hero.move Left press enter …" at bounding box center [595, 207] width 176 height 67
type textarea "hero.moveRight(1)"
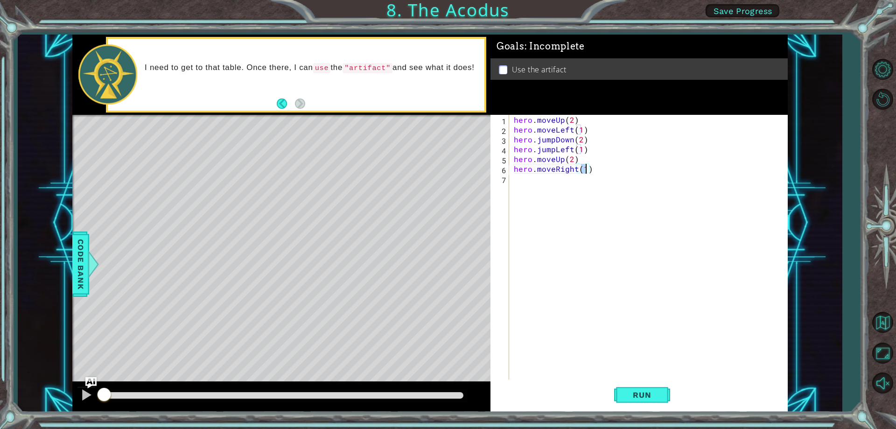
click at [514, 184] on div "hero . moveUp ( 2 ) hero . moveLeft ( 1 ) hero . jumpDown ( 2 ) hero . jumpLeft…" at bounding box center [650, 257] width 277 height 284
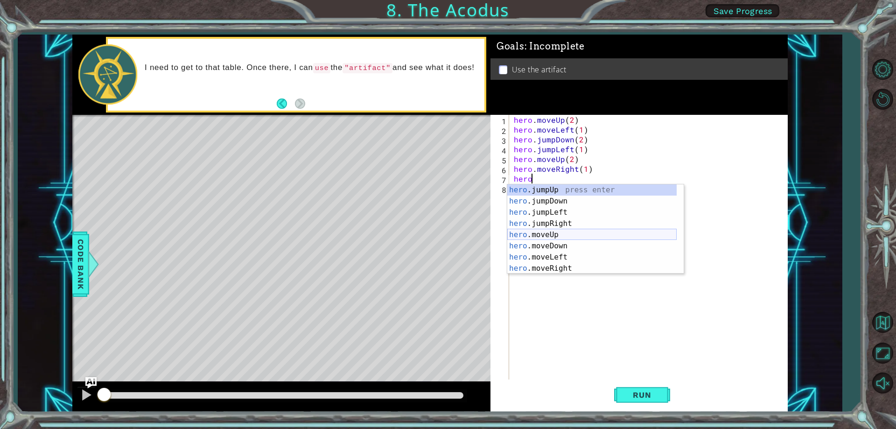
click at [535, 230] on div "hero .jumpUp press enter hero .jumpDown press enter hero .jumpLeft press enter …" at bounding box center [591, 240] width 169 height 112
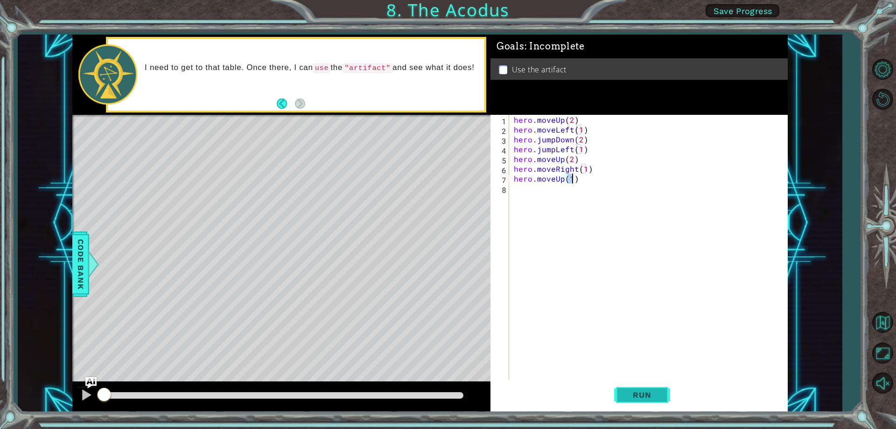
click at [656, 392] on span "Run" at bounding box center [641, 394] width 37 height 9
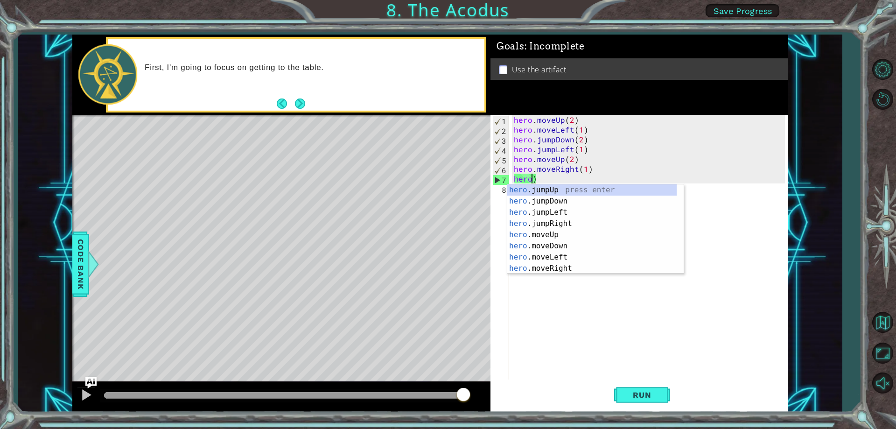
click at [538, 176] on div "hero . moveUp ( 2 ) hero . moveLeft ( 1 ) hero . jumpDown ( 2 ) hero . jumpLeft…" at bounding box center [650, 257] width 277 height 284
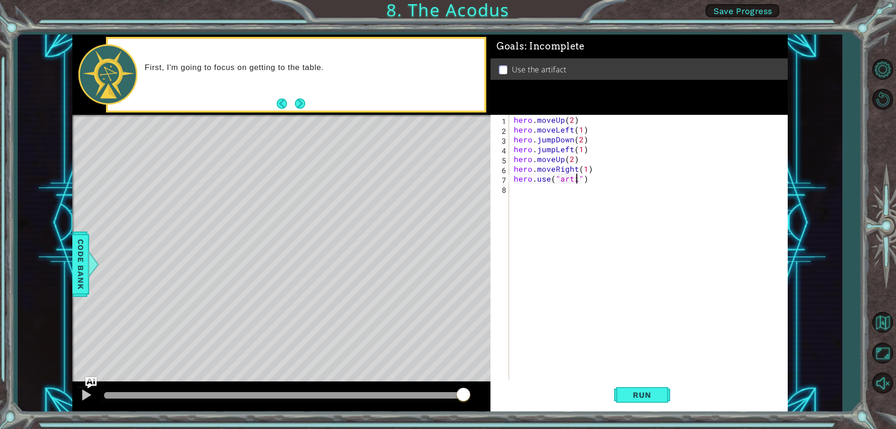
scroll to position [0, 4]
type textarea "hero.use("artifact")"
click at [646, 398] on span "Run" at bounding box center [641, 394] width 37 height 9
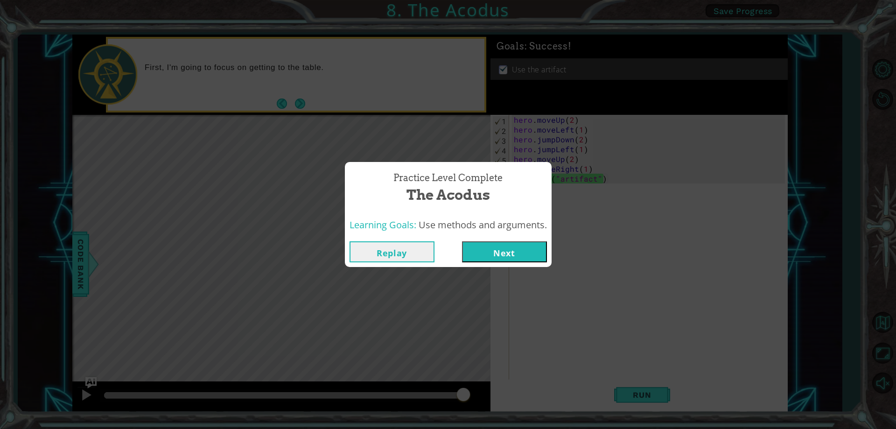
click at [490, 257] on button "Next" at bounding box center [504, 251] width 85 height 21
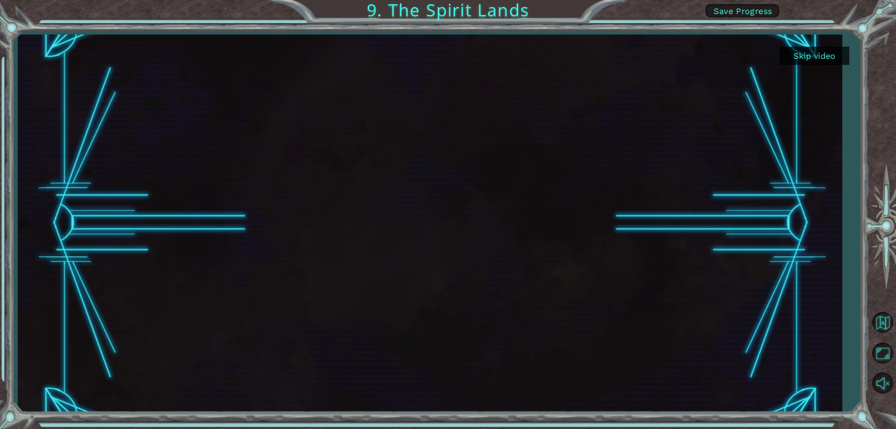
click at [826, 56] on button "Skip video" at bounding box center [814, 56] width 70 height 18
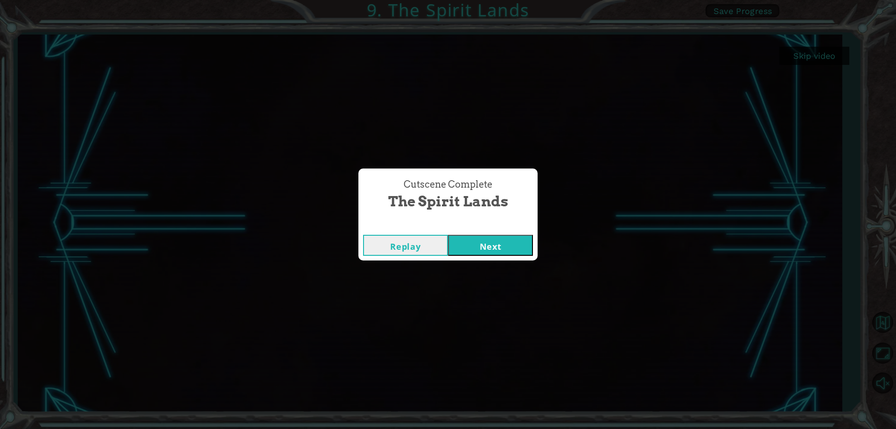
click at [519, 248] on button "Next" at bounding box center [490, 245] width 85 height 21
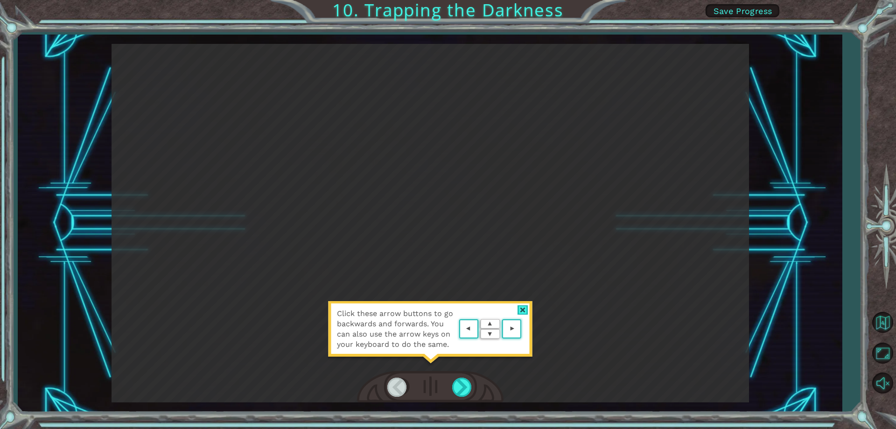
click at [520, 308] on div at bounding box center [522, 310] width 11 height 10
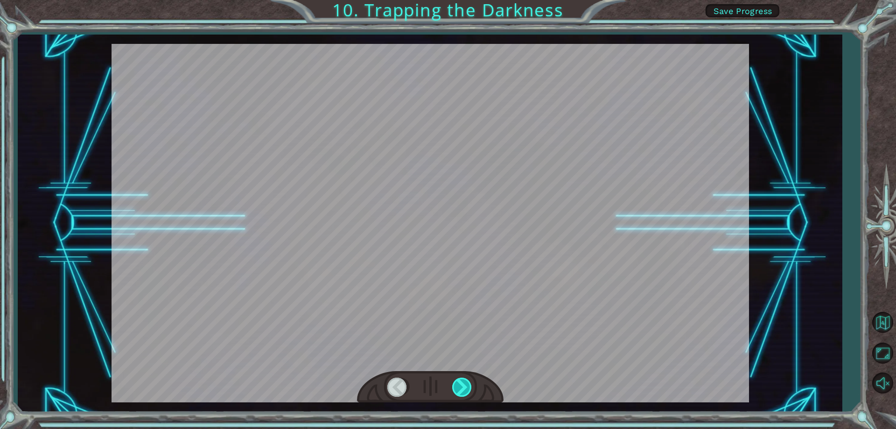
click at [461, 382] on div at bounding box center [462, 386] width 21 height 19
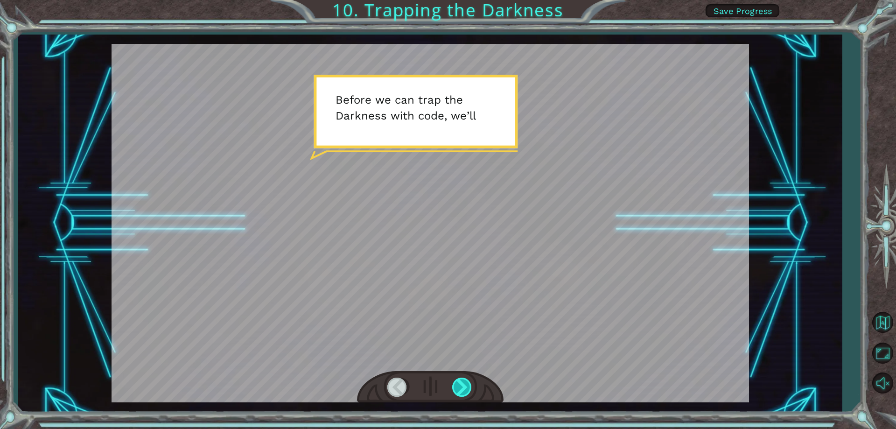
click at [458, 388] on div at bounding box center [462, 386] width 21 height 19
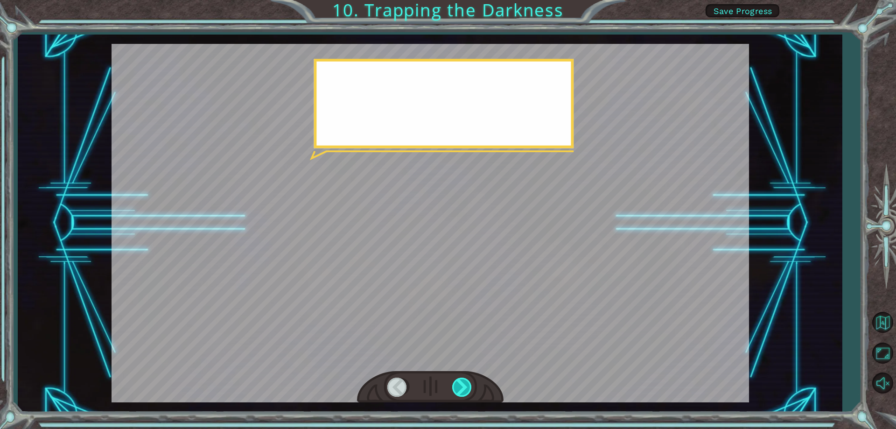
click at [458, 388] on div at bounding box center [462, 386] width 21 height 19
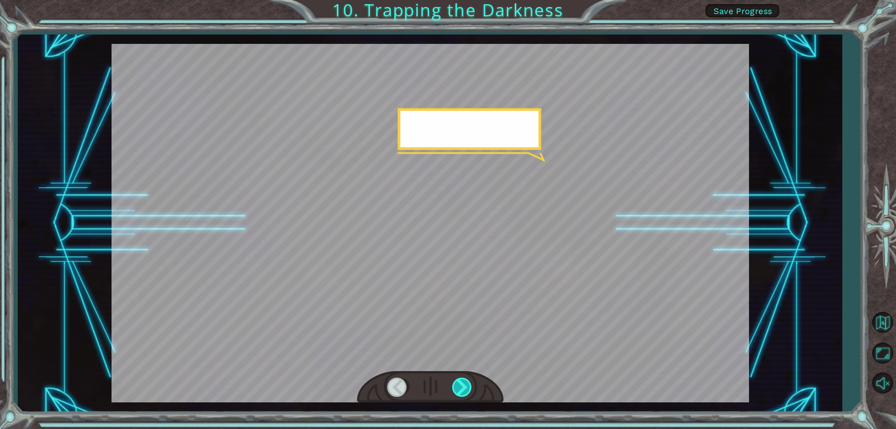
click at [458, 388] on div at bounding box center [462, 386] width 21 height 19
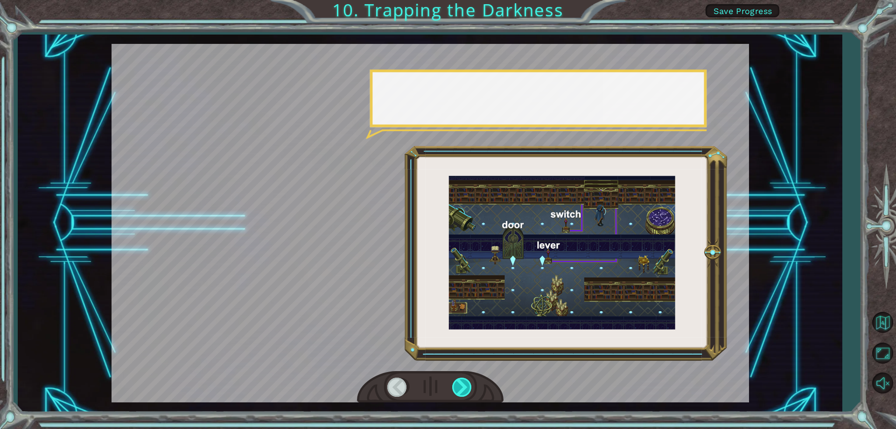
click at [458, 388] on div at bounding box center [462, 386] width 21 height 19
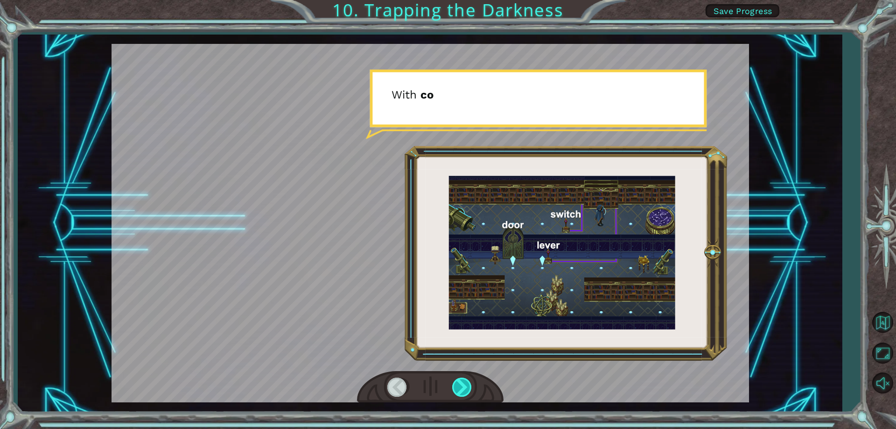
click at [458, 388] on div at bounding box center [462, 386] width 21 height 19
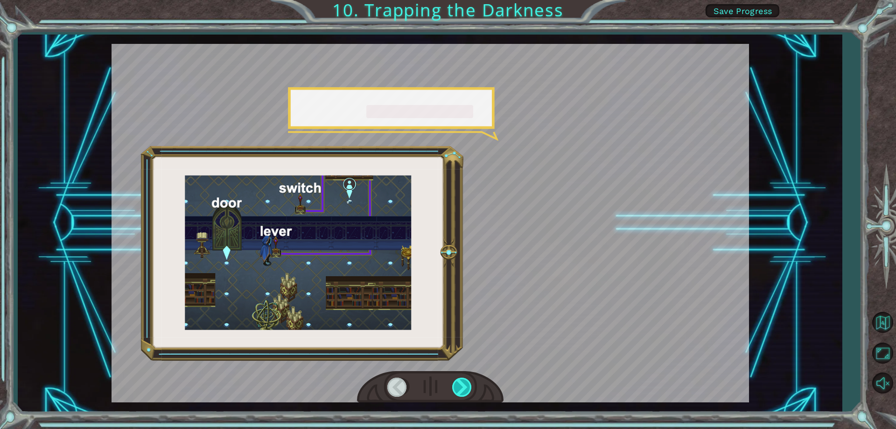
click at [458, 388] on div at bounding box center [462, 386] width 21 height 19
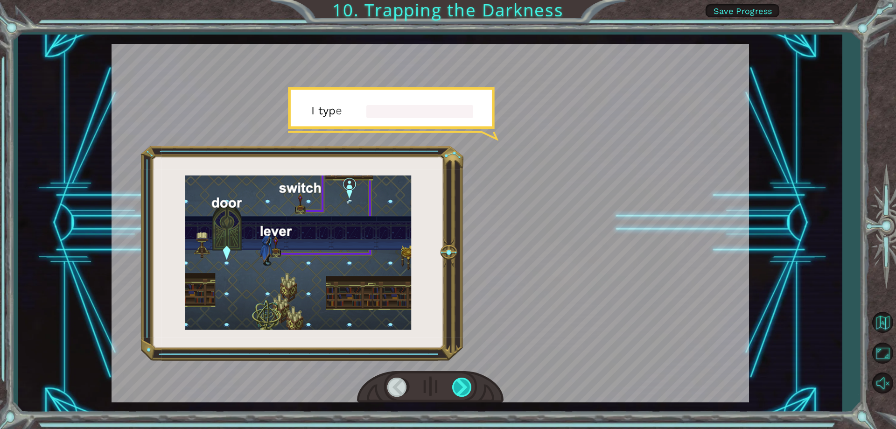
click at [458, 388] on div at bounding box center [462, 386] width 21 height 19
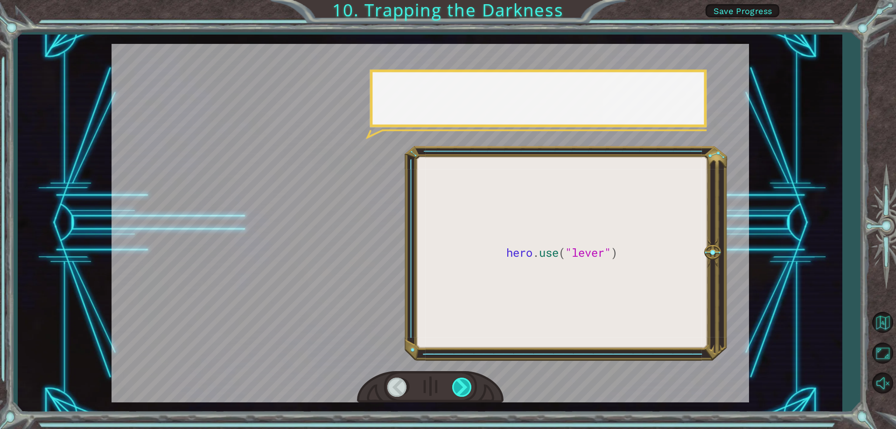
click at [458, 388] on div at bounding box center [462, 386] width 21 height 19
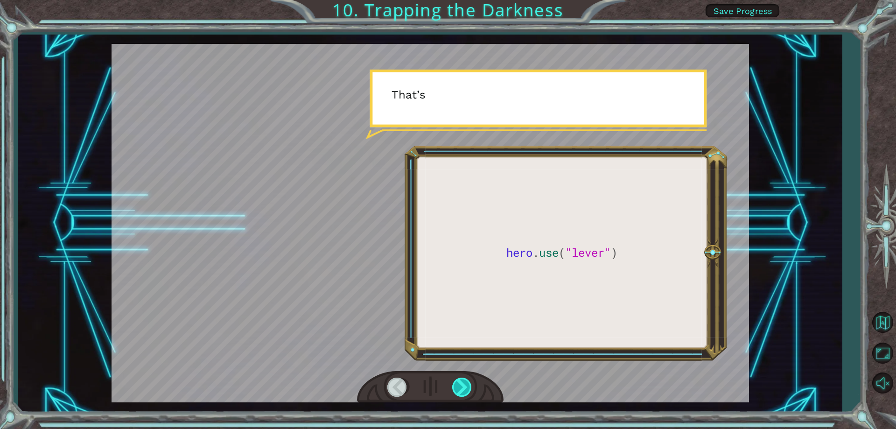
click at [458, 388] on div at bounding box center [462, 386] width 21 height 19
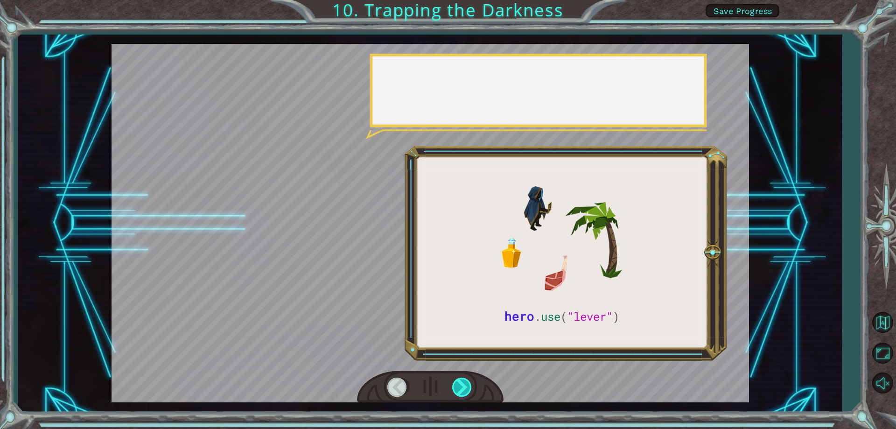
click at [458, 388] on div at bounding box center [462, 386] width 21 height 19
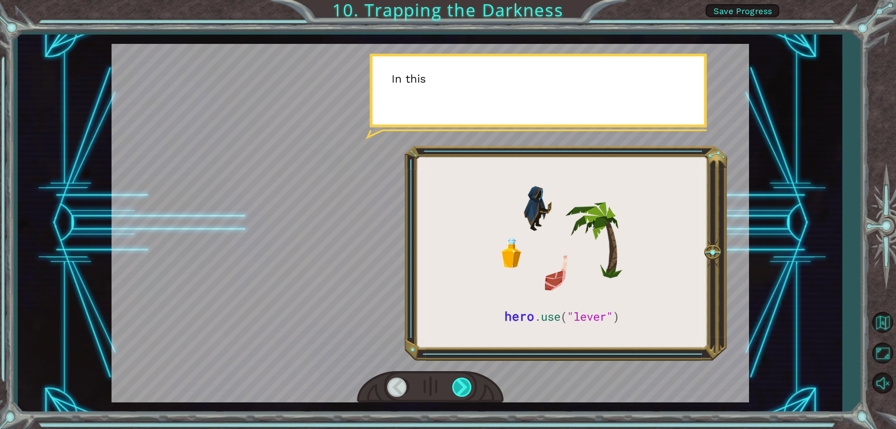
click at [458, 388] on div at bounding box center [462, 386] width 21 height 19
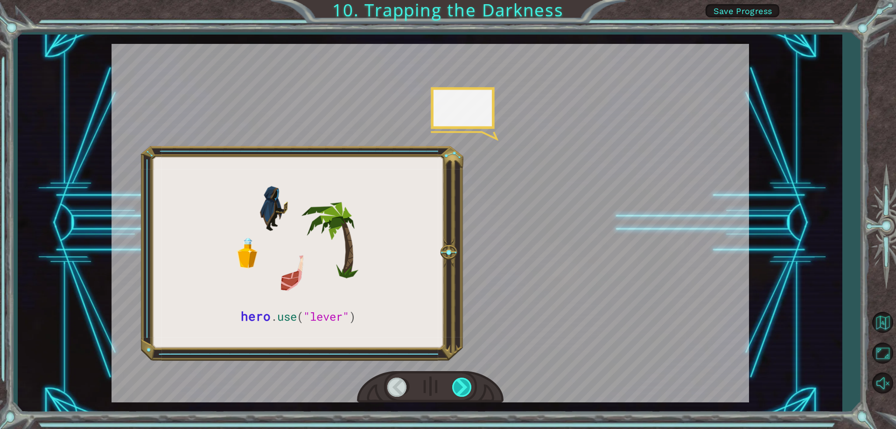
click at [458, 388] on div at bounding box center [462, 386] width 21 height 19
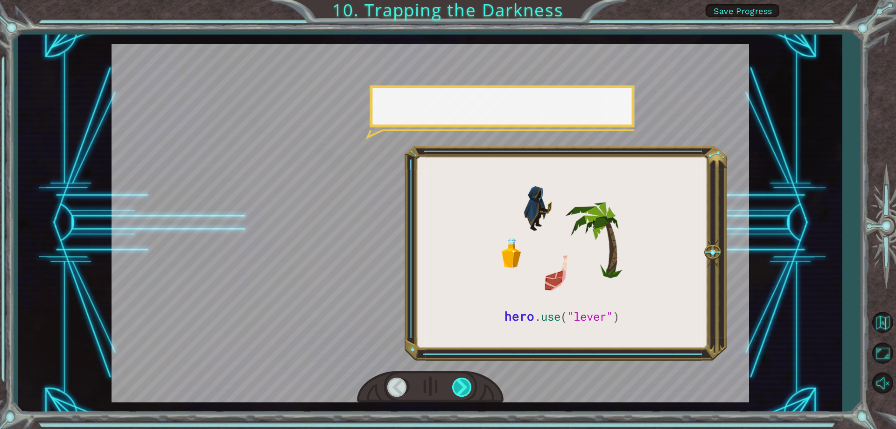
click at [458, 388] on div at bounding box center [462, 386] width 21 height 19
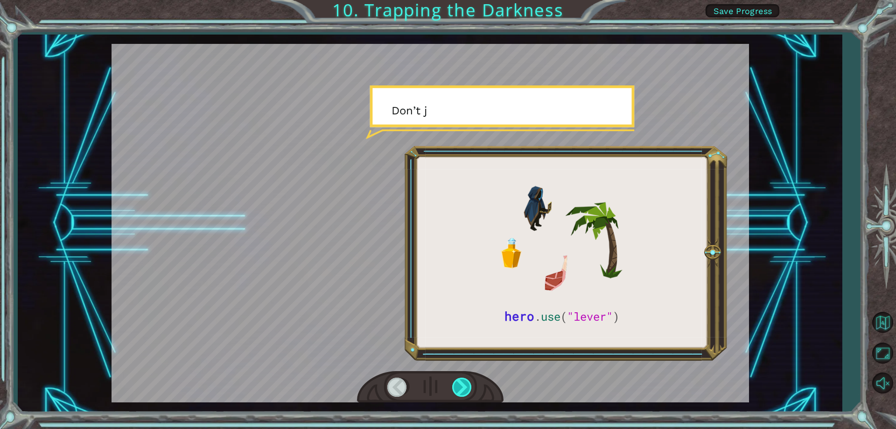
click at [458, 388] on div at bounding box center [462, 386] width 21 height 19
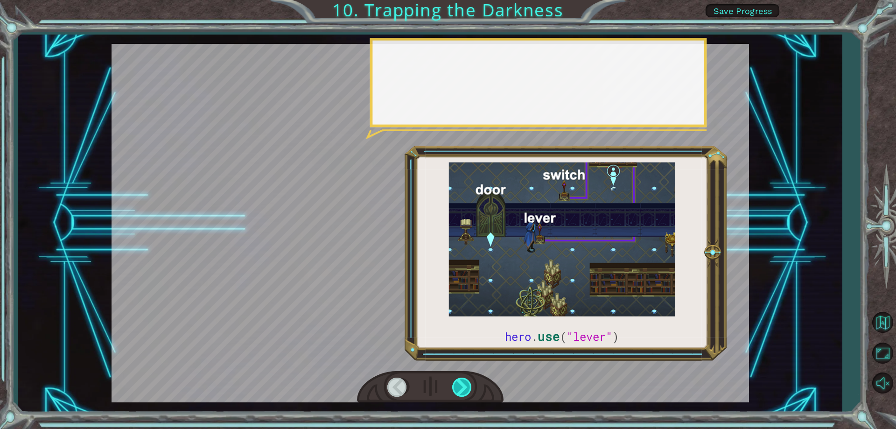
click at [458, 388] on div at bounding box center [462, 386] width 21 height 19
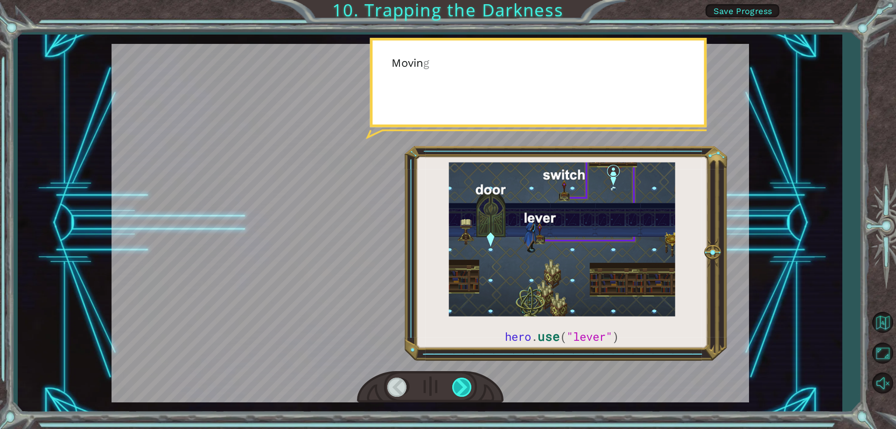
click at [458, 388] on div at bounding box center [462, 386] width 21 height 19
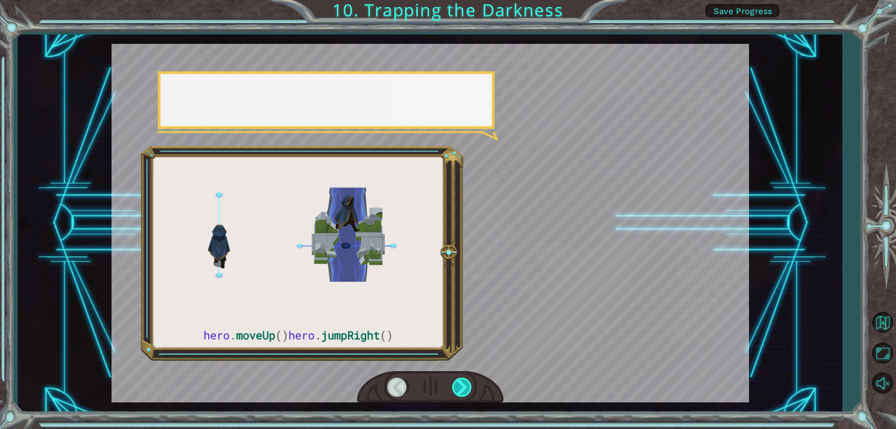
click at [458, 388] on div at bounding box center [462, 386] width 21 height 19
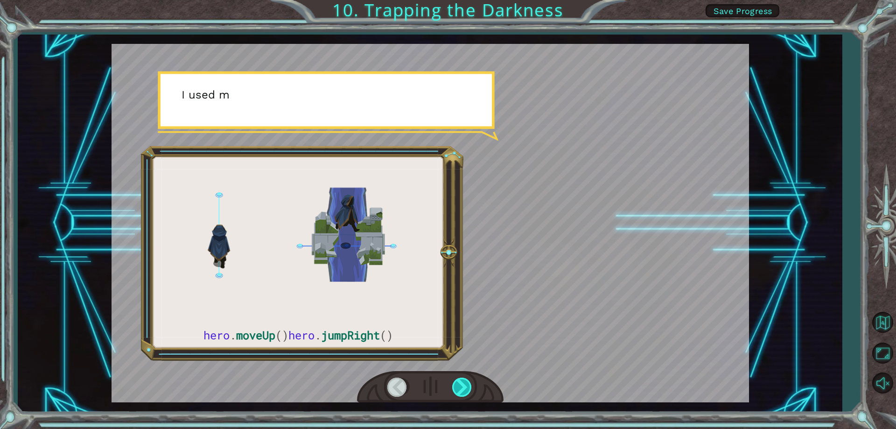
click at [458, 388] on div at bounding box center [462, 386] width 21 height 19
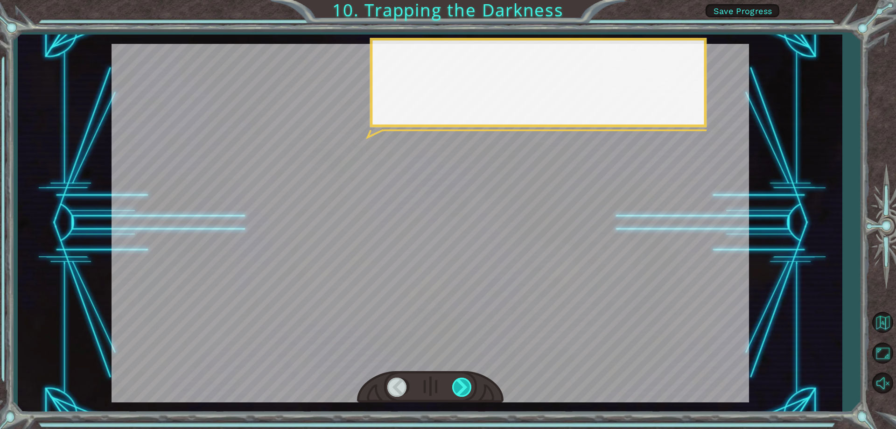
click at [458, 388] on div at bounding box center [462, 386] width 21 height 19
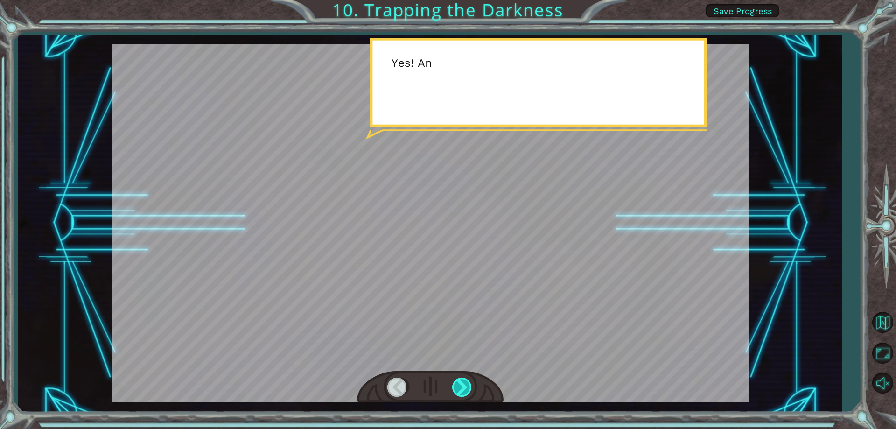
click at [458, 388] on div at bounding box center [462, 386] width 21 height 19
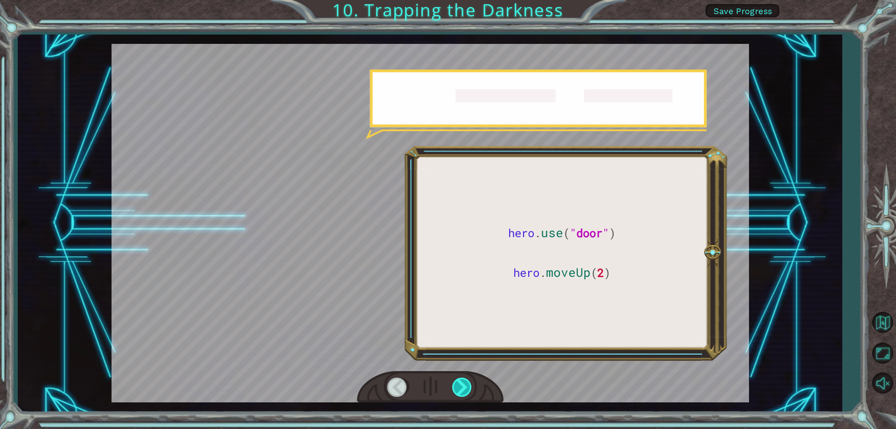
click at [458, 388] on div at bounding box center [462, 386] width 21 height 19
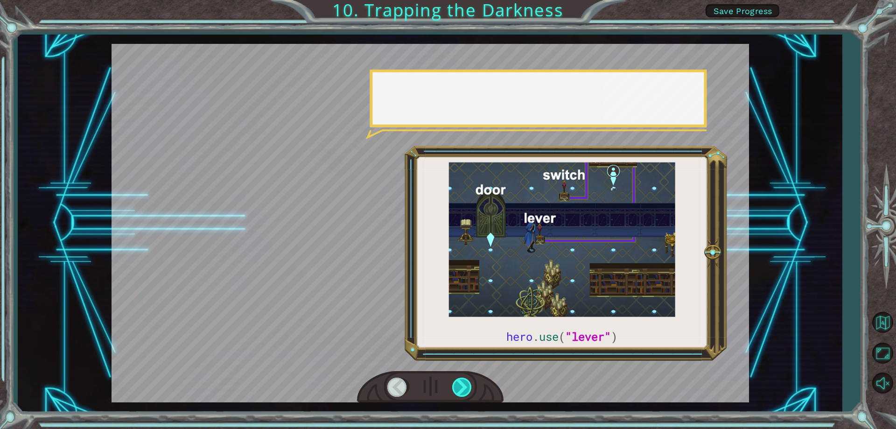
click at [458, 388] on div at bounding box center [462, 386] width 21 height 19
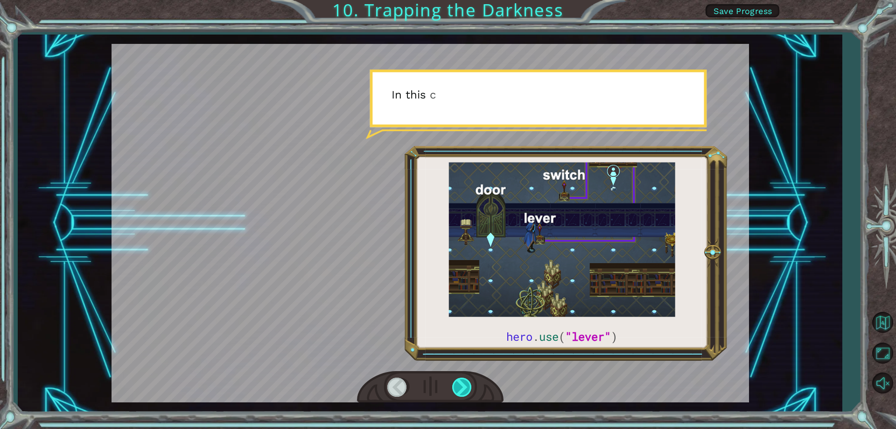
click at [458, 388] on div at bounding box center [462, 386] width 21 height 19
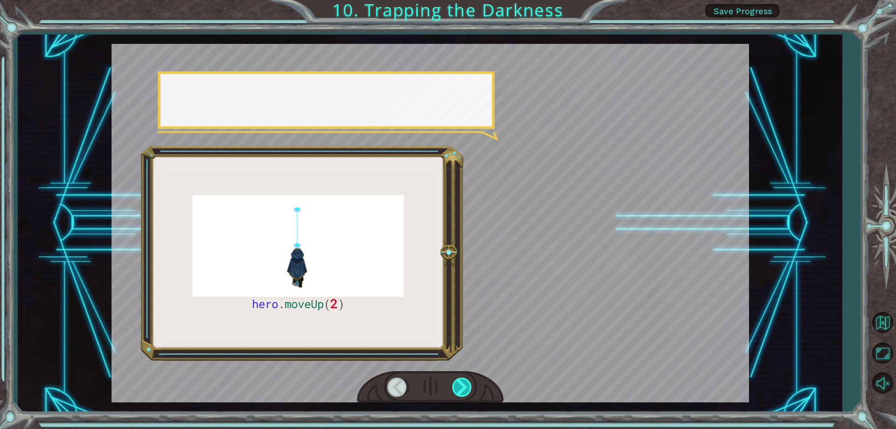
click at [458, 388] on div at bounding box center [462, 386] width 21 height 19
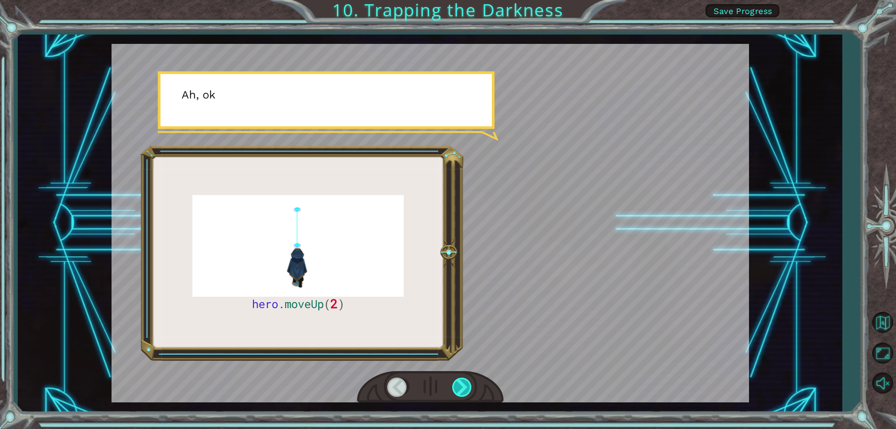
click at [458, 388] on div at bounding box center [462, 386] width 21 height 19
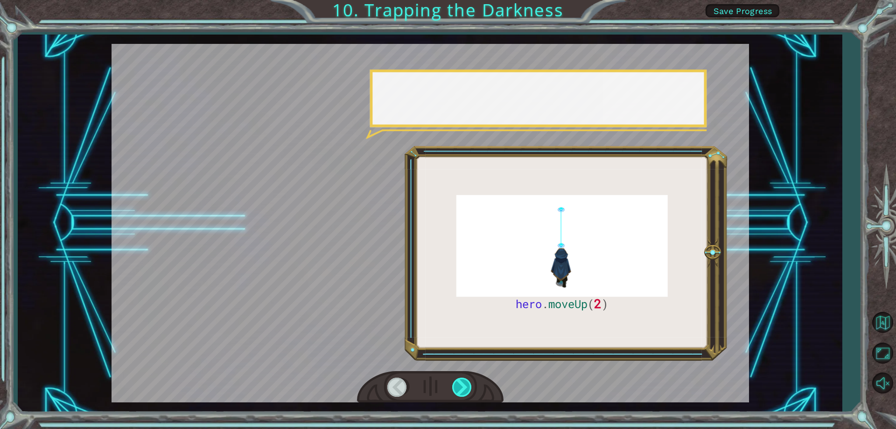
click at [458, 388] on div at bounding box center [462, 386] width 21 height 19
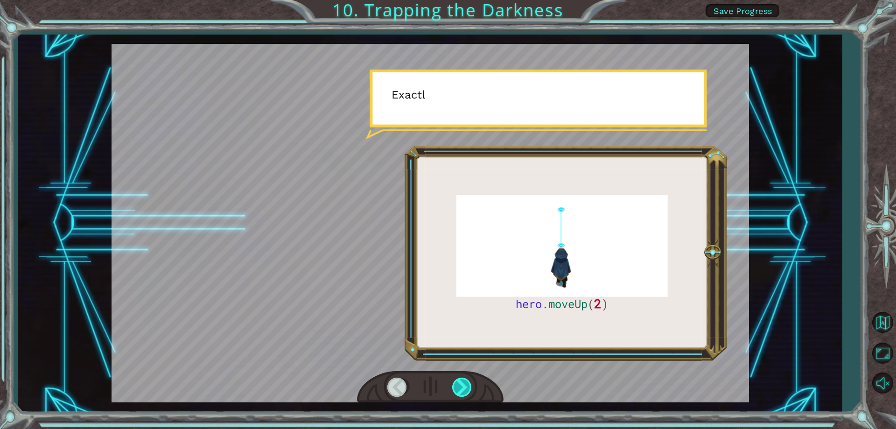
click at [458, 388] on div at bounding box center [462, 386] width 21 height 19
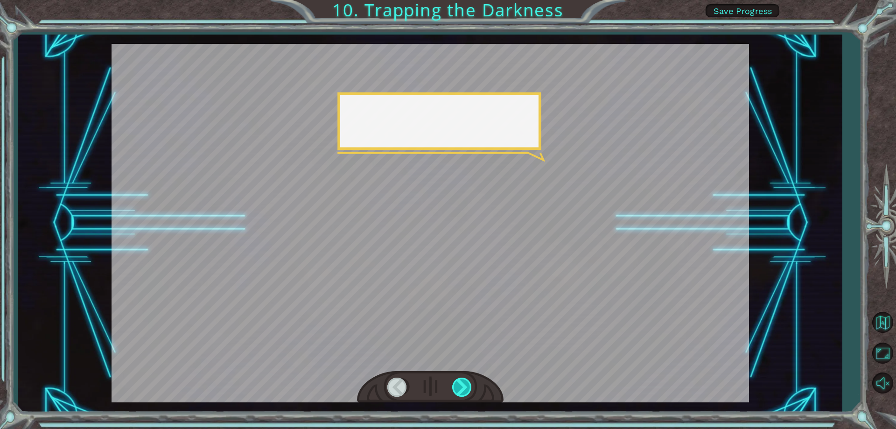
click at [458, 388] on div at bounding box center [462, 386] width 21 height 19
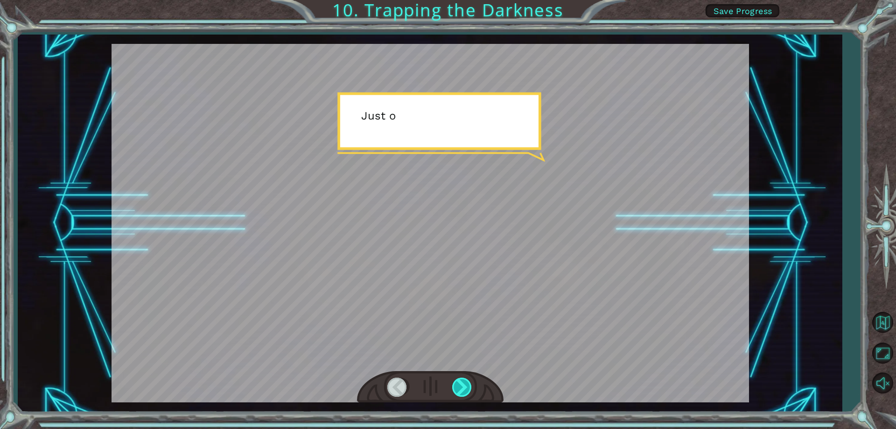
click at [458, 388] on div at bounding box center [462, 386] width 21 height 19
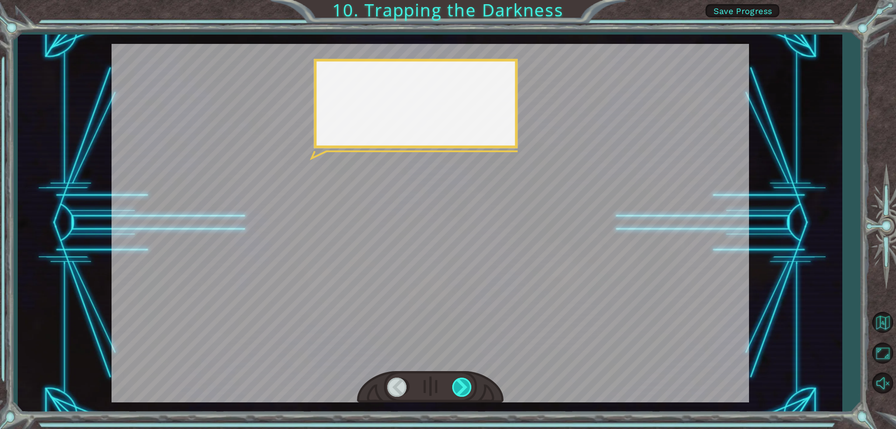
click at [458, 388] on div at bounding box center [462, 386] width 21 height 19
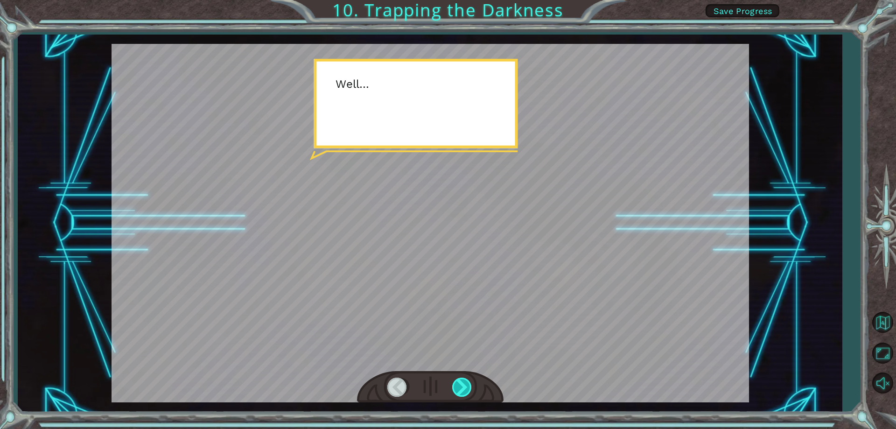
click at [458, 388] on div at bounding box center [462, 386] width 21 height 19
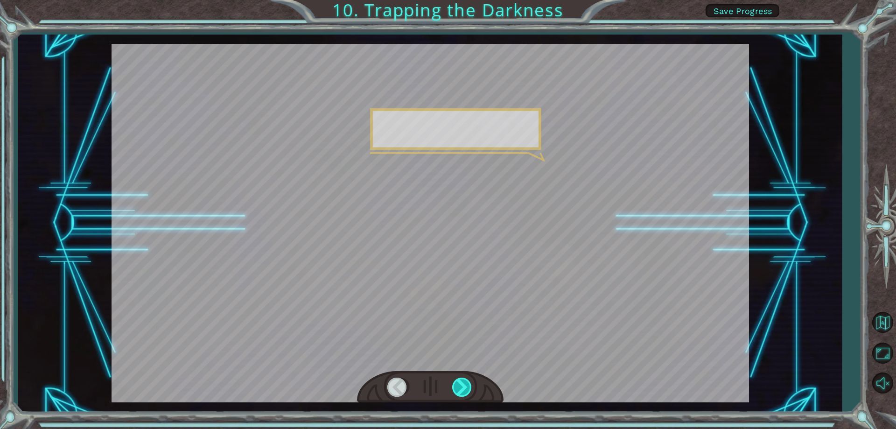
click at [458, 388] on div at bounding box center [462, 386] width 21 height 19
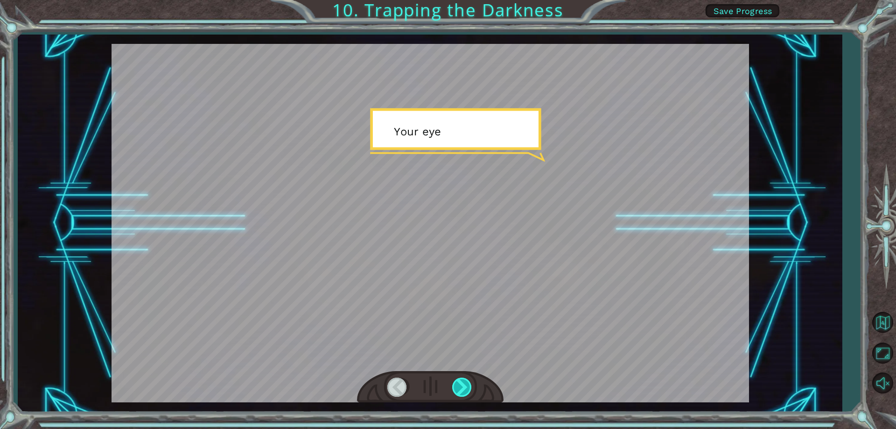
click at [458, 388] on div at bounding box center [462, 386] width 21 height 19
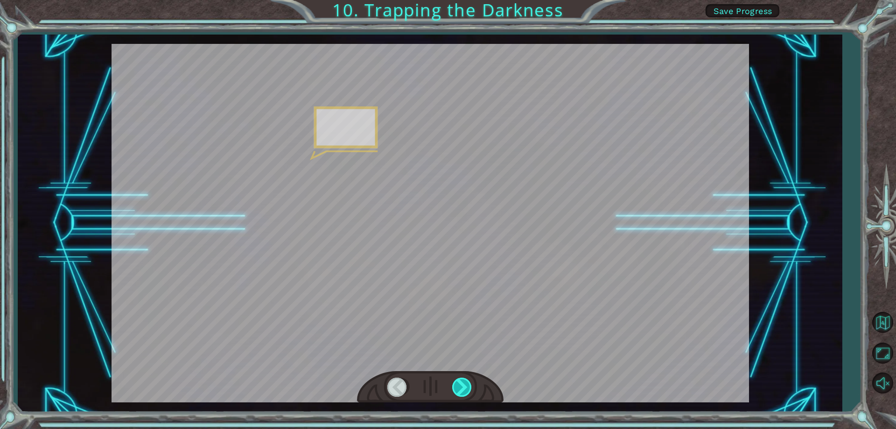
click at [458, 388] on div at bounding box center [462, 386] width 21 height 19
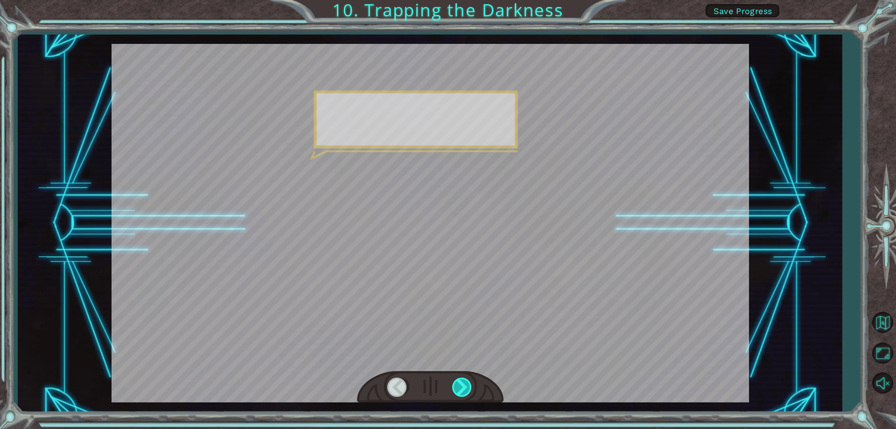
click at [458, 388] on div at bounding box center [462, 386] width 21 height 19
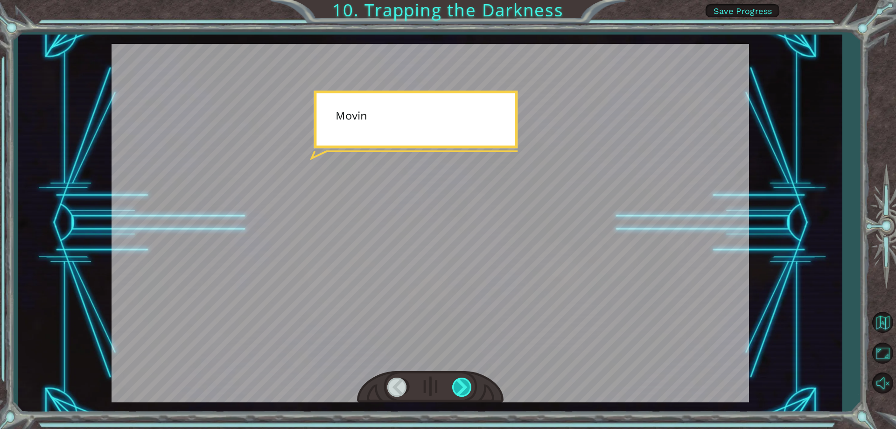
click at [458, 388] on div at bounding box center [462, 386] width 21 height 19
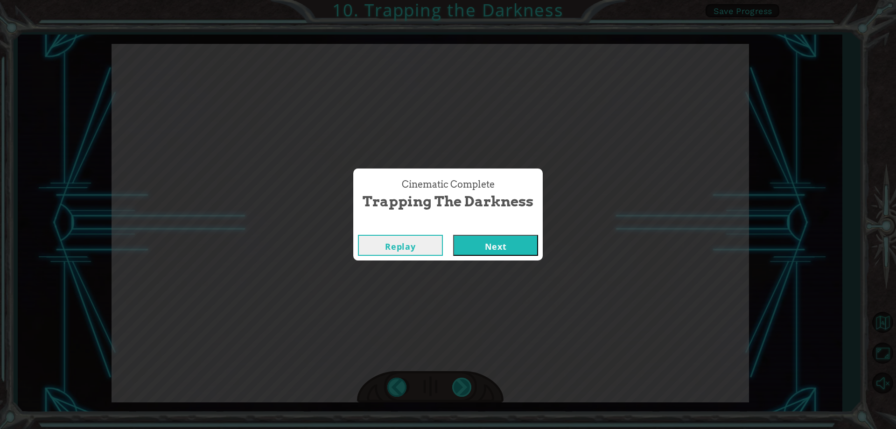
click at [458, 388] on div "Cinematic Complete Trapping the Darkness Replay Next" at bounding box center [448, 214] width 896 height 429
click at [489, 249] on button "Next" at bounding box center [495, 245] width 85 height 21
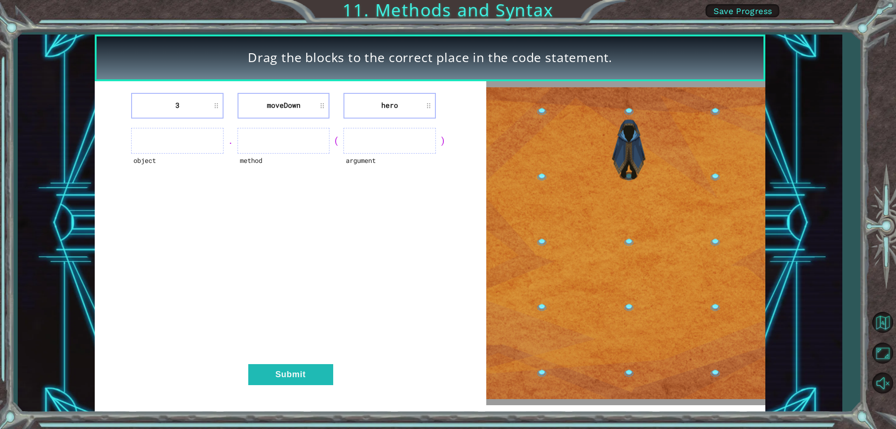
click at [209, 141] on ul at bounding box center [177, 141] width 92 height 26
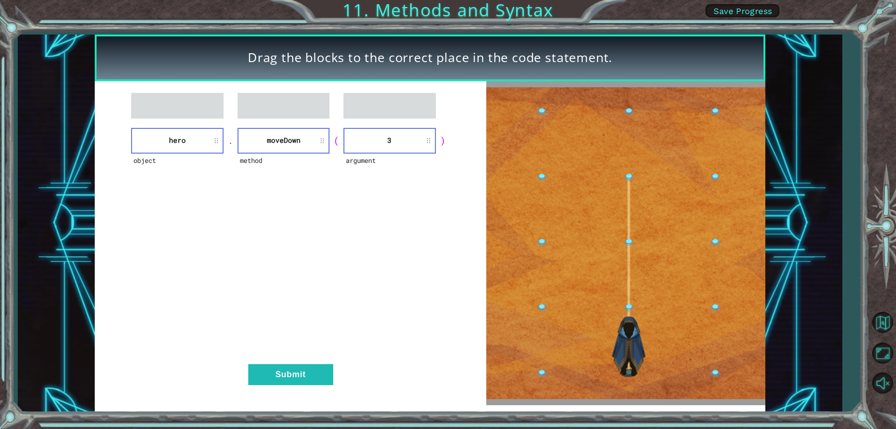
click at [285, 360] on div "object hero . method moveDown ( argument 3 ) Submit" at bounding box center [291, 243] width 392 height 324
click at [285, 365] on div "object hero . method moveDown ( argument 3 ) Submit" at bounding box center [291, 243] width 392 height 324
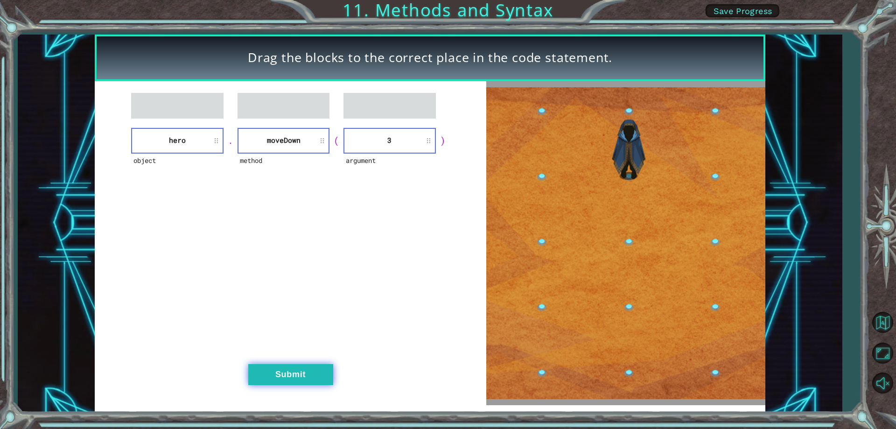
click at [285, 377] on button "Submit" at bounding box center [290, 374] width 85 height 21
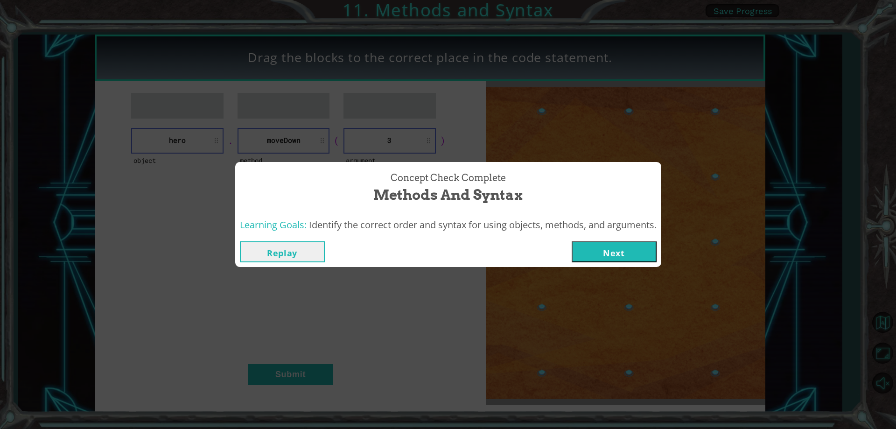
click at [592, 249] on button "Next" at bounding box center [613, 251] width 85 height 21
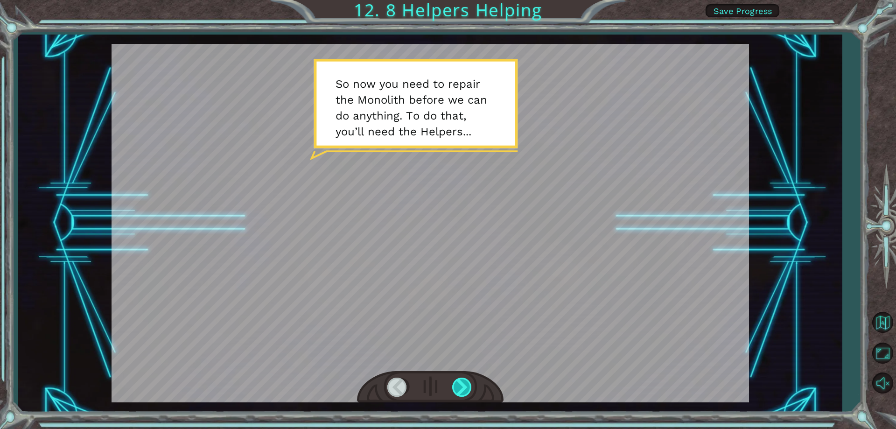
click at [467, 388] on div at bounding box center [462, 386] width 21 height 19
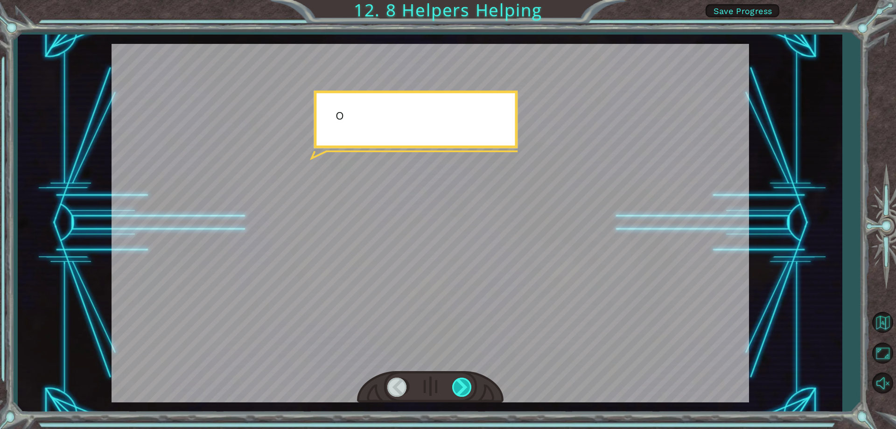
click at [467, 388] on div at bounding box center [462, 386] width 21 height 19
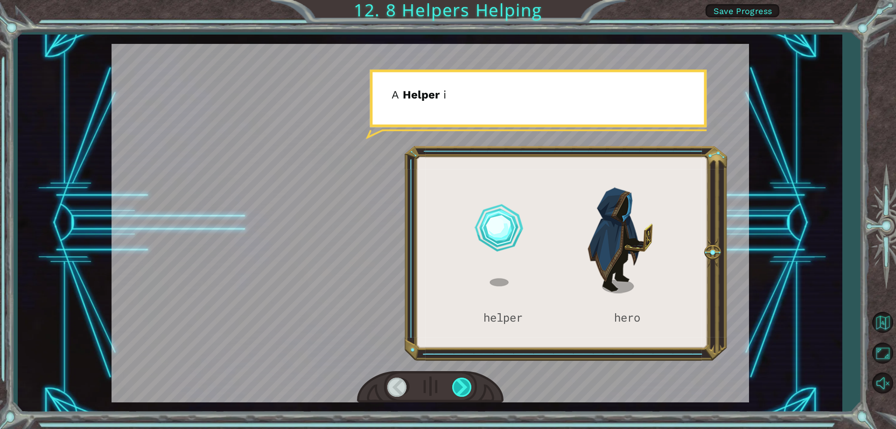
click at [467, 388] on div at bounding box center [462, 386] width 21 height 19
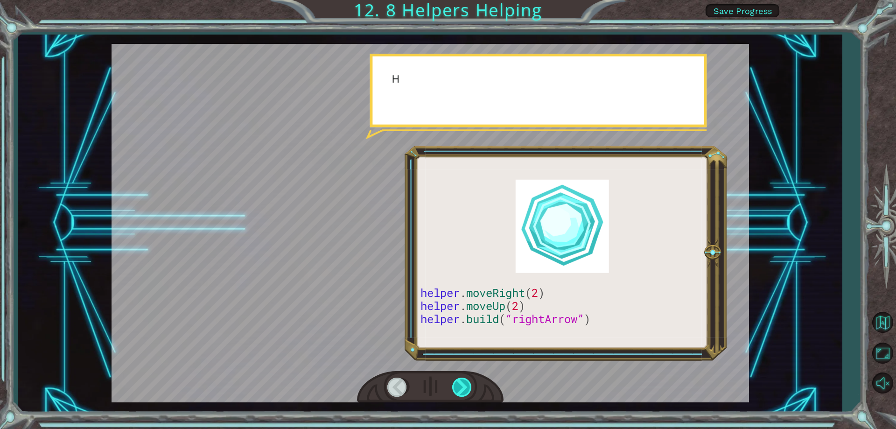
click at [467, 388] on div at bounding box center [462, 386] width 21 height 19
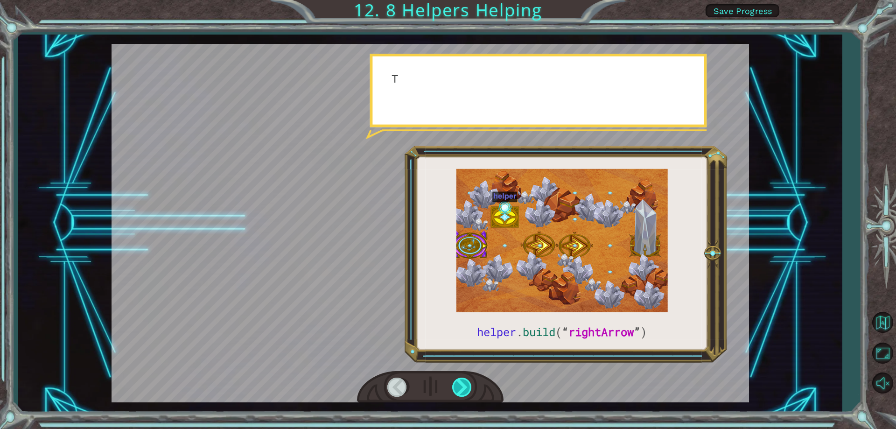
click at [467, 388] on div at bounding box center [462, 386] width 21 height 19
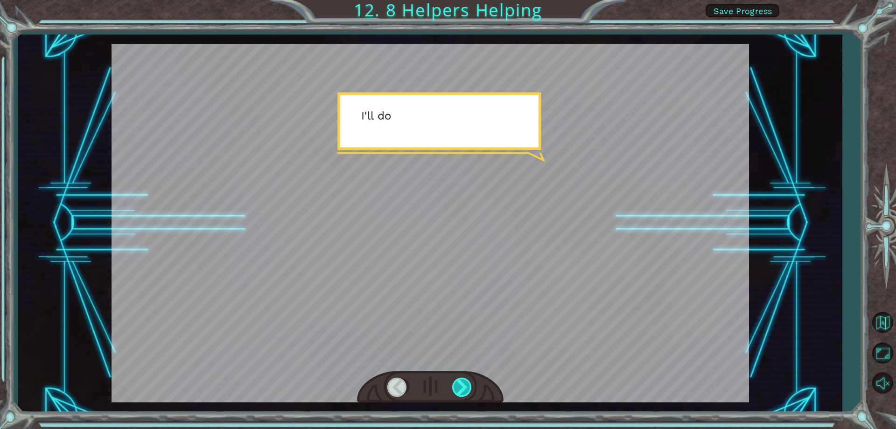
click at [467, 388] on div at bounding box center [462, 386] width 21 height 19
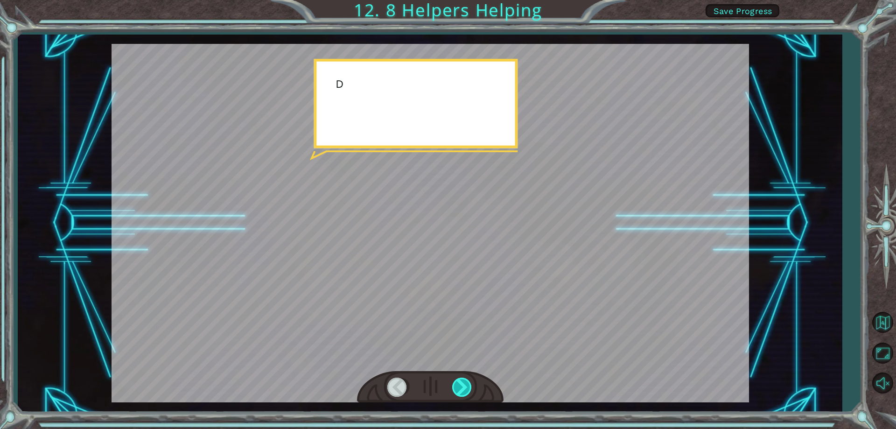
click at [467, 388] on div at bounding box center [462, 386] width 21 height 19
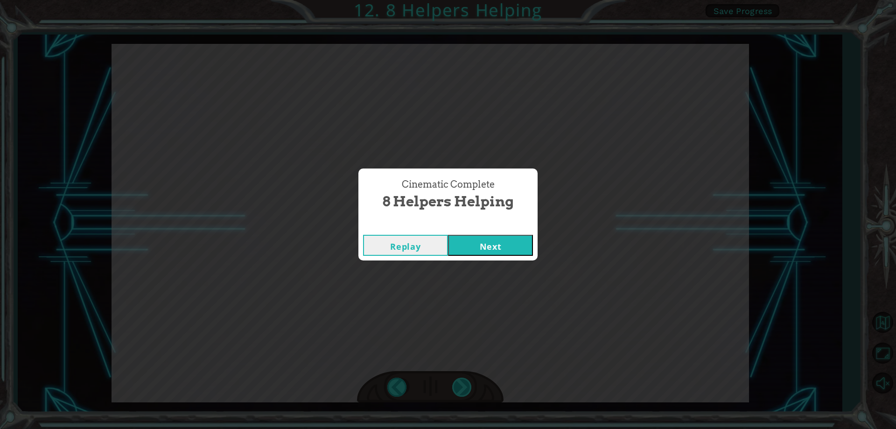
click at [468, 387] on div "Cinematic Complete 8 Helpers Helping Replay Next" at bounding box center [448, 214] width 896 height 429
click at [477, 243] on button "Next" at bounding box center [490, 245] width 85 height 21
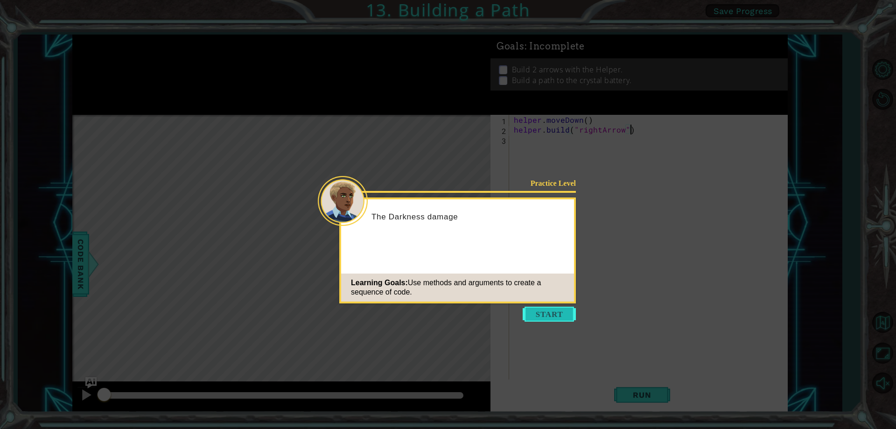
click at [542, 311] on button "Start" at bounding box center [548, 313] width 53 height 15
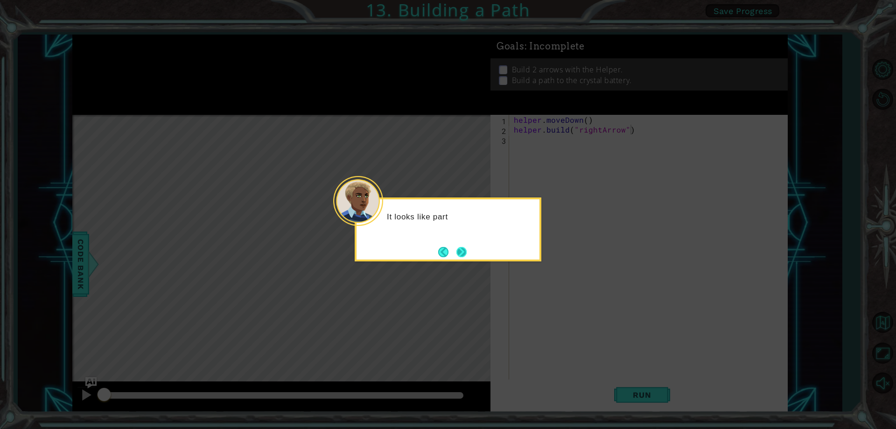
click at [467, 257] on button "Next" at bounding box center [461, 251] width 11 height 11
click at [466, 257] on icon at bounding box center [448, 214] width 896 height 429
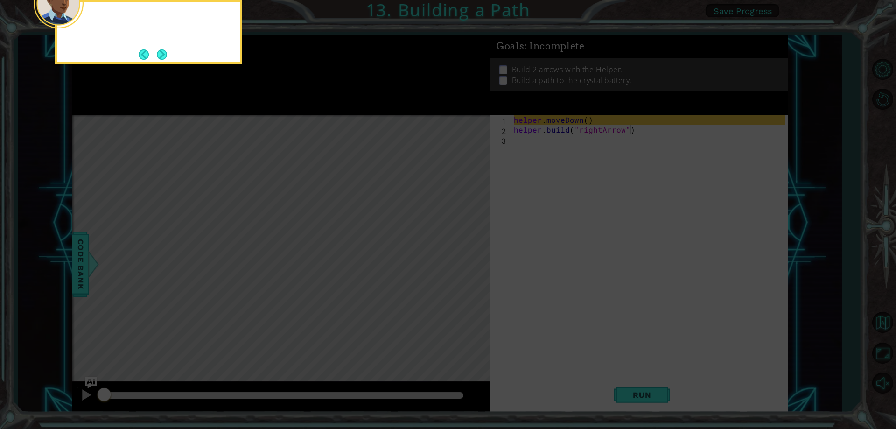
click at [466, 257] on icon at bounding box center [448, 64] width 896 height 729
click at [167, 54] on button "Next" at bounding box center [162, 54] width 10 height 10
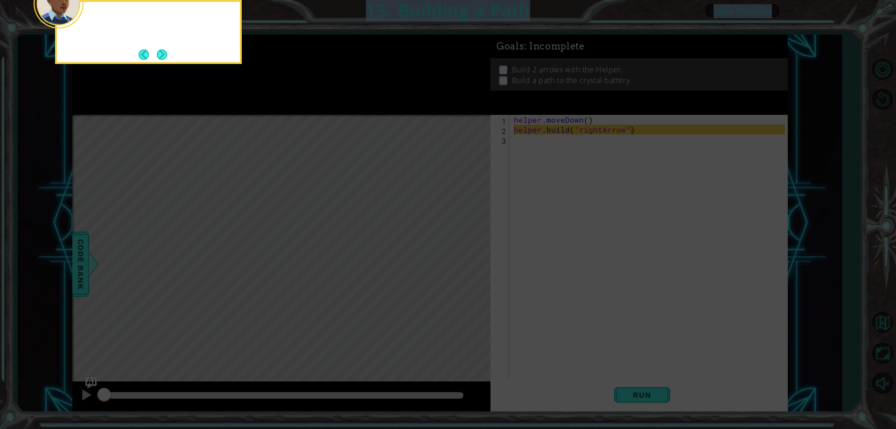
click at [169, 54] on div at bounding box center [148, 32] width 187 height 64
click at [167, 54] on button "Next" at bounding box center [162, 54] width 10 height 10
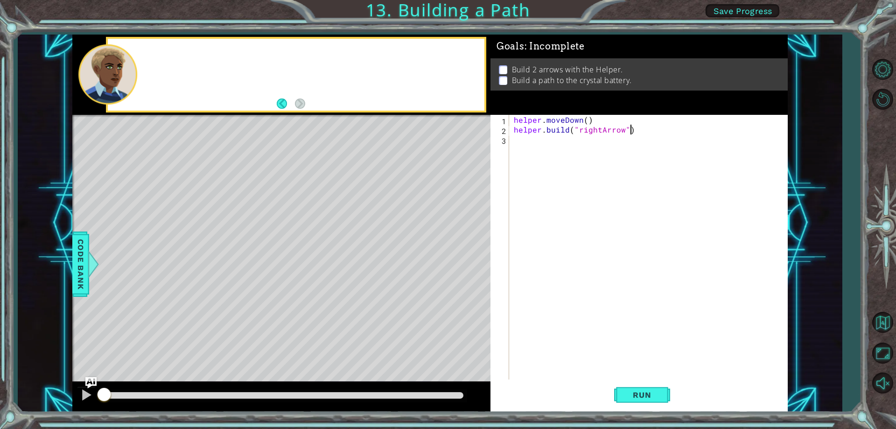
click at [169, 54] on div at bounding box center [296, 75] width 376 height 72
click at [543, 250] on div "helper . moveDown ( ) helper . build ( "rightArrow" )" at bounding box center [650, 257] width 277 height 284
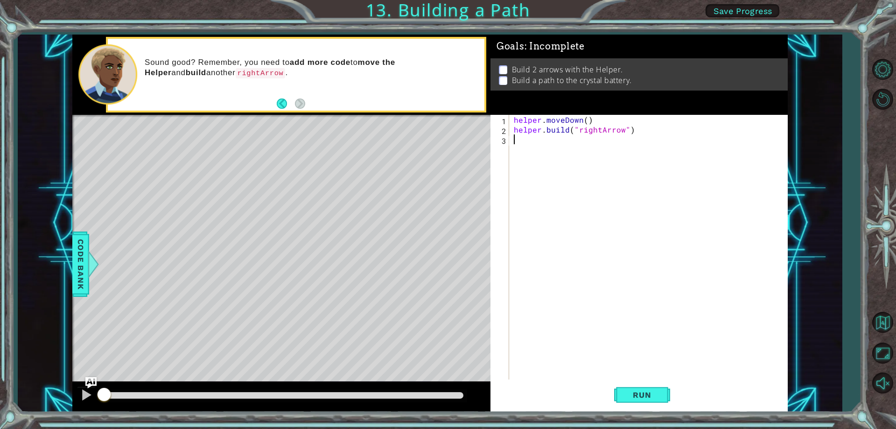
click at [528, 246] on div "helper . moveDown ( ) helper . build ( "rightArrow" )" at bounding box center [650, 257] width 277 height 284
click at [543, 163] on div "helper . moveDown ( ) helper . build ( "rightArrow" )" at bounding box center [650, 257] width 277 height 284
click at [586, 120] on div "helper . moveDown ( ) helper . build ( "rightArrow" )" at bounding box center [650, 257] width 277 height 284
click at [626, 131] on div "helper . moveDown ( 2 ) helper . build ( "rightArrow" )" at bounding box center [650, 257] width 277 height 284
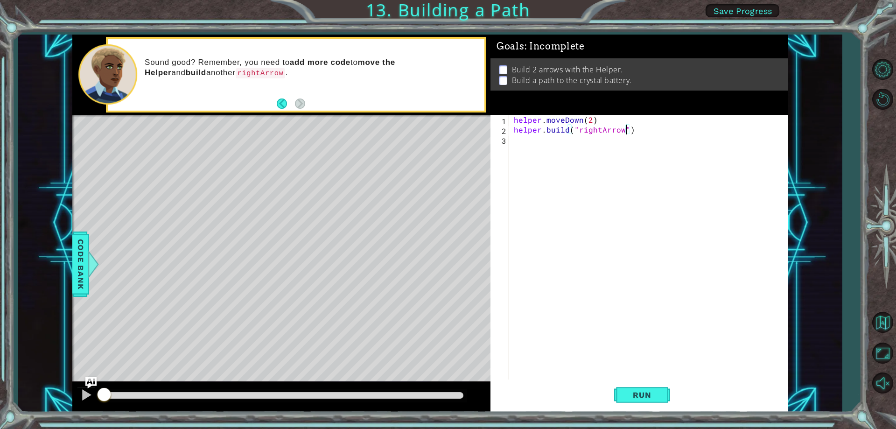
click at [596, 129] on div "helper . moveDown ( 2 ) helper . build ( "rightArrow" )" at bounding box center [650, 257] width 277 height 284
click at [597, 130] on div "helper . moveDown ( 2 ) helper . build ( "rightArrow" )" at bounding box center [650, 257] width 277 height 284
click at [595, 143] on div "" rightArrow" press enter" at bounding box center [653, 152] width 176 height 34
click at [637, 393] on span "Run" at bounding box center [641, 394] width 37 height 9
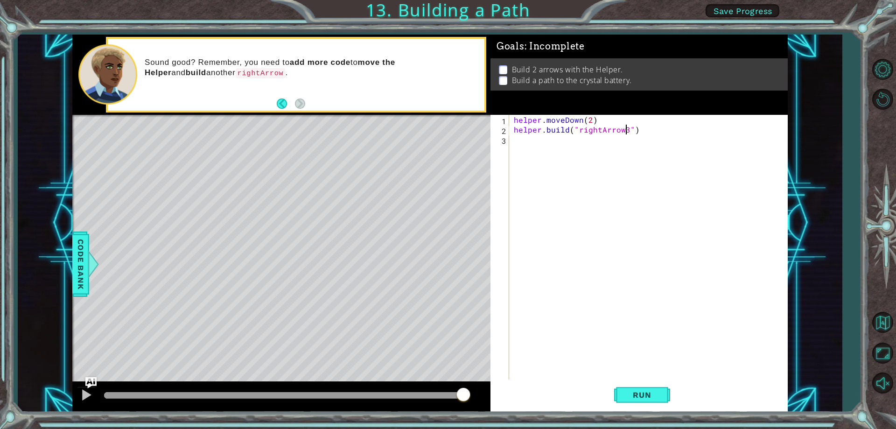
scroll to position [0, 7]
click at [641, 388] on button "Run" at bounding box center [642, 395] width 56 height 30
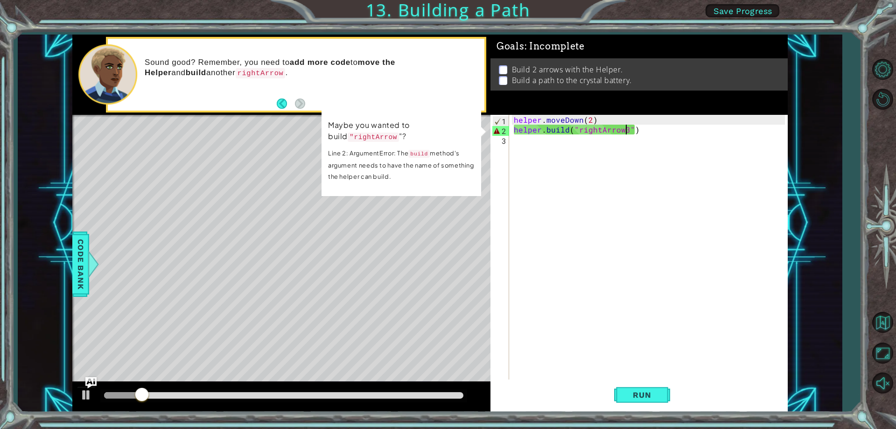
type textarea "helper.build("rightArrow")"
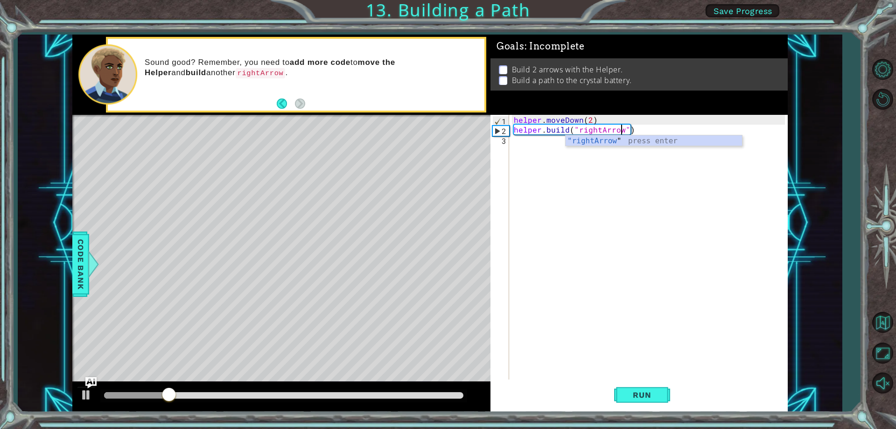
click at [541, 145] on div "helper . moveDown ( 2 ) helper . build ( "rightArrow" )" at bounding box center [650, 257] width 277 height 284
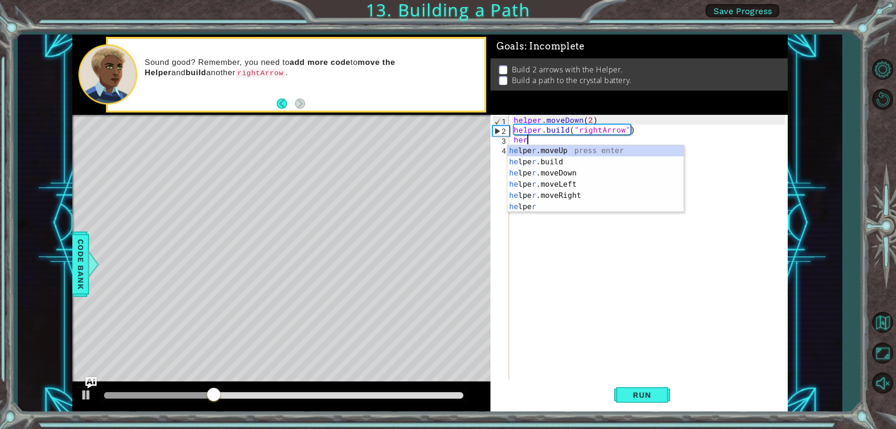
scroll to position [0, 0]
click at [542, 185] on div "he lpe r .m o veUp press enter he lpe r .m o veDown press enter he lpe r .m o v…" at bounding box center [595, 178] width 176 height 67
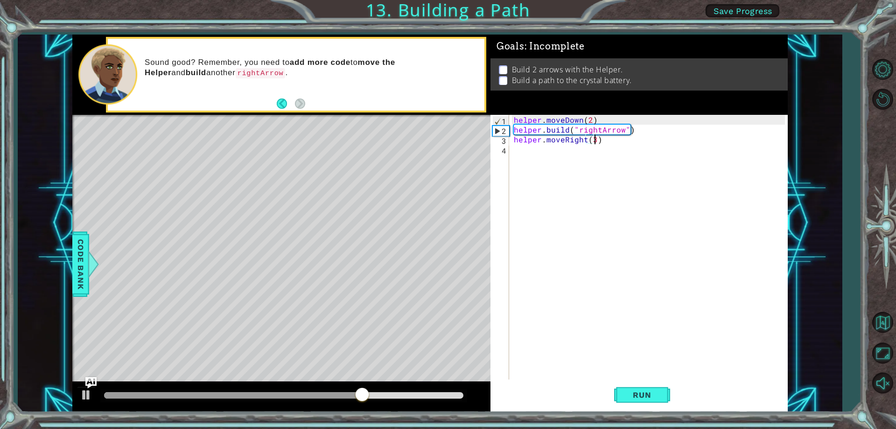
scroll to position [0, 5]
click at [629, 392] on span "Run" at bounding box center [641, 394] width 37 height 9
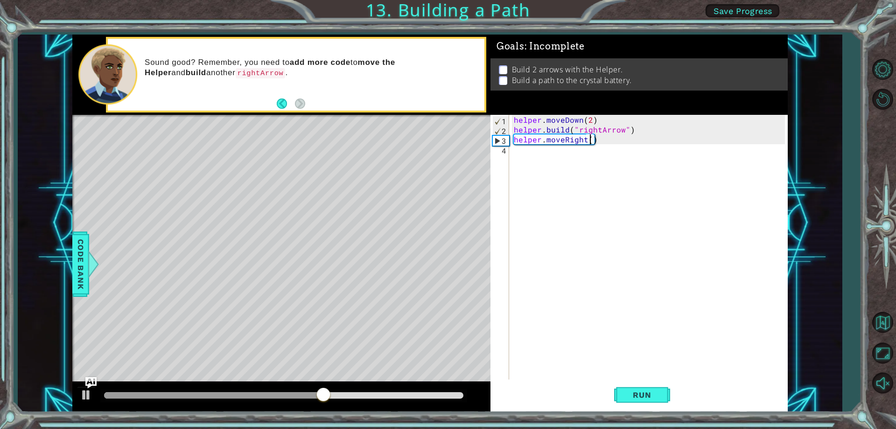
type textarea "helper.moveRight(4)"
click at [654, 394] on span "Run" at bounding box center [641, 394] width 37 height 9
click at [584, 140] on div "helper . moveDown ( 2 ) helper . build ( "rightArrow" ) helper . moveRight ( 4 )" at bounding box center [650, 257] width 277 height 284
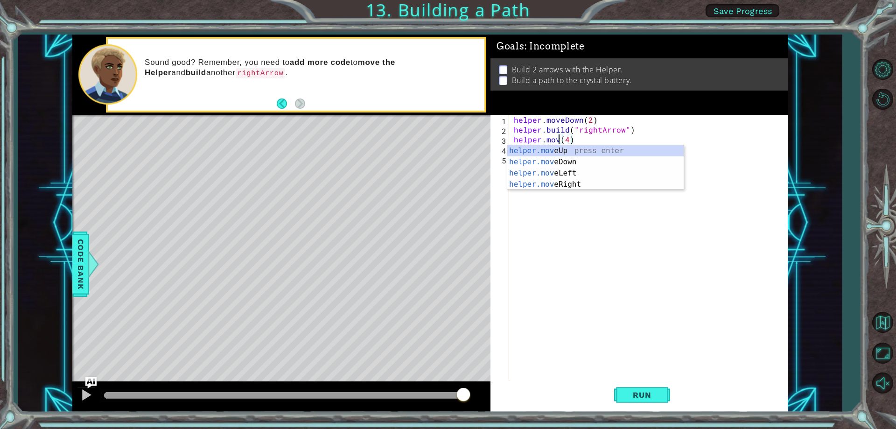
scroll to position [0, 3]
click at [574, 172] on div "helper.m oveUp press enter helper.m oveDown press enter helper.m oveLeft press …" at bounding box center [595, 178] width 176 height 67
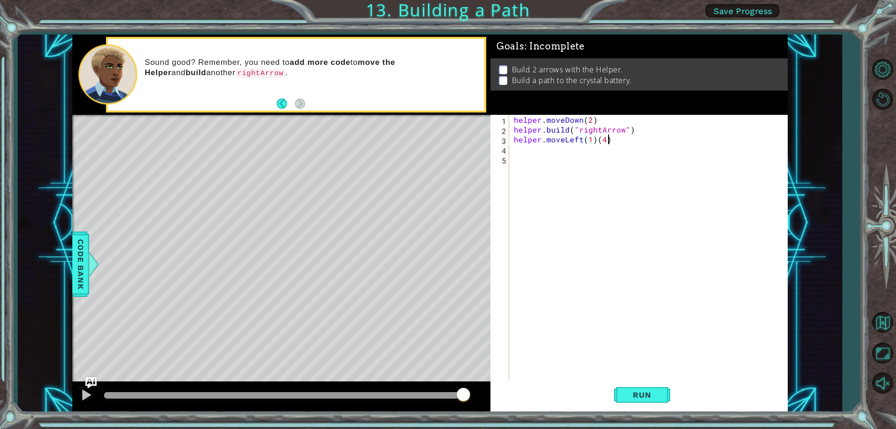
click at [609, 139] on div "helper . moveDown ( 2 ) helper . build ( "rightArrow" ) helper . moveLeft ( 1 )…" at bounding box center [650, 257] width 277 height 284
type textarea "helper.moveLeft(1)"
click at [656, 395] on span "Run" at bounding box center [641, 394] width 37 height 9
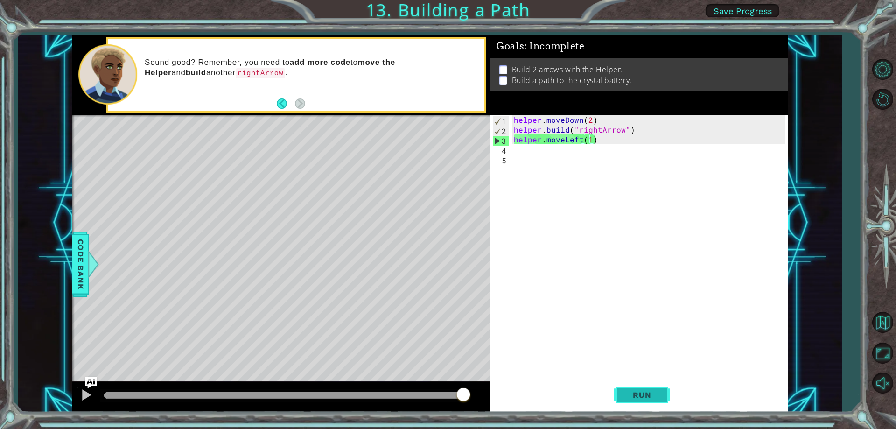
click at [645, 394] on span "Run" at bounding box center [641, 394] width 37 height 9
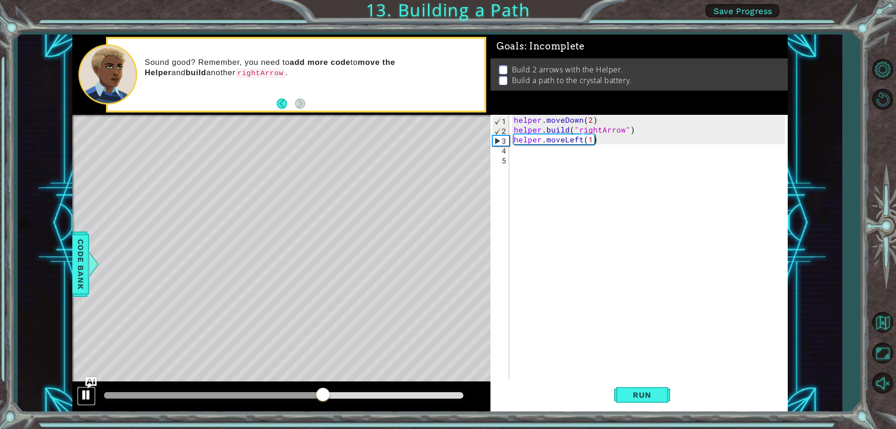
click at [85, 395] on div at bounding box center [86, 395] width 12 height 12
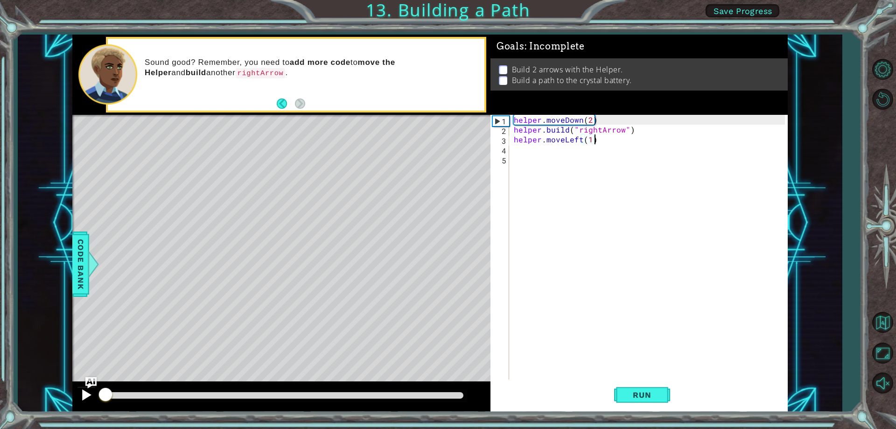
drag, startPoint x: 325, startPoint y: 397, endPoint x: 85, endPoint y: 398, distance: 239.3
click at [85, 398] on div at bounding box center [281, 397] width 418 height 30
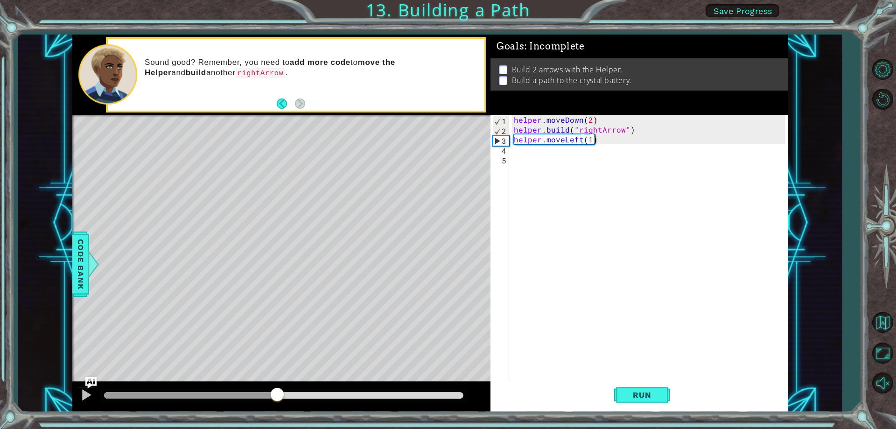
click at [277, 373] on div "methods helper moveUp() moveDown() moveLeft() moveRight() build(item) tools for…" at bounding box center [429, 223] width 715 height 377
click at [526, 154] on div "helper . moveDown ( 2 ) helper . build ( "rightArrow" ) helper . moveLeft ( 1 )" at bounding box center [650, 257] width 277 height 284
drag, startPoint x: 639, startPoint y: 128, endPoint x: 505, endPoint y: 134, distance: 134.5
click at [505, 134] on div "1 2 3 4 5 helper . moveDown ( 2 ) helper . build ( "rightArrow" ) helper . move…" at bounding box center [637, 247] width 294 height 264
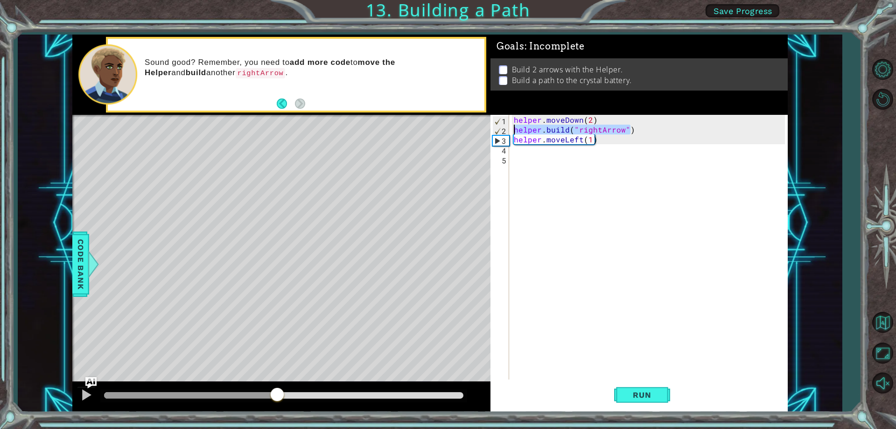
type textarea "helper.build("rightArrow")"
click at [514, 148] on div "helper . moveDown ( 2 ) helper . build ( "rightArrow" ) helper . moveLeft ( 1 )" at bounding box center [650, 257] width 277 height 284
paste textarea "helper.build("rightArrow")"
type textarea "helper.build("rightArrow")"
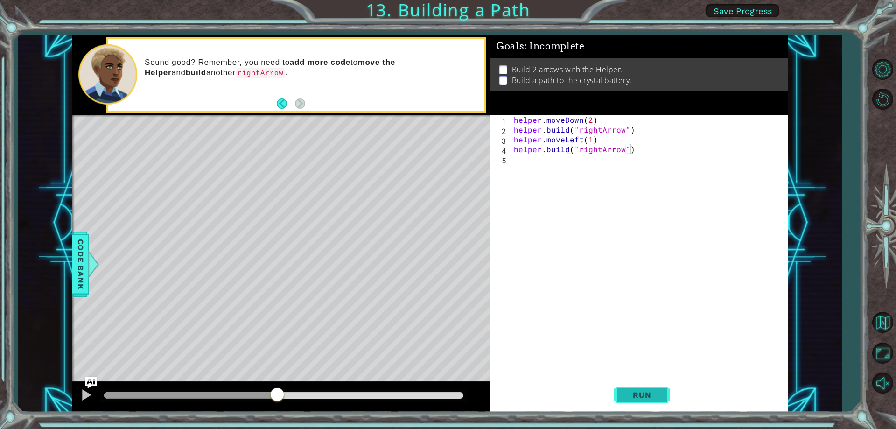
click at [630, 404] on button "Run" at bounding box center [642, 395] width 56 height 30
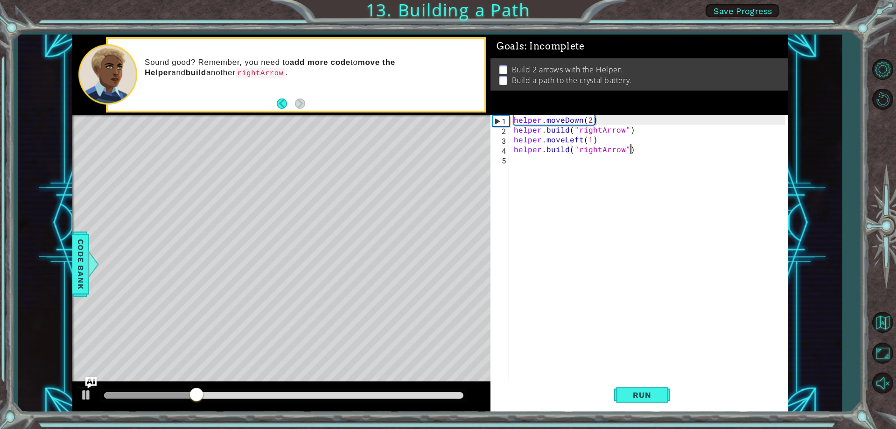
click at [554, 163] on div "helper . moveDown ( 2 ) helper . build ( "rightArrow" ) helper . moveLeft ( 1 )…" at bounding box center [650, 257] width 277 height 284
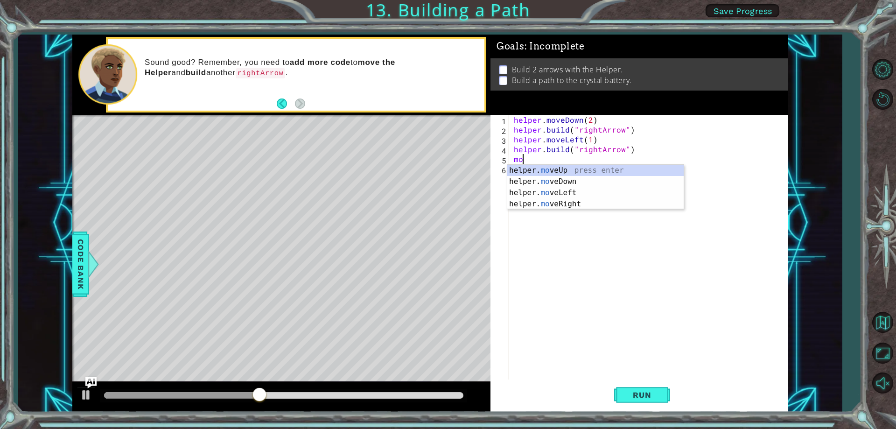
type textarea "m"
click at [558, 201] on div "he lpe r .m o veUp press enter he lpe r .m o veDown press enter he lpe r .m o v…" at bounding box center [595, 198] width 176 height 67
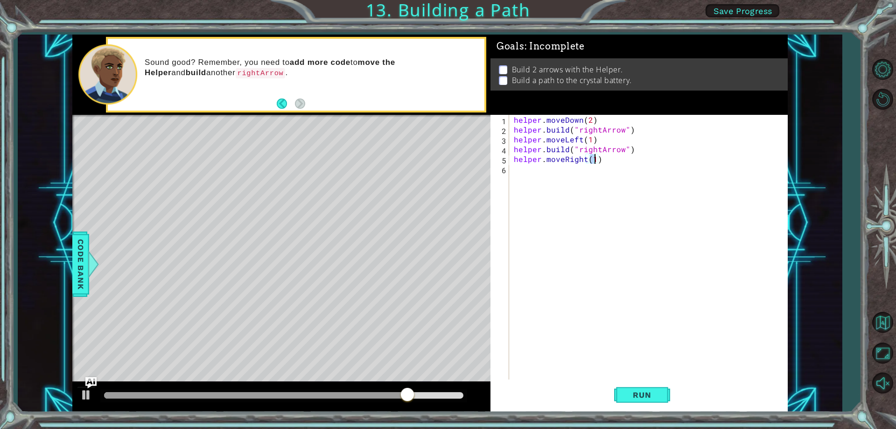
scroll to position [0, 5]
type textarea "helper.moveRight(4)"
click at [626, 399] on span "Run" at bounding box center [641, 394] width 37 height 9
click at [514, 171] on div "helper . moveDown ( 2 ) helper . build ( "rightArrow" ) helper . moveLeft ( 1 )…" at bounding box center [650, 257] width 277 height 284
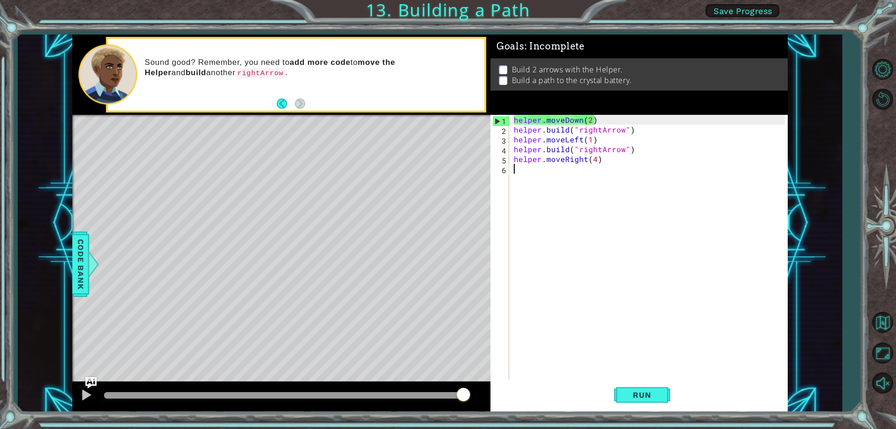
paste textarea "helper.build("rightArrow")"
type textarea "helper.build("rightArrow")"
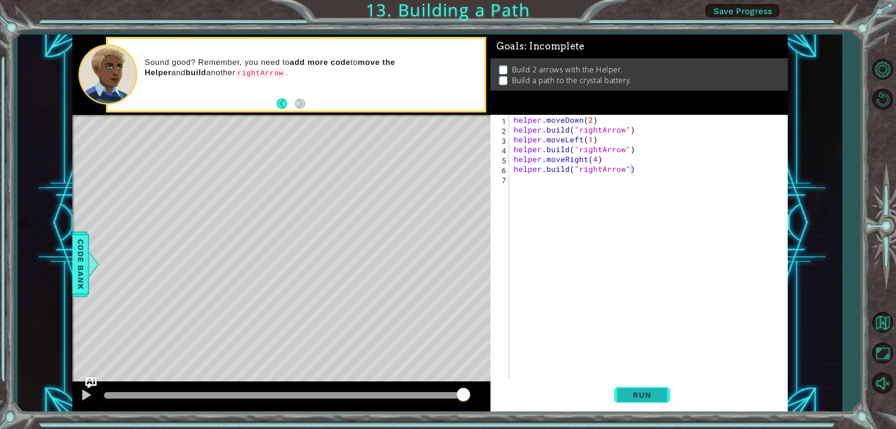
click at [652, 389] on button "Run" at bounding box center [642, 395] width 56 height 30
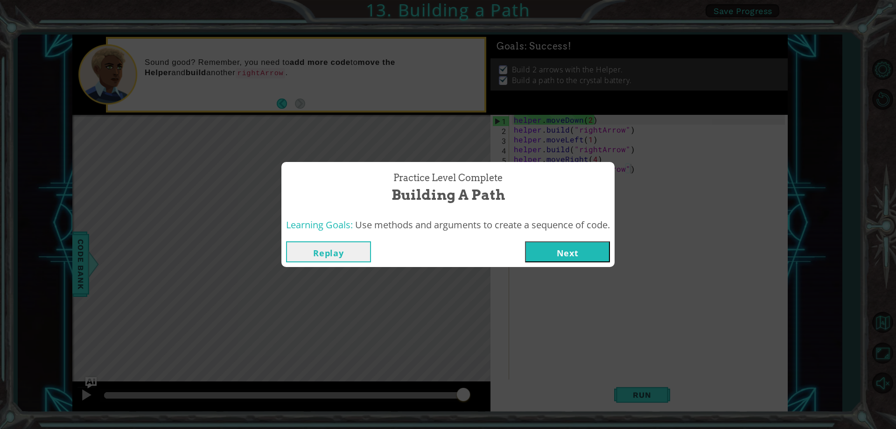
click at [582, 254] on button "Next" at bounding box center [567, 251] width 85 height 21
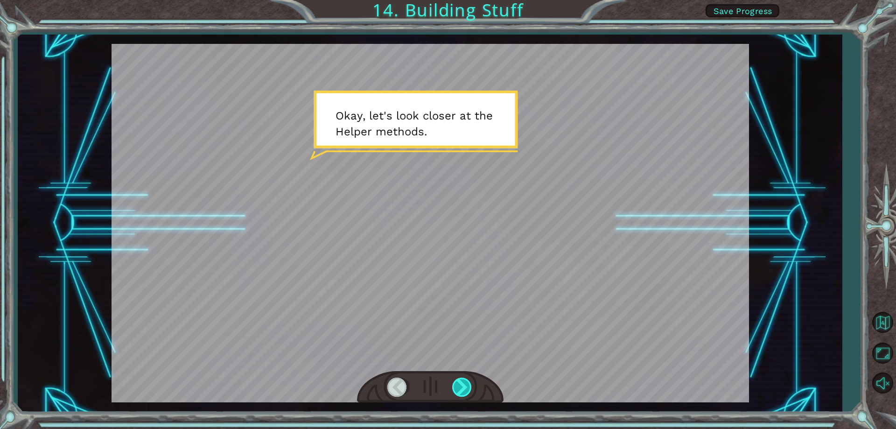
click at [462, 392] on div at bounding box center [462, 386] width 21 height 19
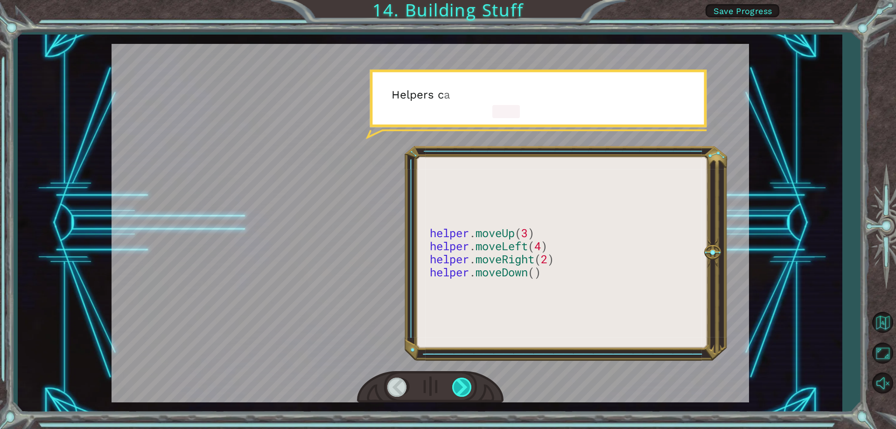
click at [462, 392] on div at bounding box center [462, 386] width 21 height 19
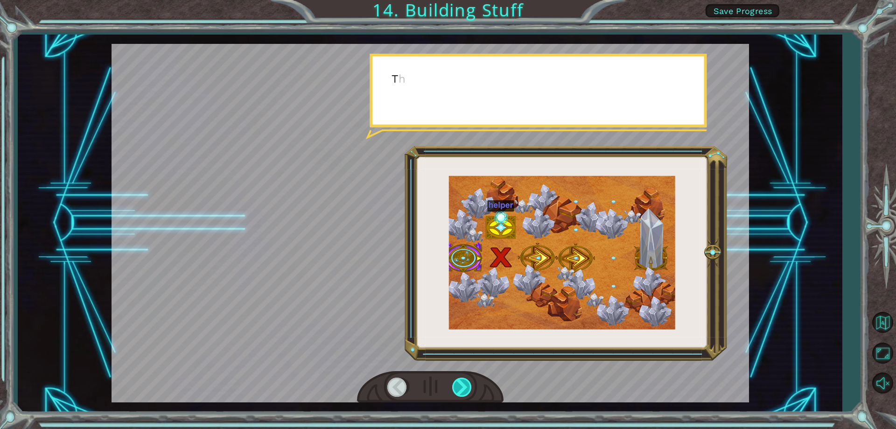
click at [462, 392] on div at bounding box center [462, 386] width 21 height 19
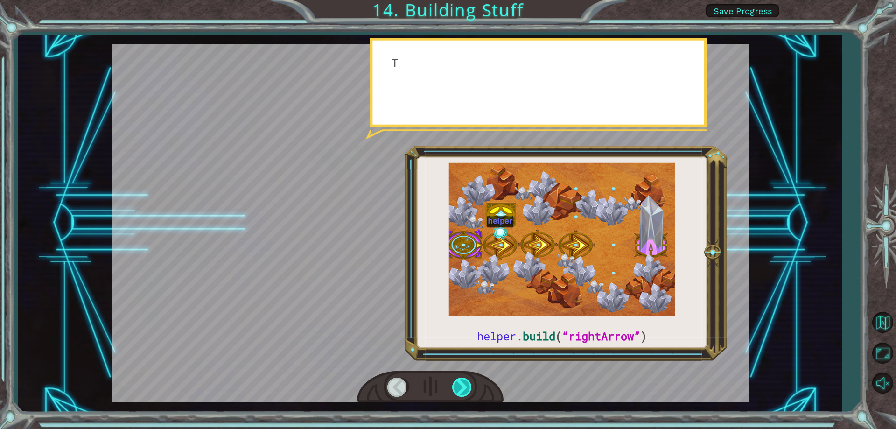
click at [462, 390] on div at bounding box center [462, 386] width 21 height 19
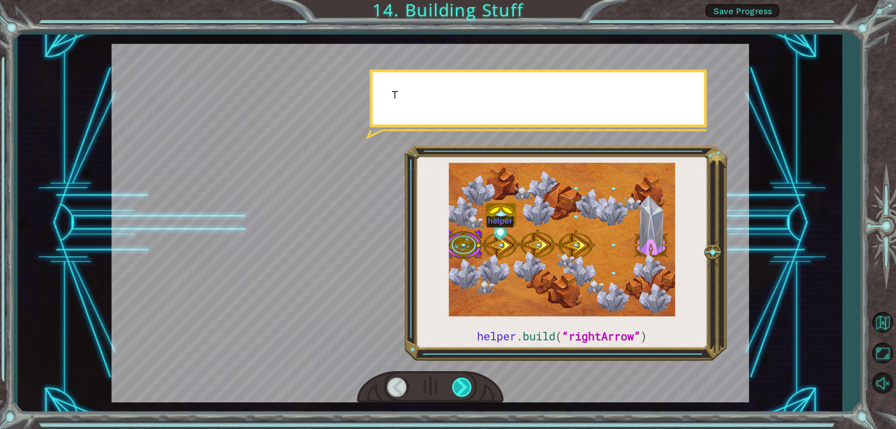
click at [462, 390] on div at bounding box center [462, 386] width 21 height 19
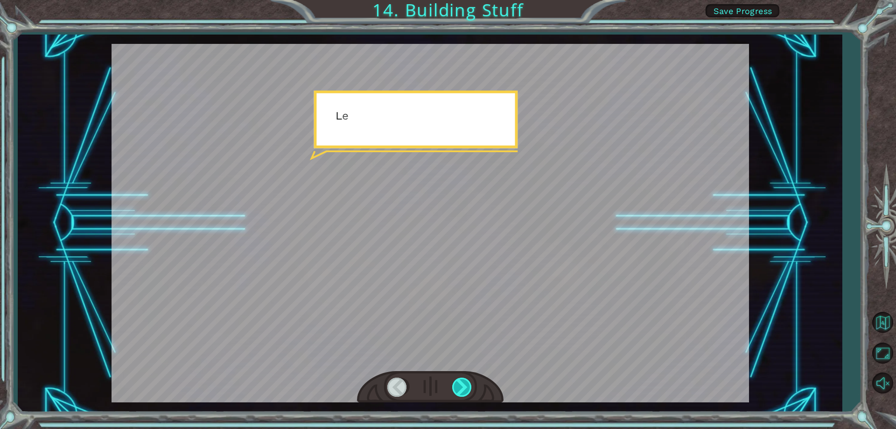
click at [462, 390] on div at bounding box center [462, 386] width 21 height 19
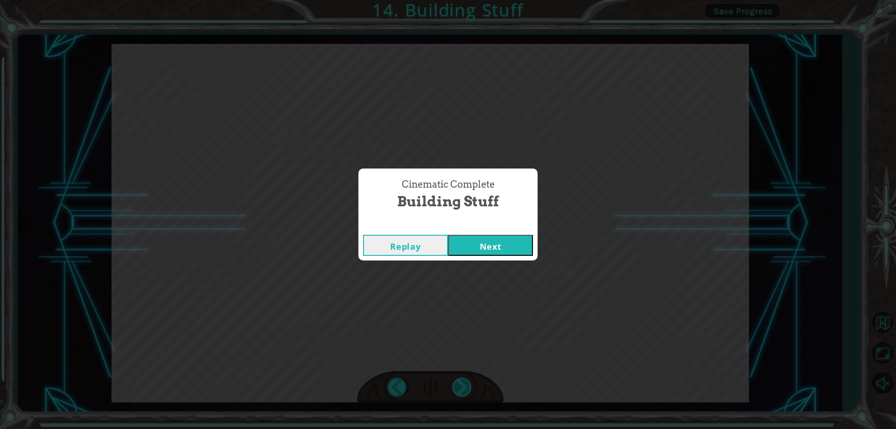
click at [472, 386] on div "Cinematic Complete Building Stuff Replay Next" at bounding box center [448, 214] width 896 height 429
click at [495, 255] on button "Next" at bounding box center [490, 245] width 85 height 21
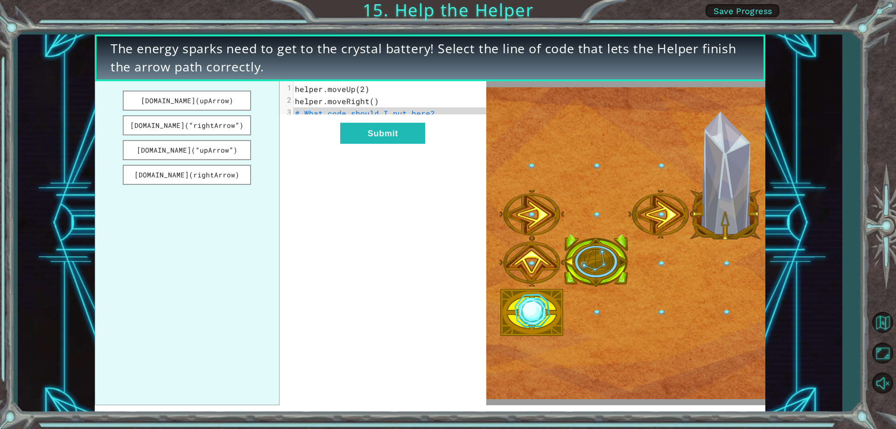
click at [728, 13] on span "Save Progress" at bounding box center [742, 11] width 59 height 10
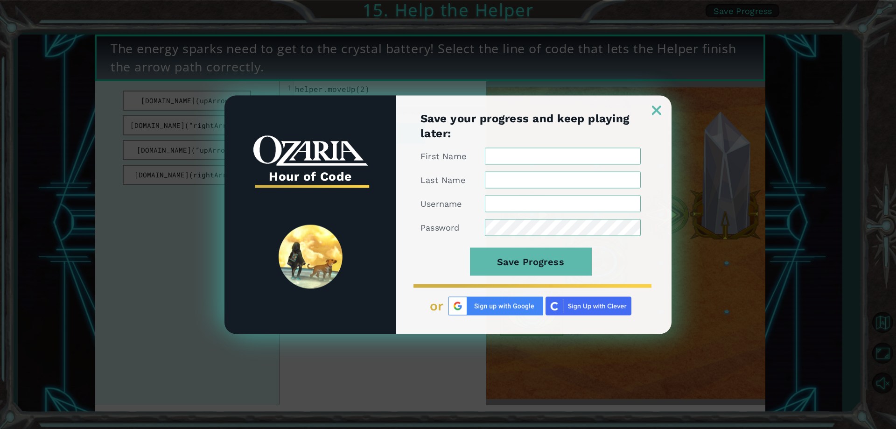
click at [653, 110] on img at bounding box center [656, 109] width 9 height 9
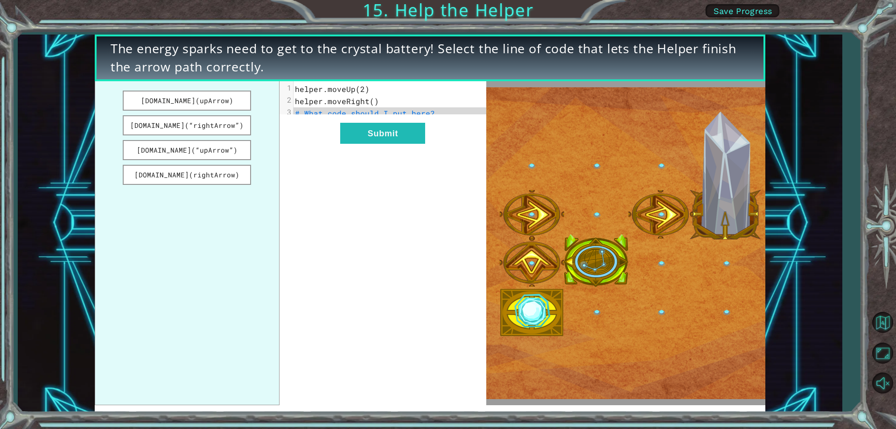
click at [712, 21] on div "The energy sparks need to get to the crystal battery! Select the line of code t…" at bounding box center [448, 214] width 896 height 429
click at [719, 15] on span "Save Progress" at bounding box center [742, 11] width 59 height 10
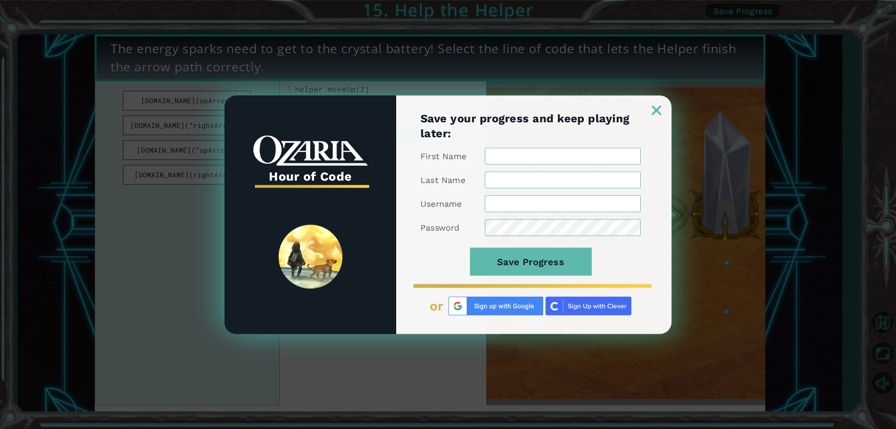
click at [479, 304] on img at bounding box center [495, 305] width 95 height 19
click at [487, 314] on img at bounding box center [495, 305] width 95 height 19
